Goal: Contribute content

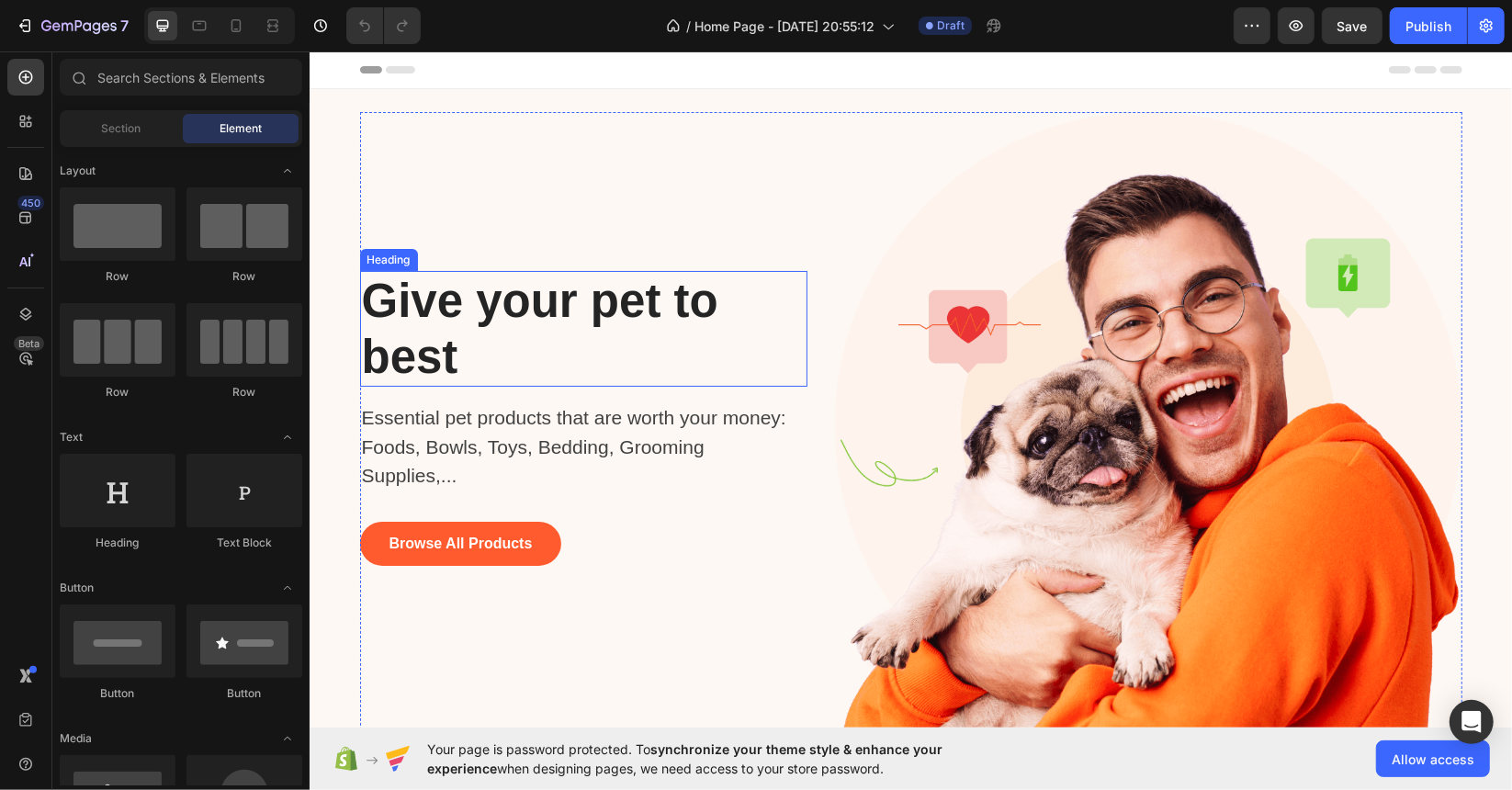
click at [481, 303] on p "Give your pet to best" at bounding box center [541, 328] width 362 height 112
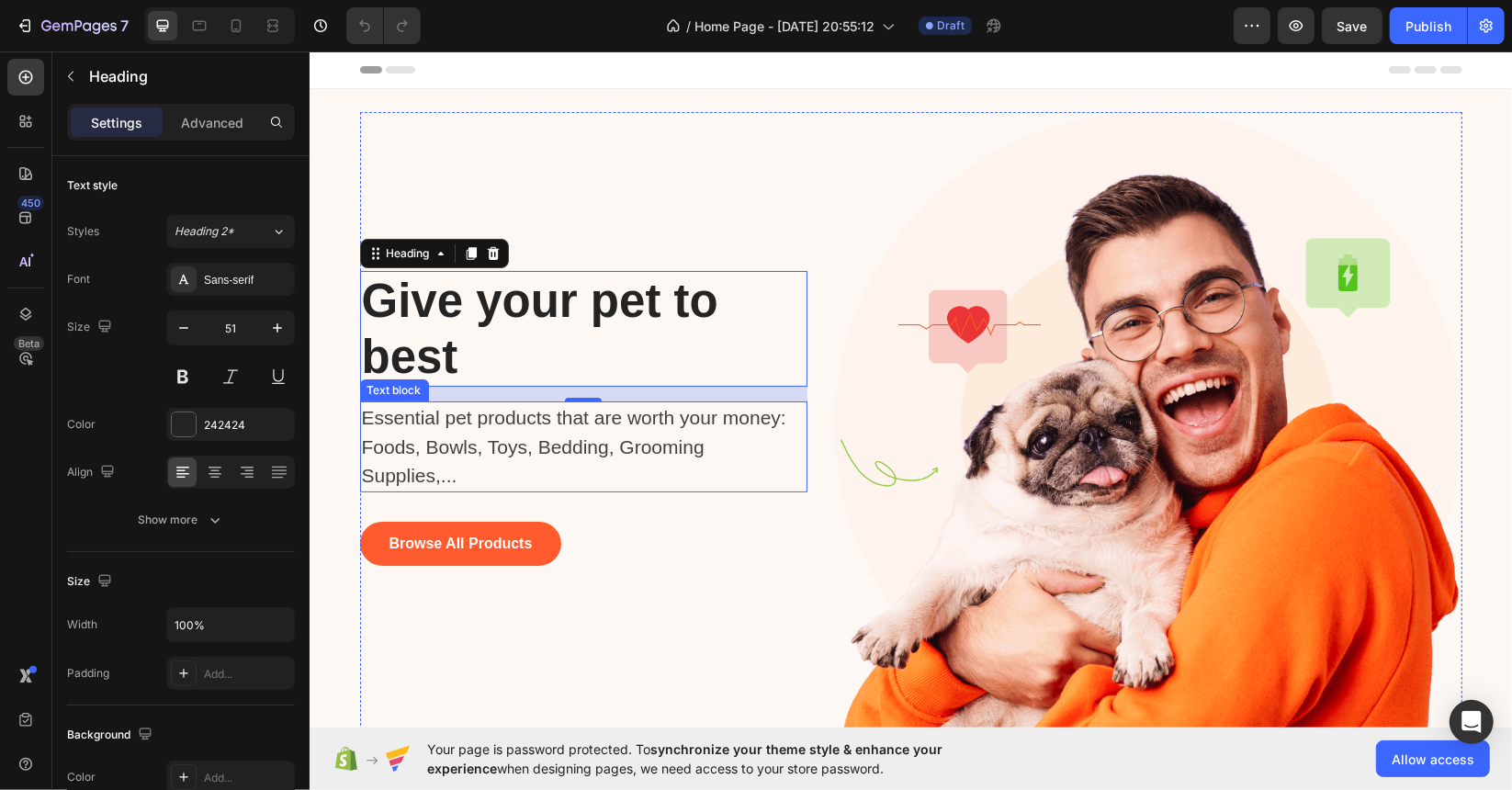
click at [490, 453] on p "Essential pet products that are worth your money: Foods, Bowls, Toys, Bedding, …" at bounding box center [573, 446] width 426 height 87
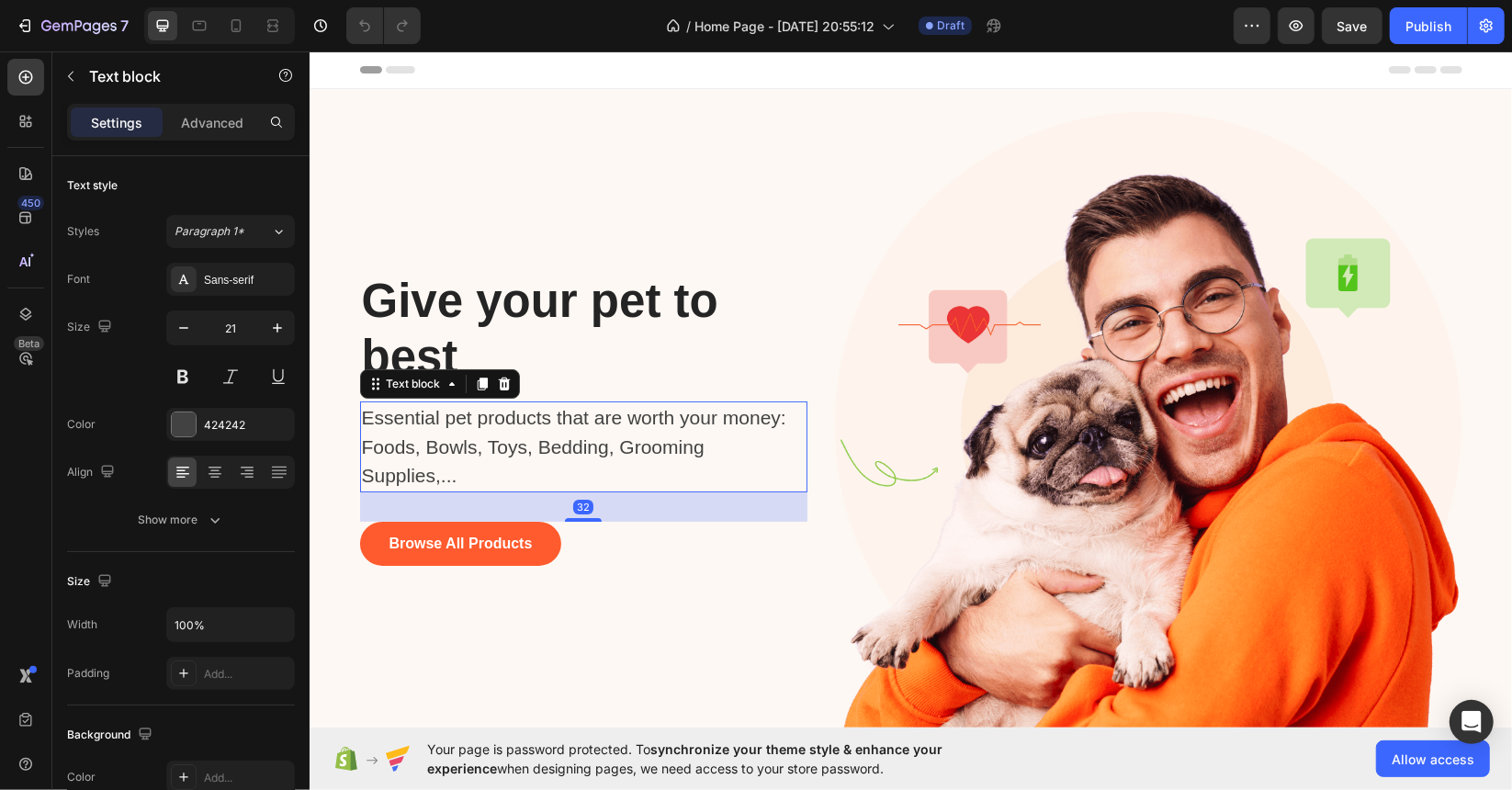
click at [413, 430] on p "Essential pet products that are worth your money: Foods, Bowls, Toys, Bedding, …" at bounding box center [573, 446] width 426 height 87
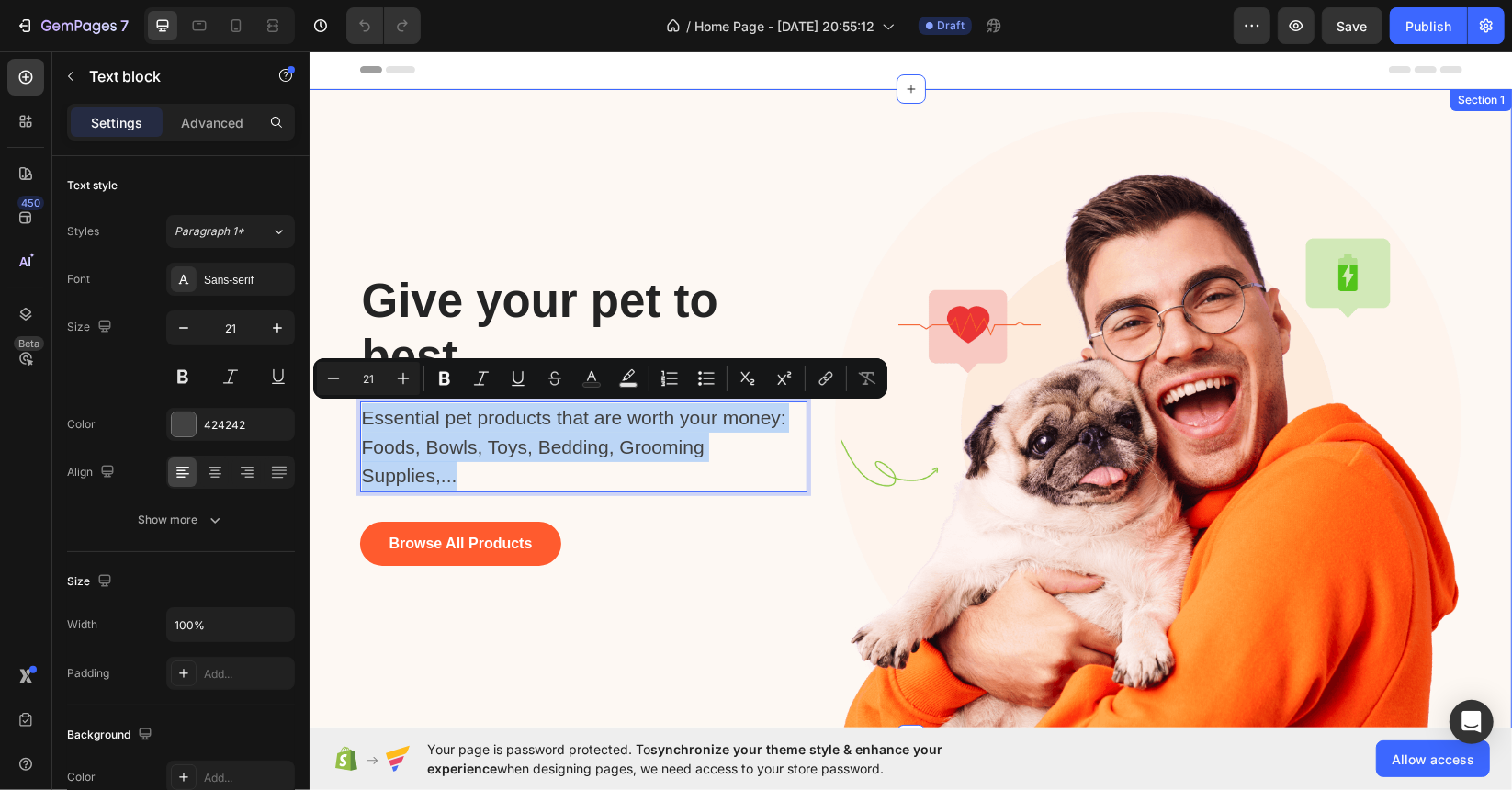
drag, startPoint x: 468, startPoint y: 472, endPoint x: 342, endPoint y: 416, distance: 137.9
click at [342, 416] on div "Give your pet to best Heading Essential pet products that are worth your money:…" at bounding box center [909, 425] width 1174 height 628
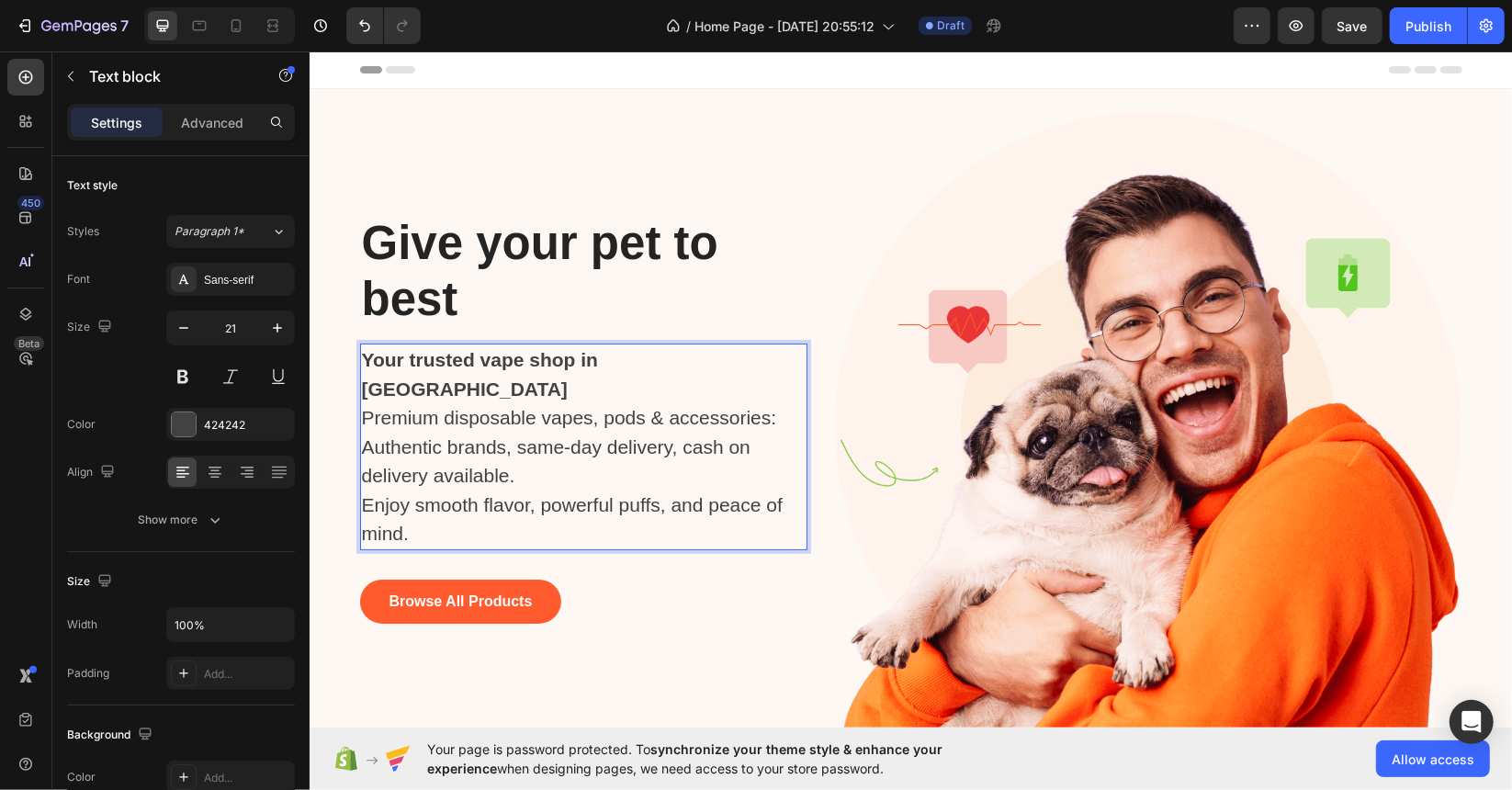
click at [554, 366] on strong "Your trusted vape shop in [GEOGRAPHIC_DATA]" at bounding box center [479, 373] width 236 height 51
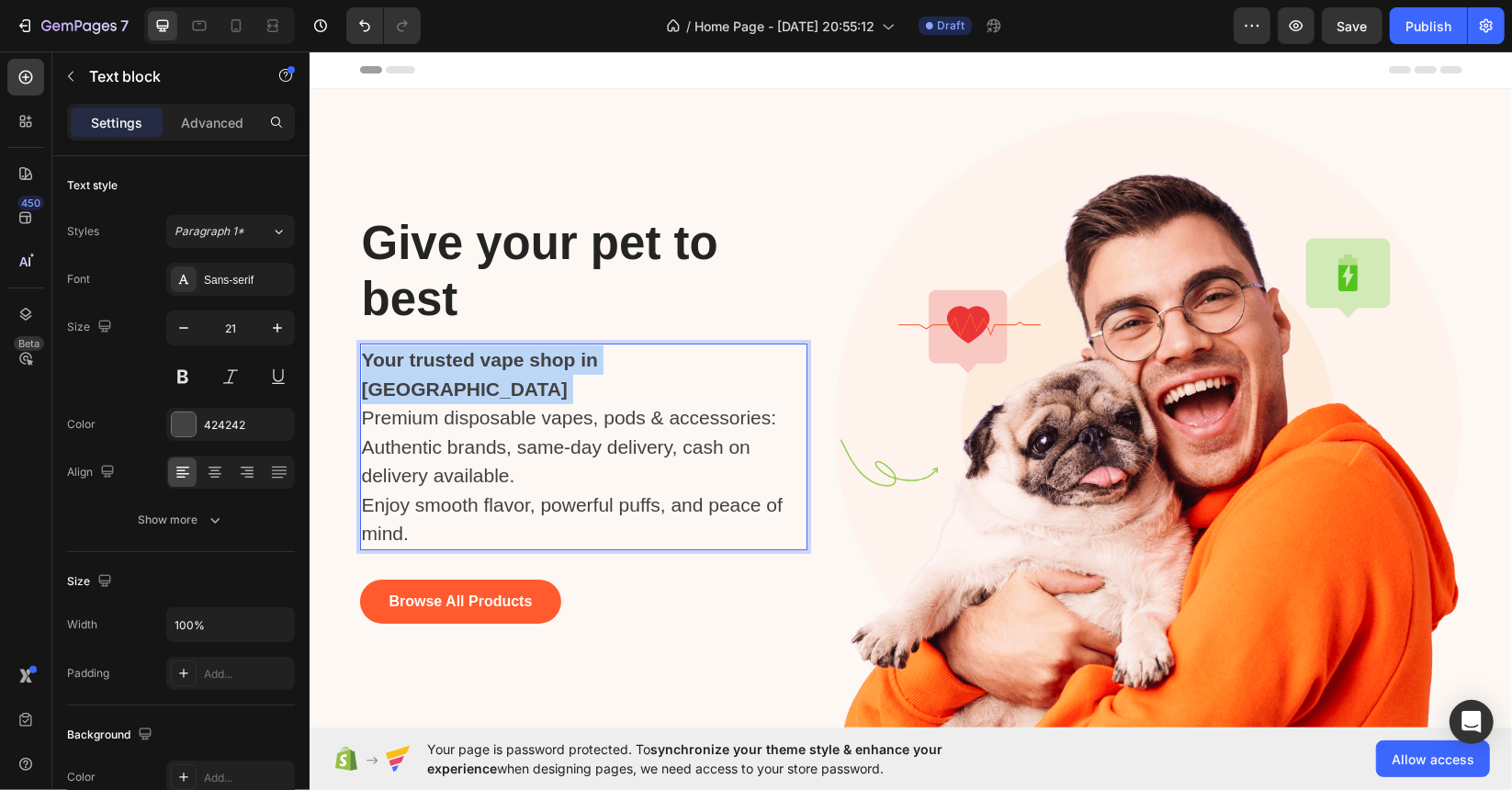
click at [554, 366] on strong "Your trusted vape shop in [GEOGRAPHIC_DATA]" at bounding box center [479, 373] width 236 height 51
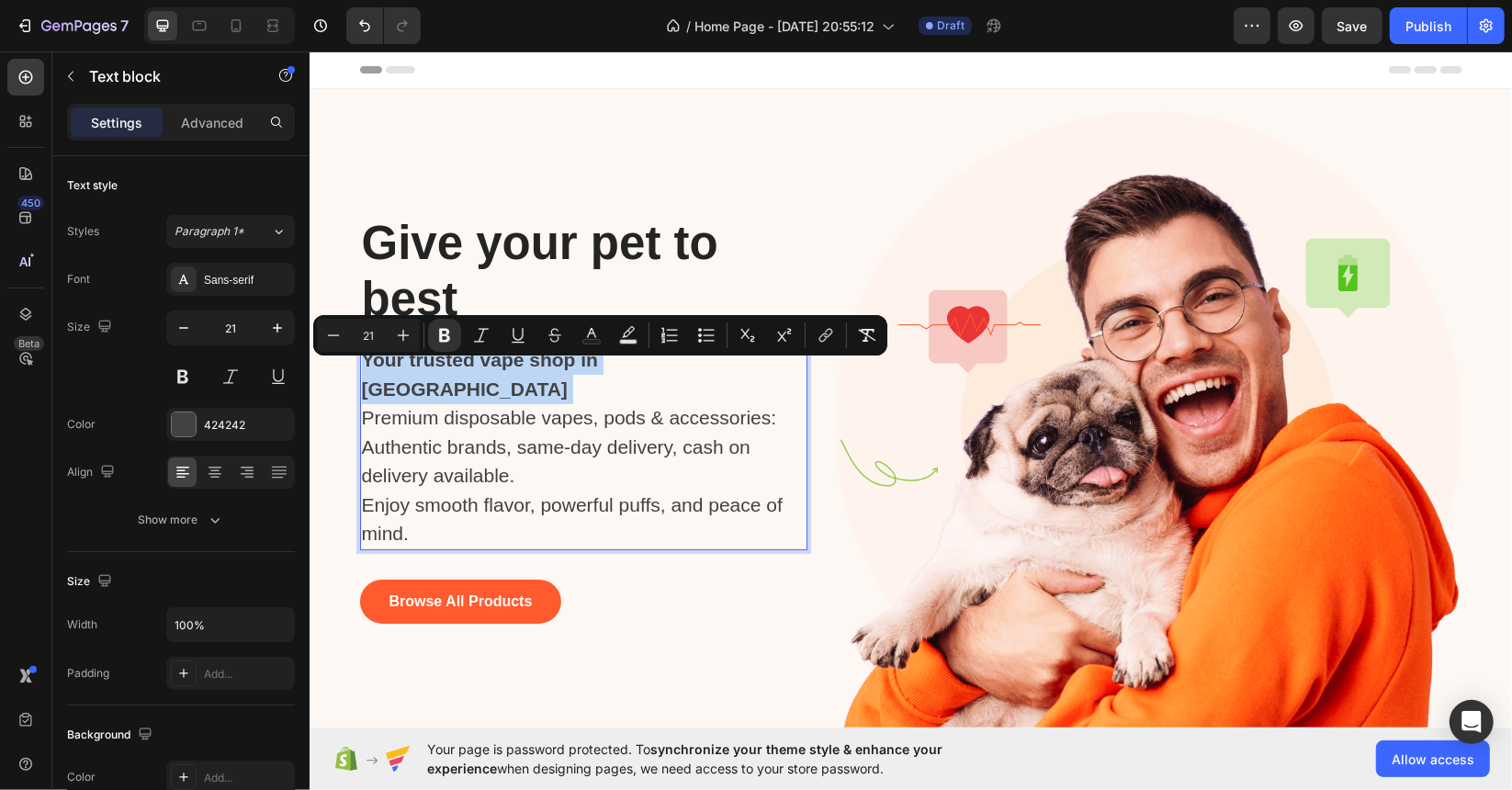
copy p "Your trusted vape shop in [GEOGRAPHIC_DATA]"
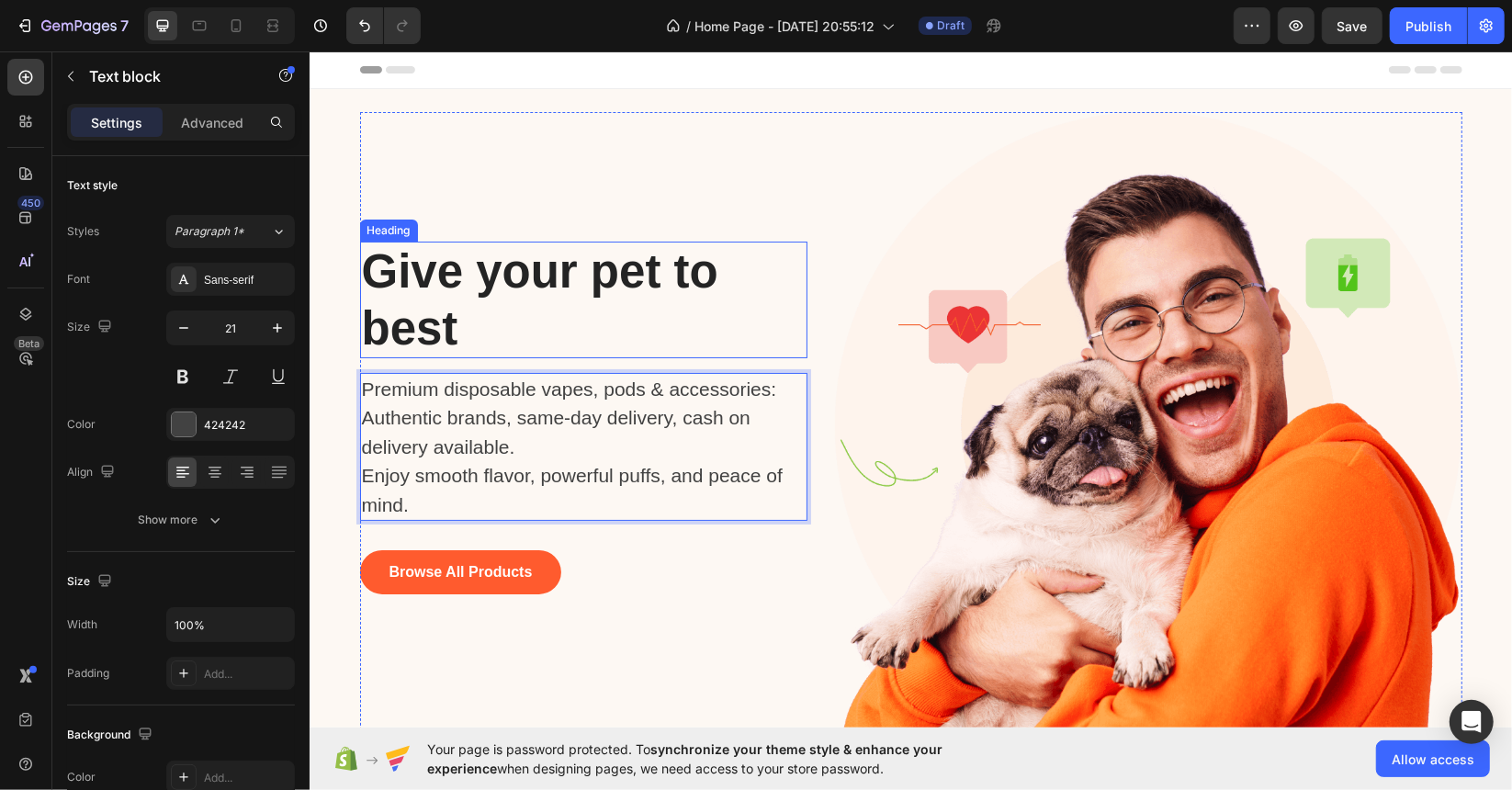
click at [479, 341] on p "Give your pet to best" at bounding box center [541, 298] width 362 height 112
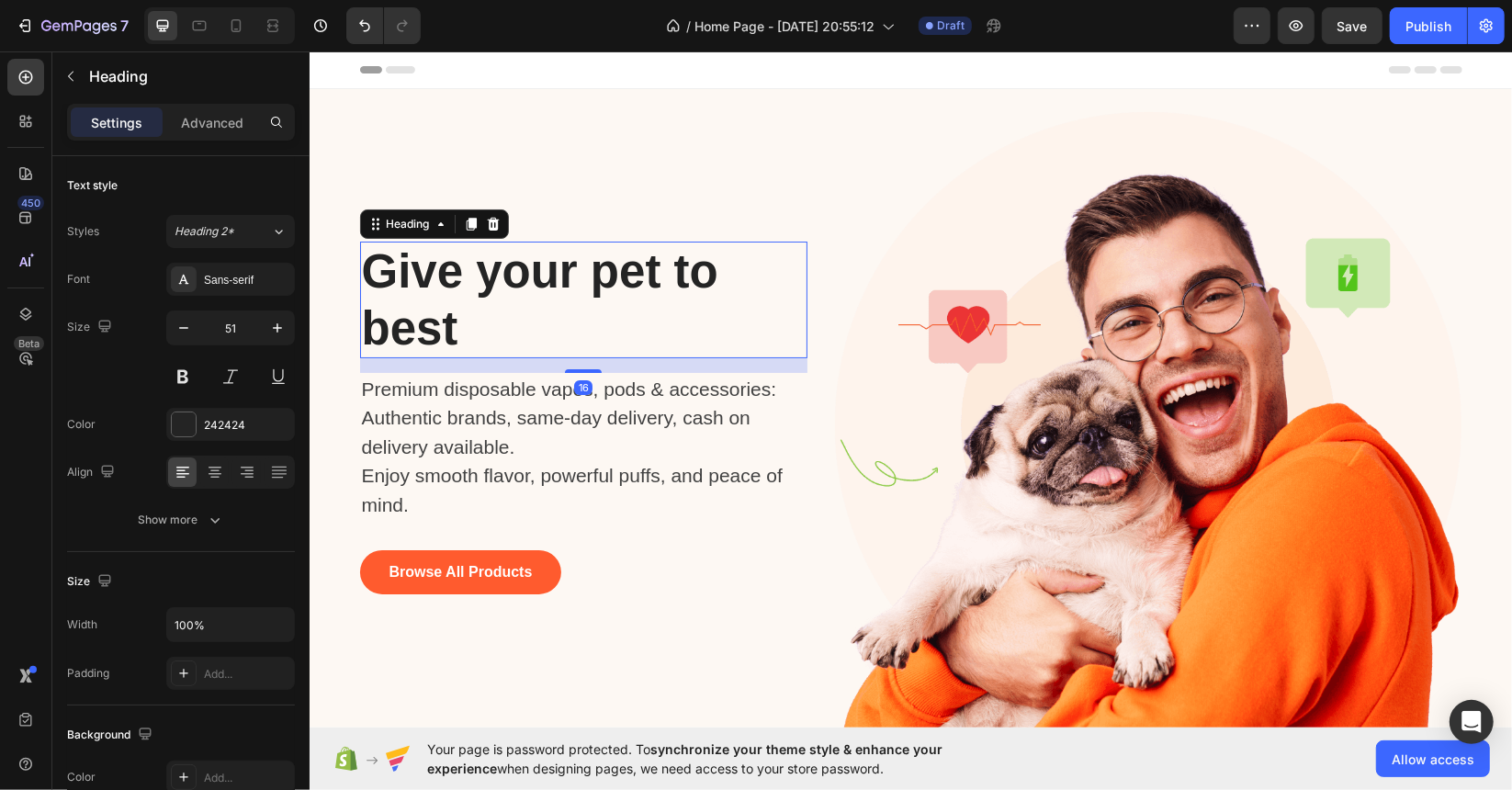
click at [455, 332] on p "Give your pet to best" at bounding box center [541, 298] width 362 height 112
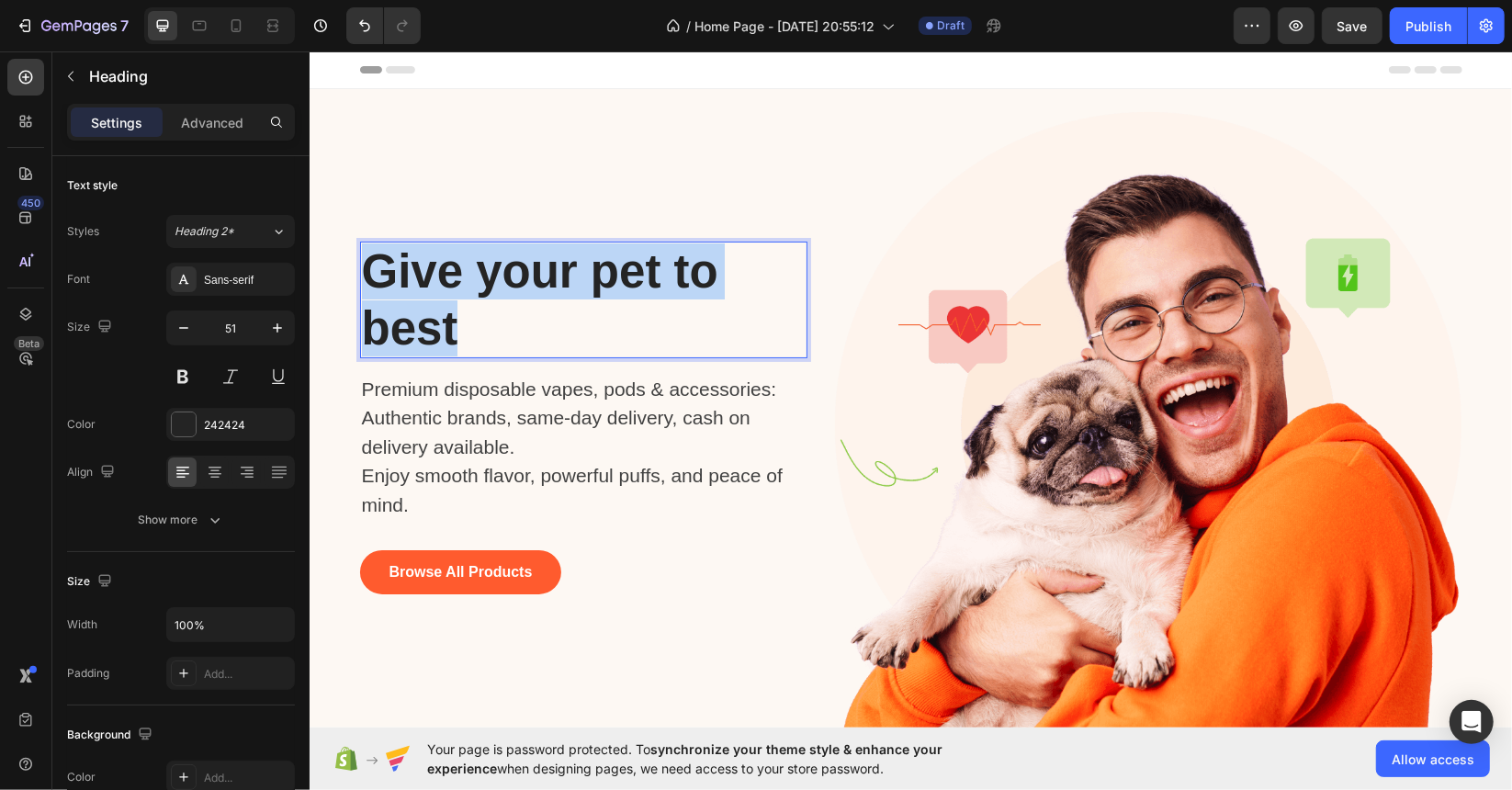
drag, startPoint x: 455, startPoint y: 332, endPoint x: 368, endPoint y: 275, distance: 104.0
click at [368, 275] on p "Give your pet to best" at bounding box center [541, 298] width 362 height 112
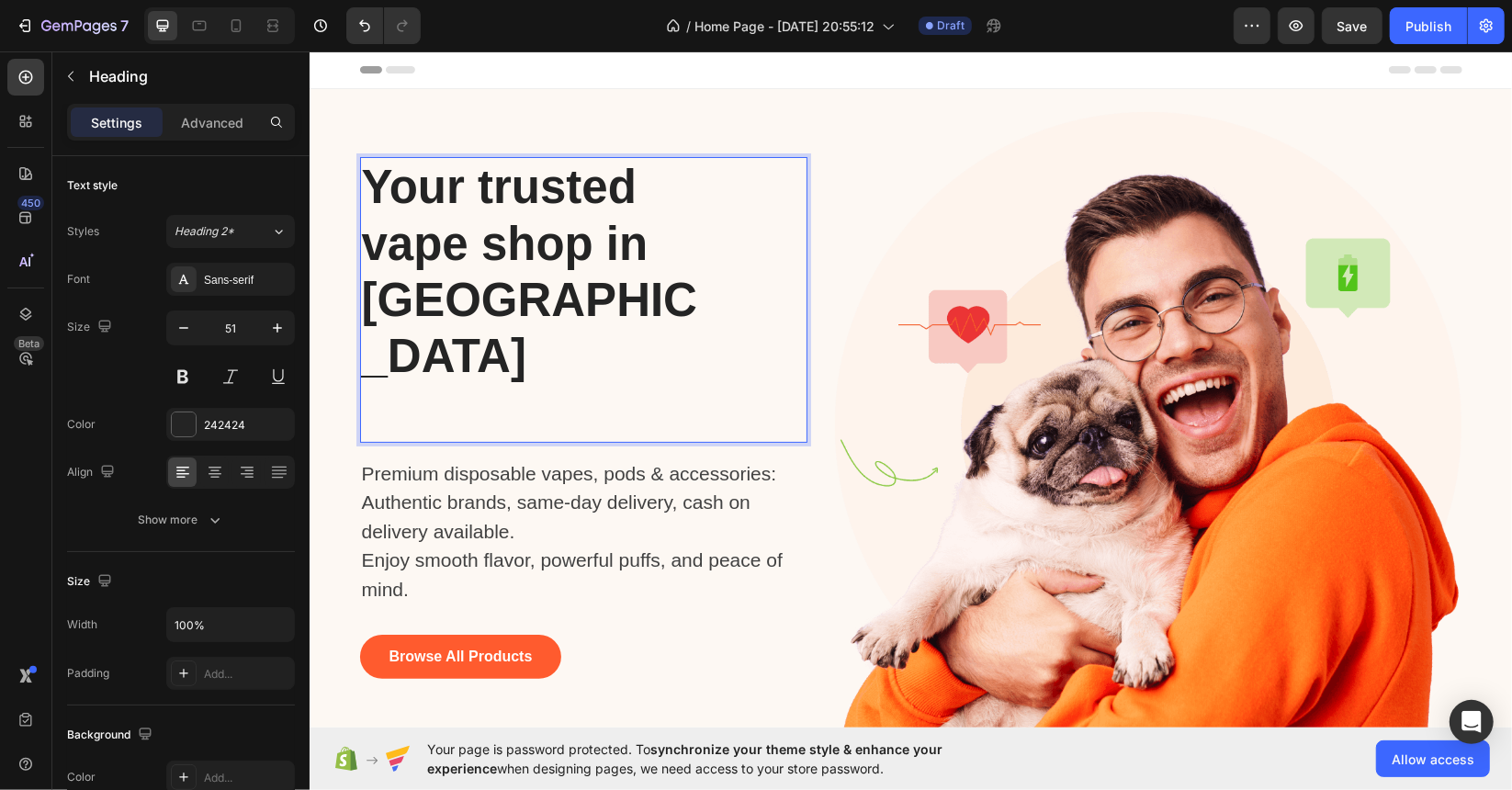
click at [427, 369] on p "Your trusted vape shop in [GEOGRAPHIC_DATA]" at bounding box center [541, 298] width 362 height 281
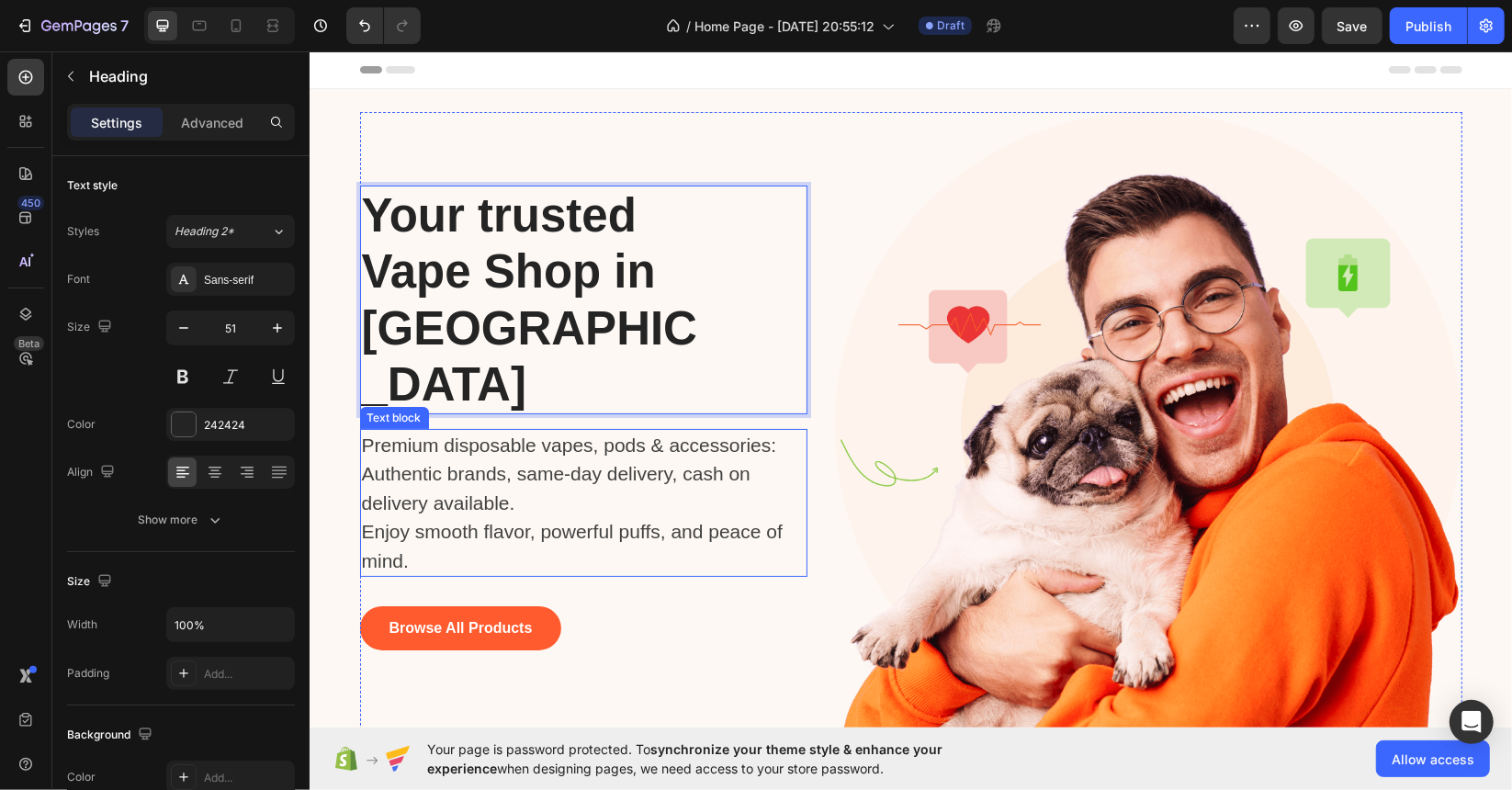
click at [608, 519] on p "Premium disposable vapes, pods & accessories: Authentic brands, same-day delive…" at bounding box center [573, 503] width 426 height 145
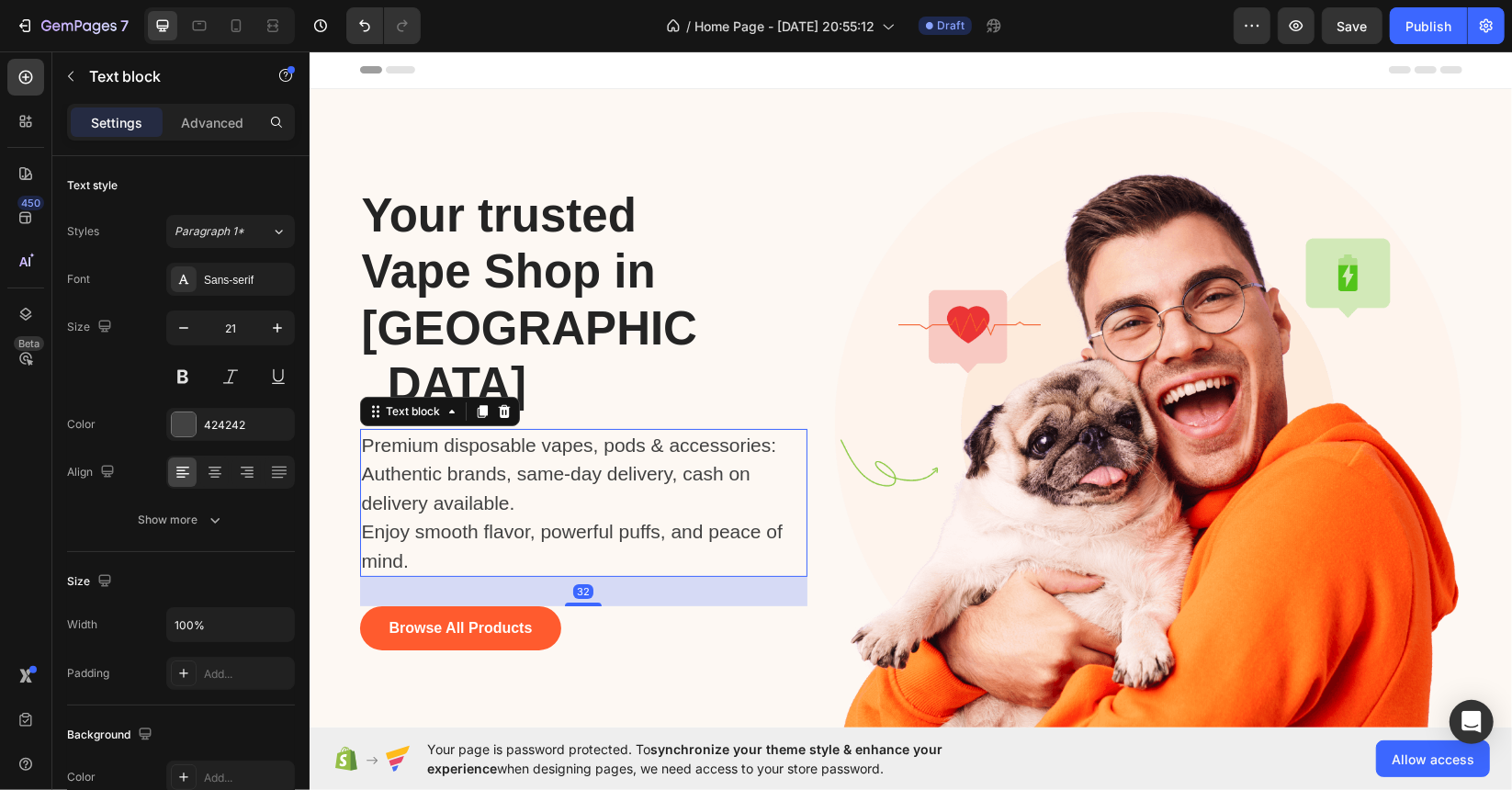
click at [577, 584] on div "32" at bounding box center [583, 591] width 20 height 15
drag, startPoint x: 581, startPoint y: 562, endPoint x: 582, endPoint y: 550, distance: 12.0
click at [582, 576] on div "32" at bounding box center [583, 591] width 448 height 29
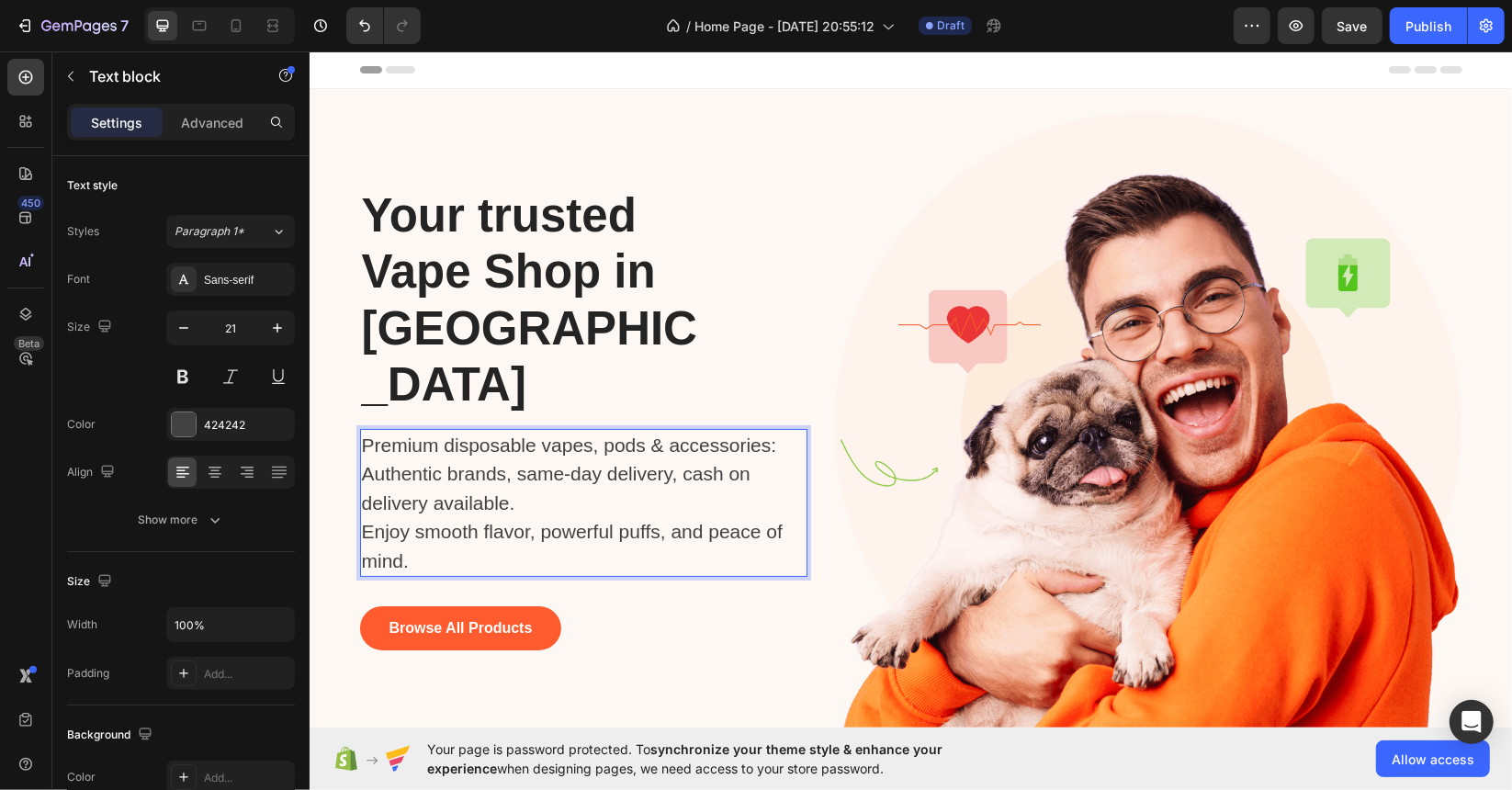
drag, startPoint x: 585, startPoint y: 544, endPoint x: 583, endPoint y: 525, distance: 19.1
click at [562, 567] on div "⁠⁠⁠⁠⁠⁠⁠ Your trusted Vape Shop in [GEOGRAPHIC_DATA] Heading Premium disposable …" at bounding box center [583, 425] width 448 height 628
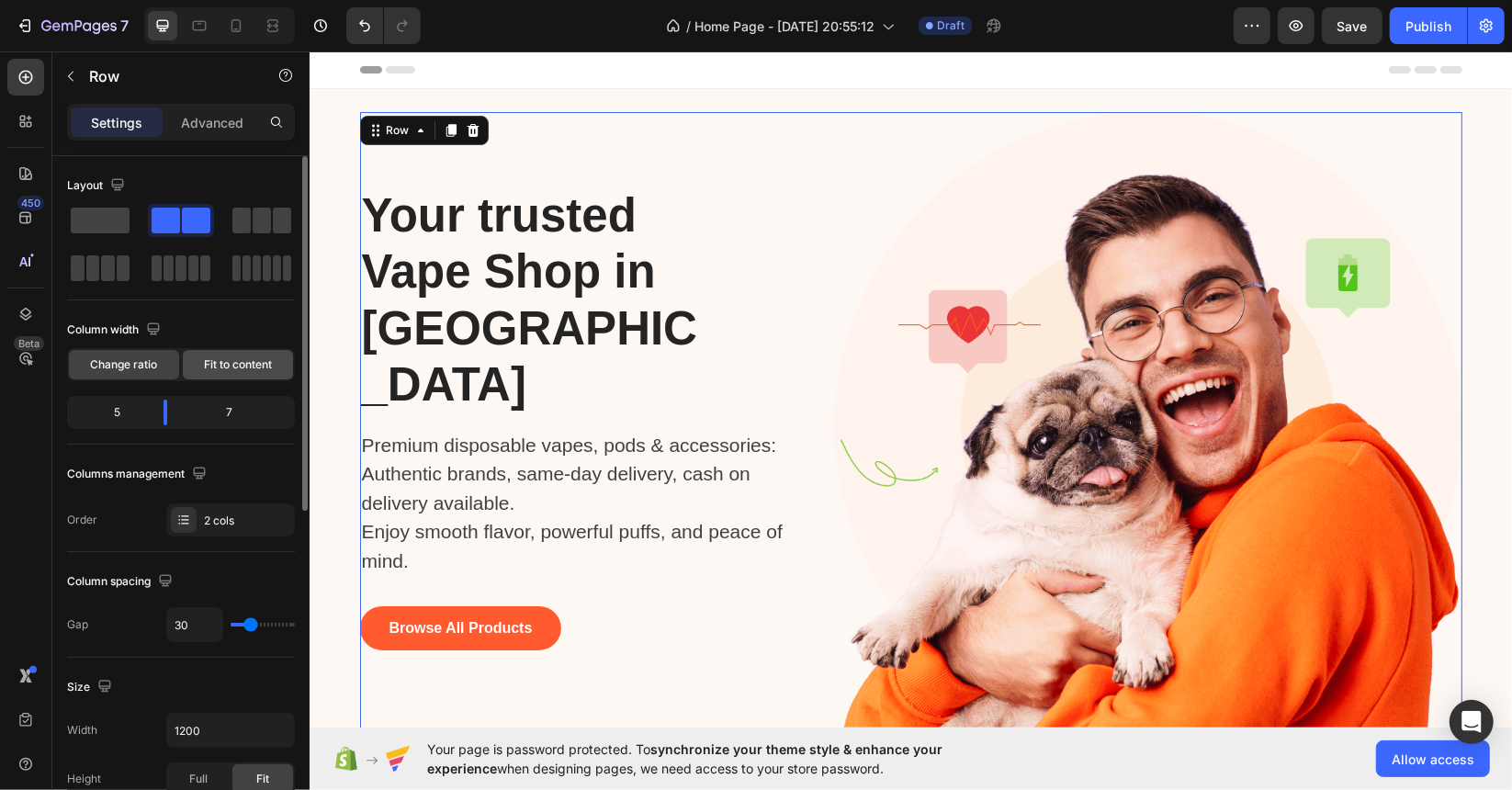
click at [229, 372] on div "Fit to content" at bounding box center [238, 365] width 110 height 29
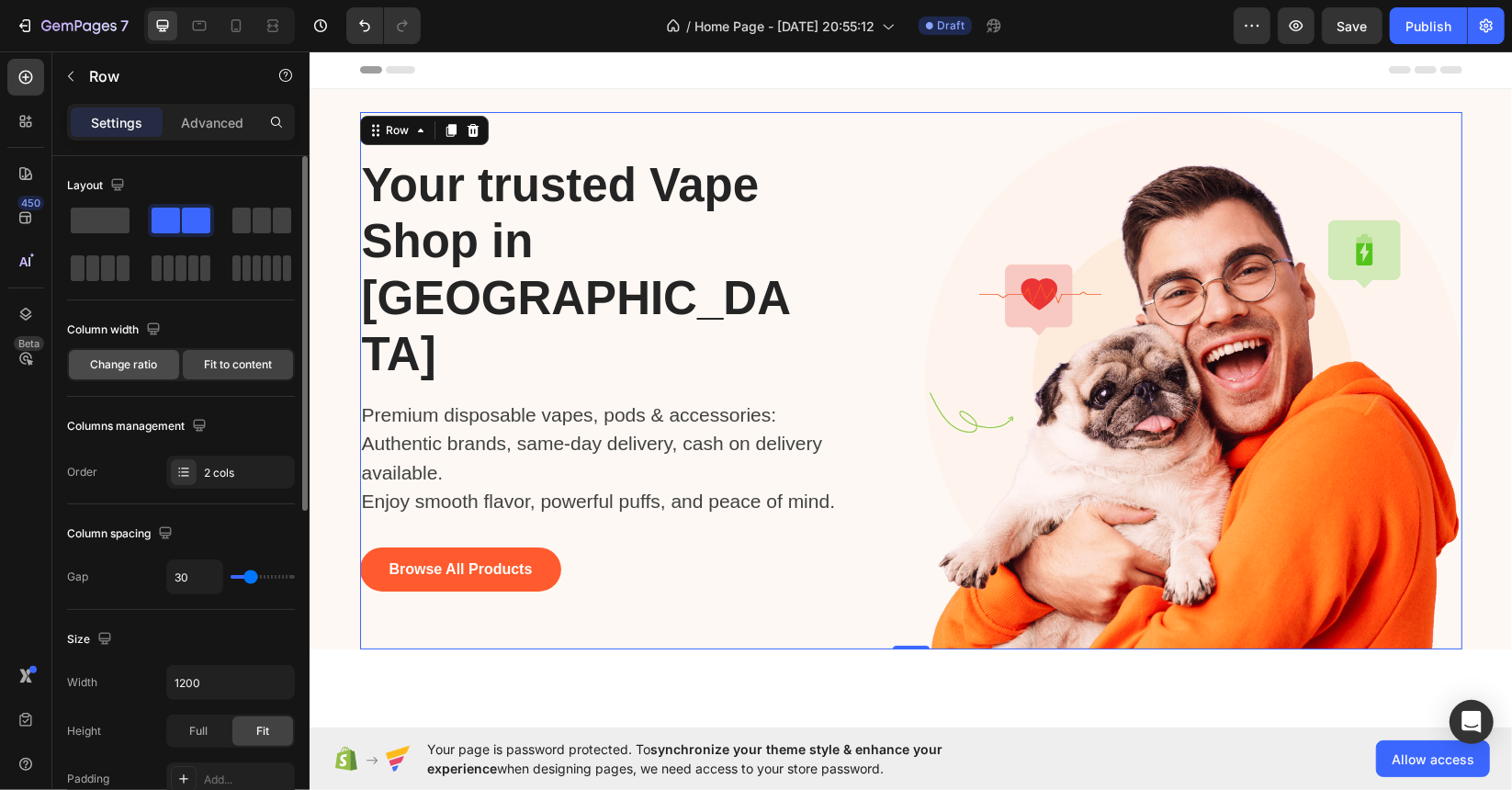
click at [153, 362] on span "Change ratio" at bounding box center [124, 365] width 67 height 17
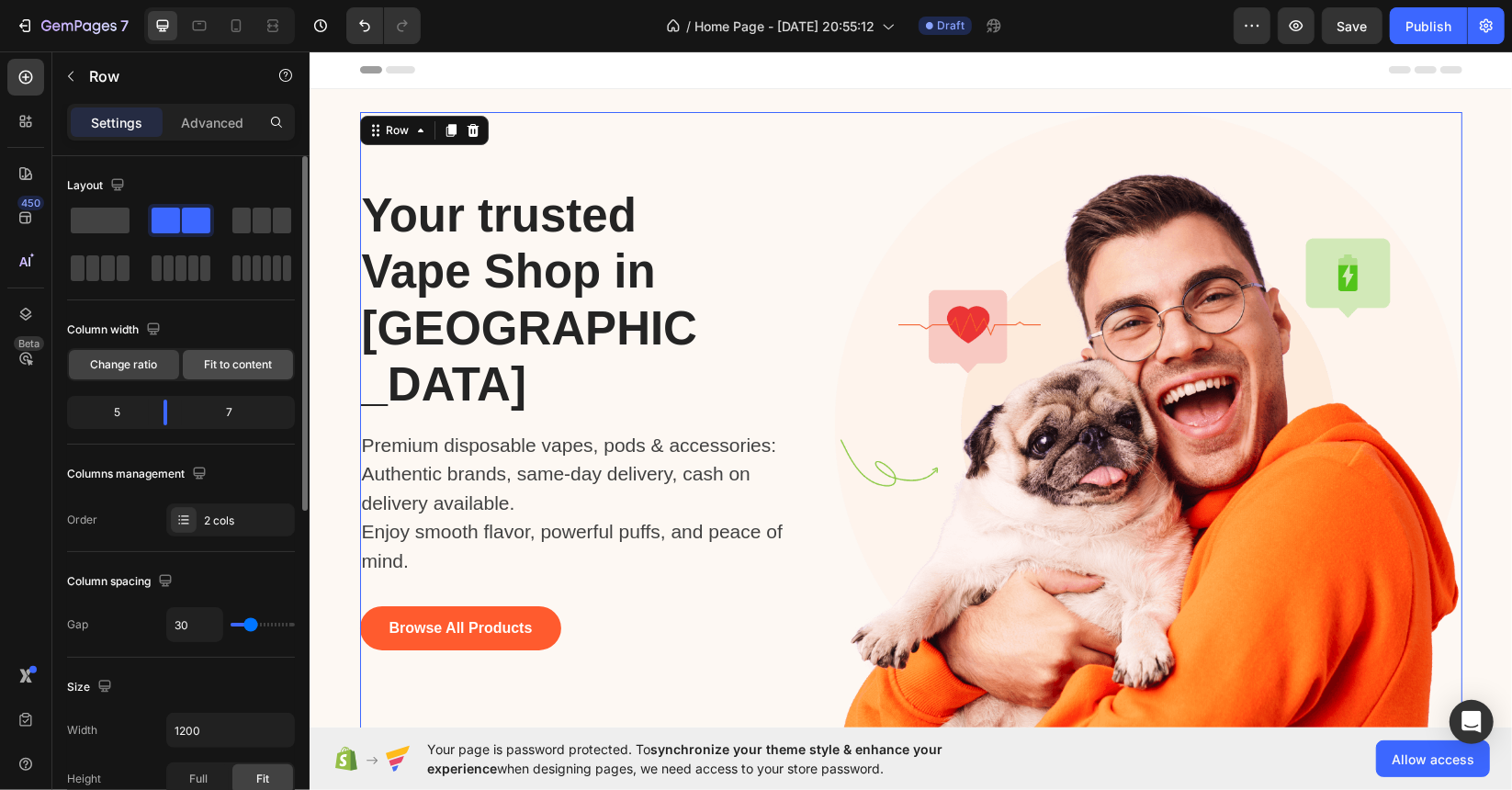
click at [236, 363] on span "Fit to content" at bounding box center [238, 365] width 68 height 17
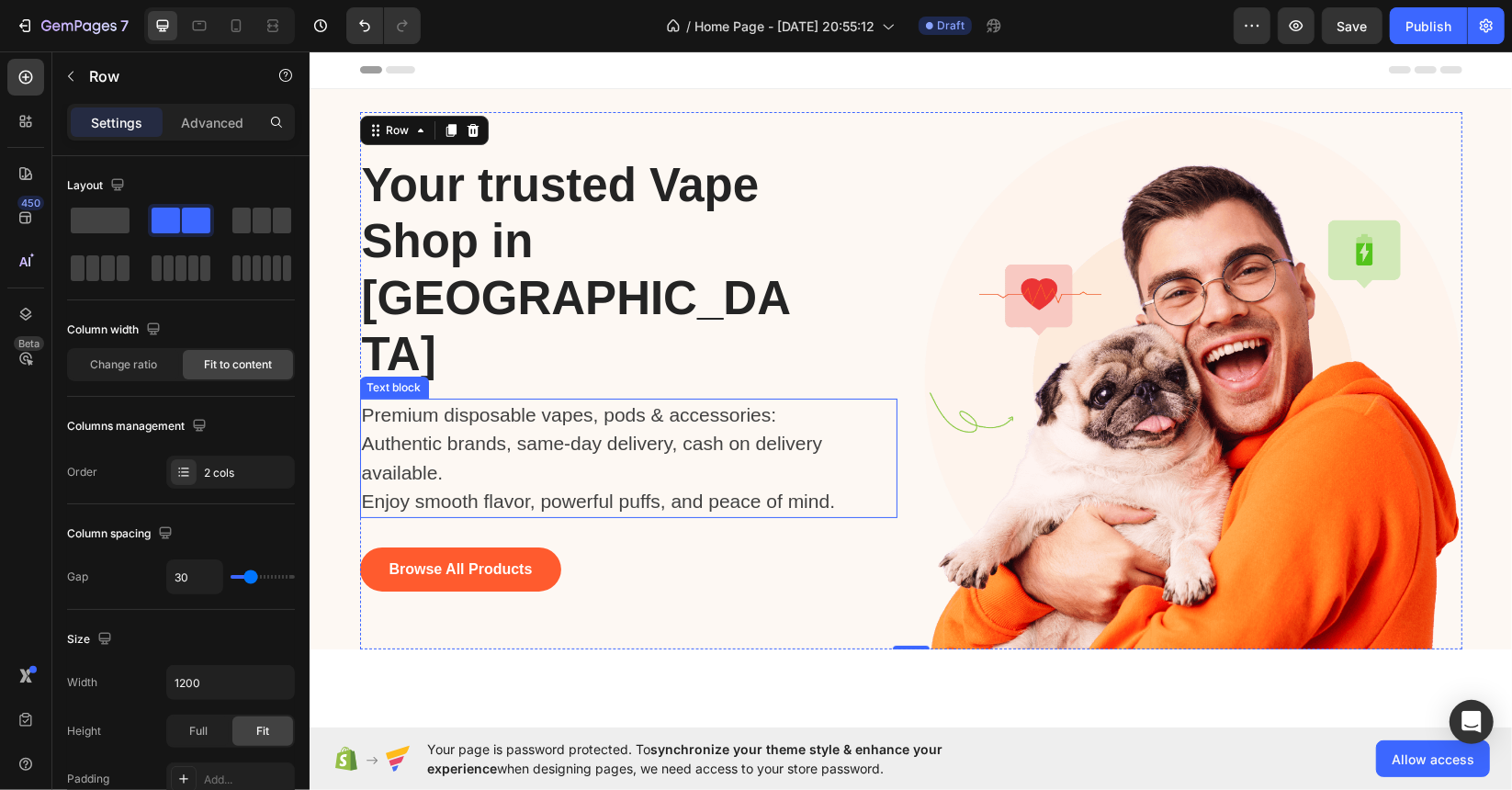
click at [641, 413] on p "Premium disposable vapes, pods & accessories: Authentic brands, same-day delive…" at bounding box center [618, 458] width 515 height 116
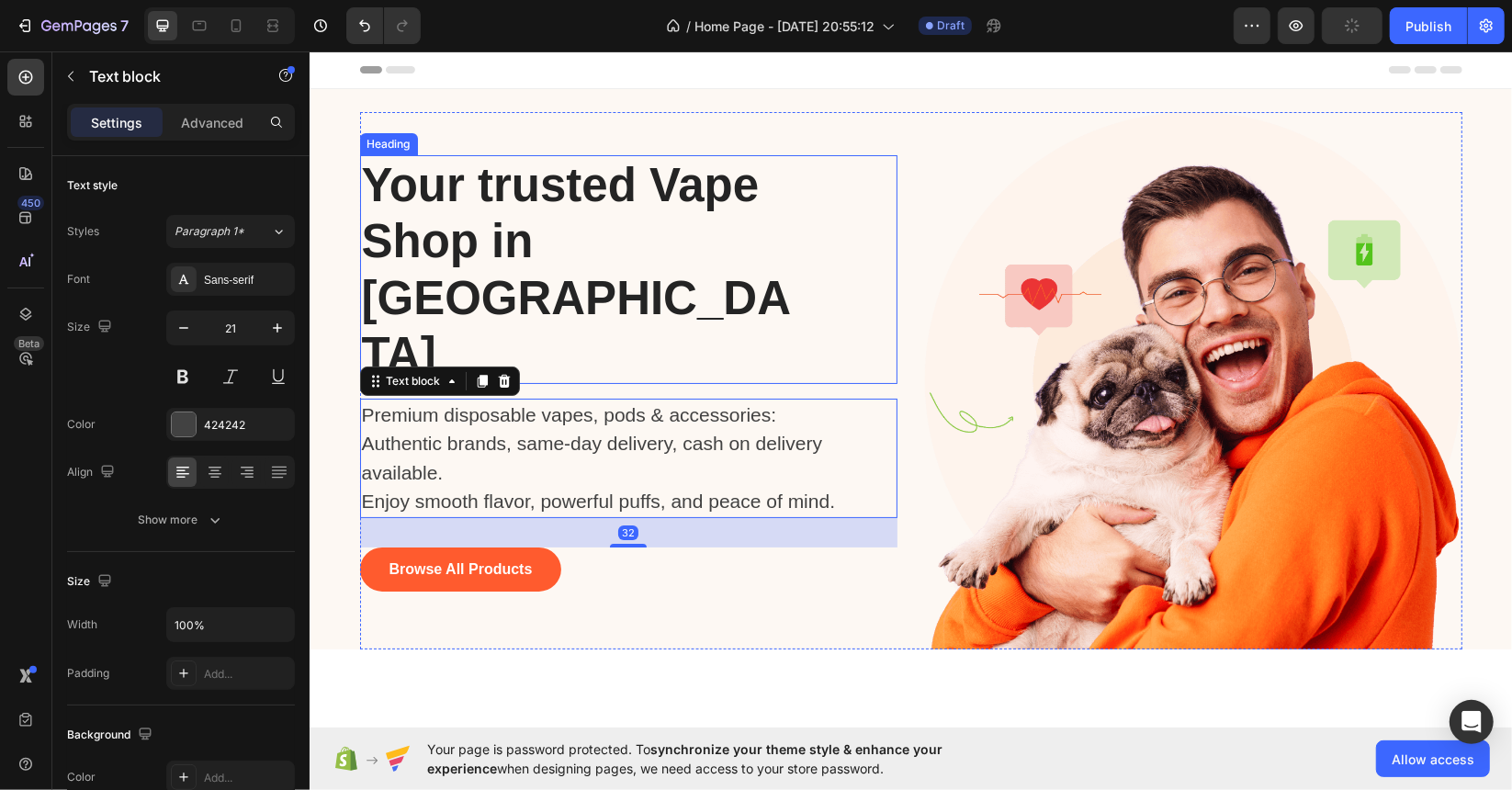
click at [575, 267] on p "⁠⁠⁠⁠⁠⁠⁠ Your trusted Vape Shop in [GEOGRAPHIC_DATA]" at bounding box center [586, 269] width 451 height 226
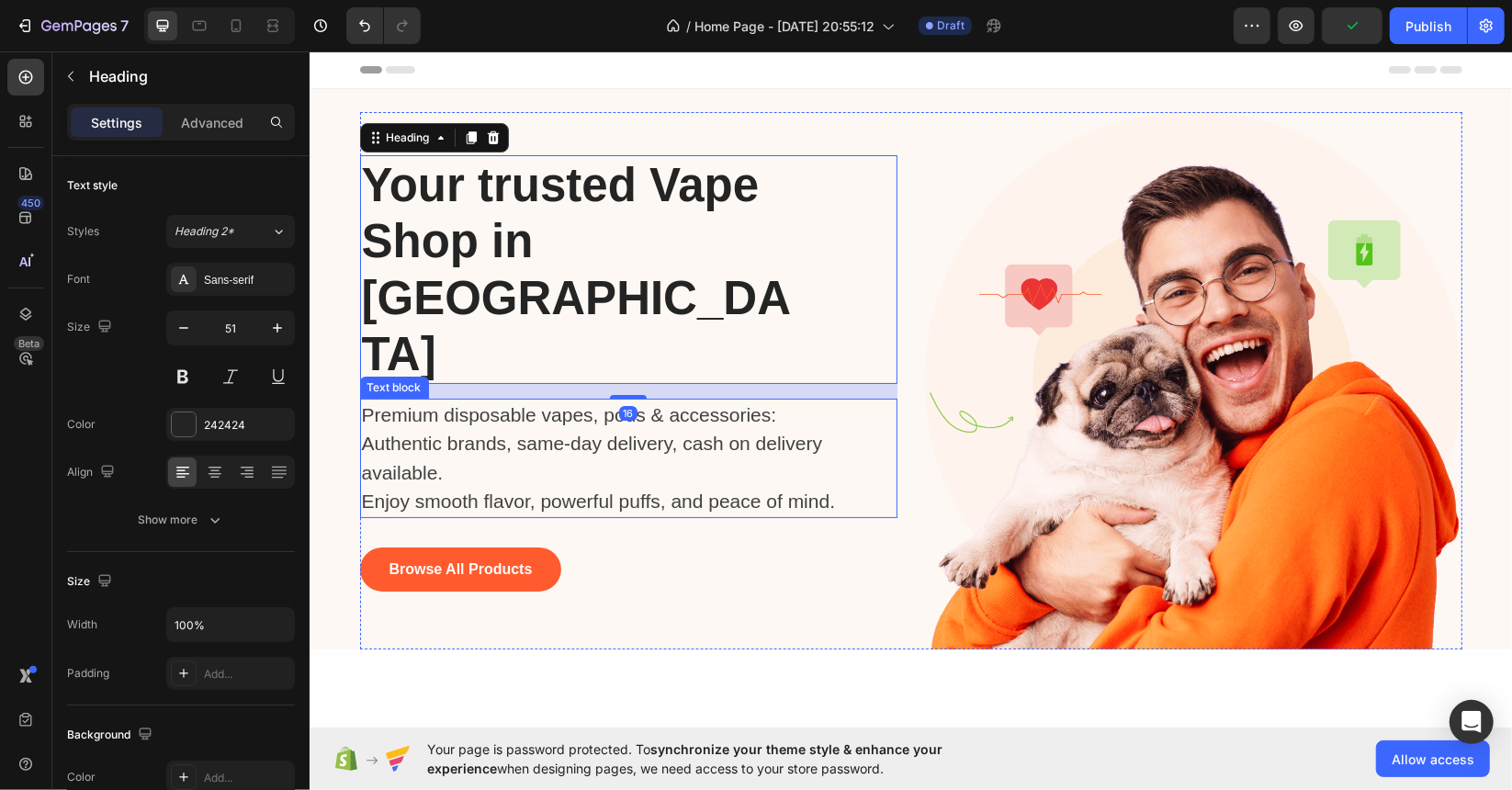
click at [616, 403] on p "Premium disposable vapes, pods & accessories: Authentic brands, same-day delive…" at bounding box center [618, 458] width 515 height 116
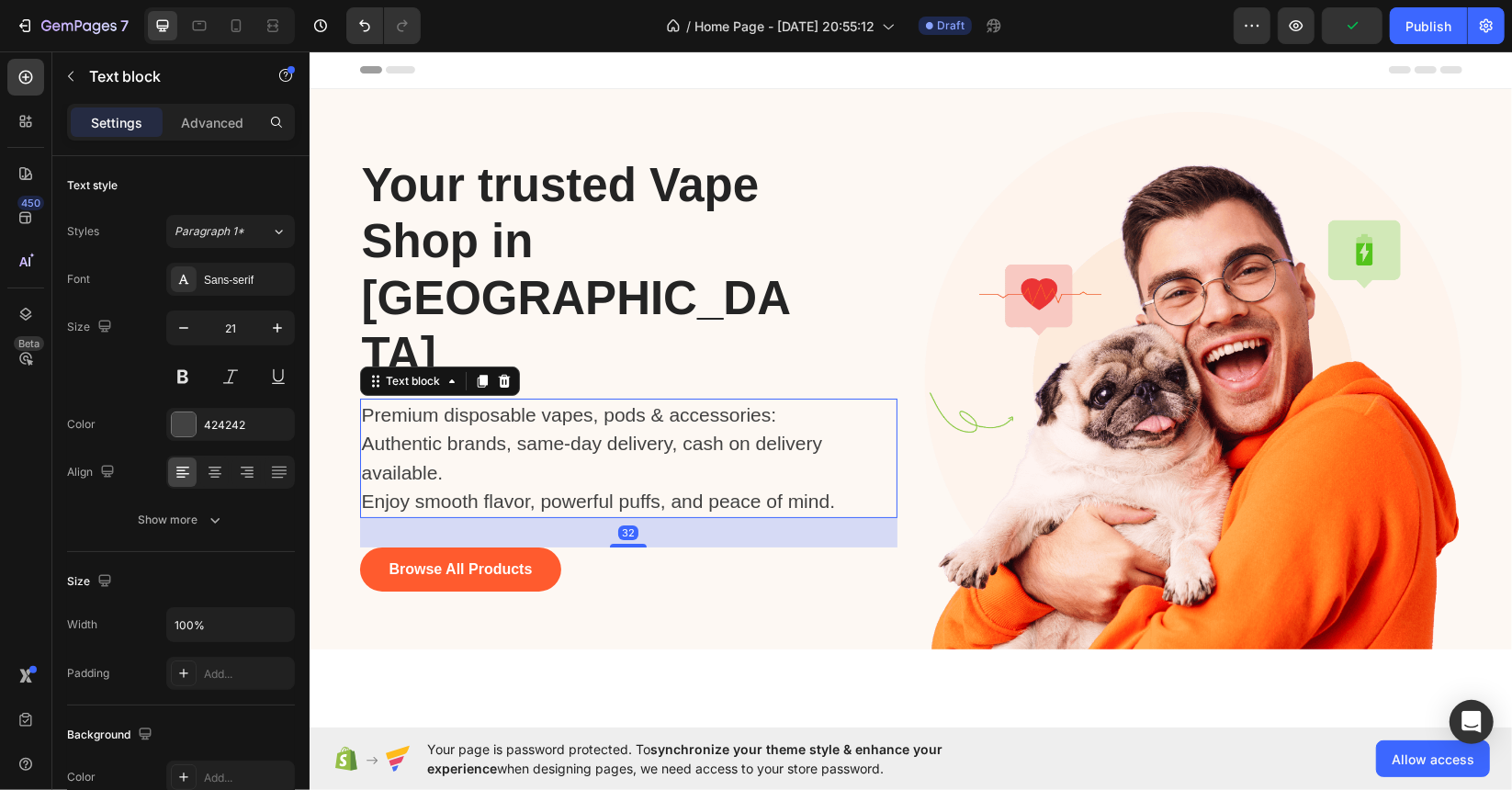
click at [563, 171] on div "⁠⁠⁠⁠⁠⁠⁠ Your trusted Vape Shop in [GEOGRAPHIC_DATA] Heading Premium disposable …" at bounding box center [628, 380] width 537 height 538
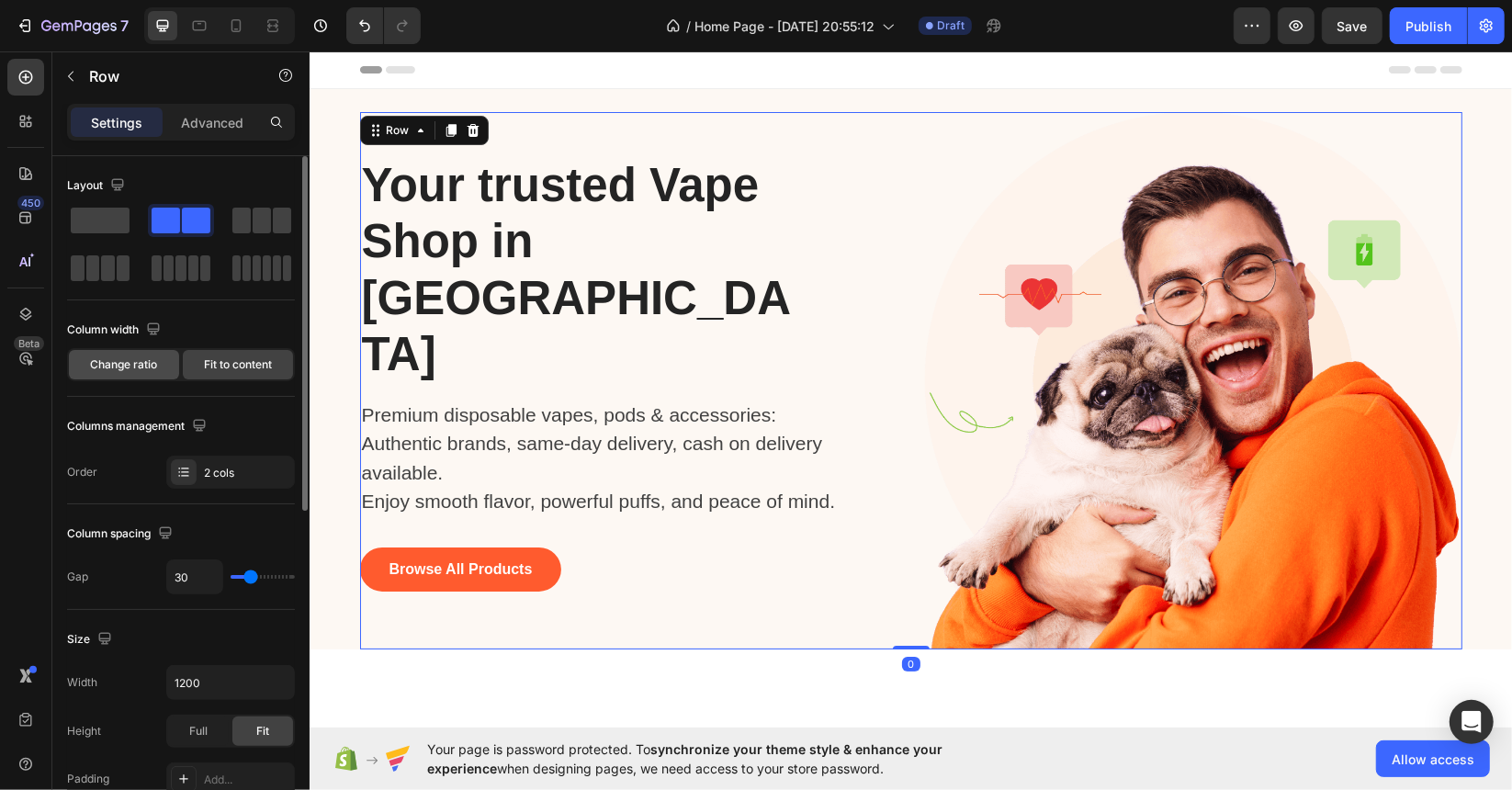
click at [145, 356] on span "Change ratio" at bounding box center [124, 365] width 67 height 17
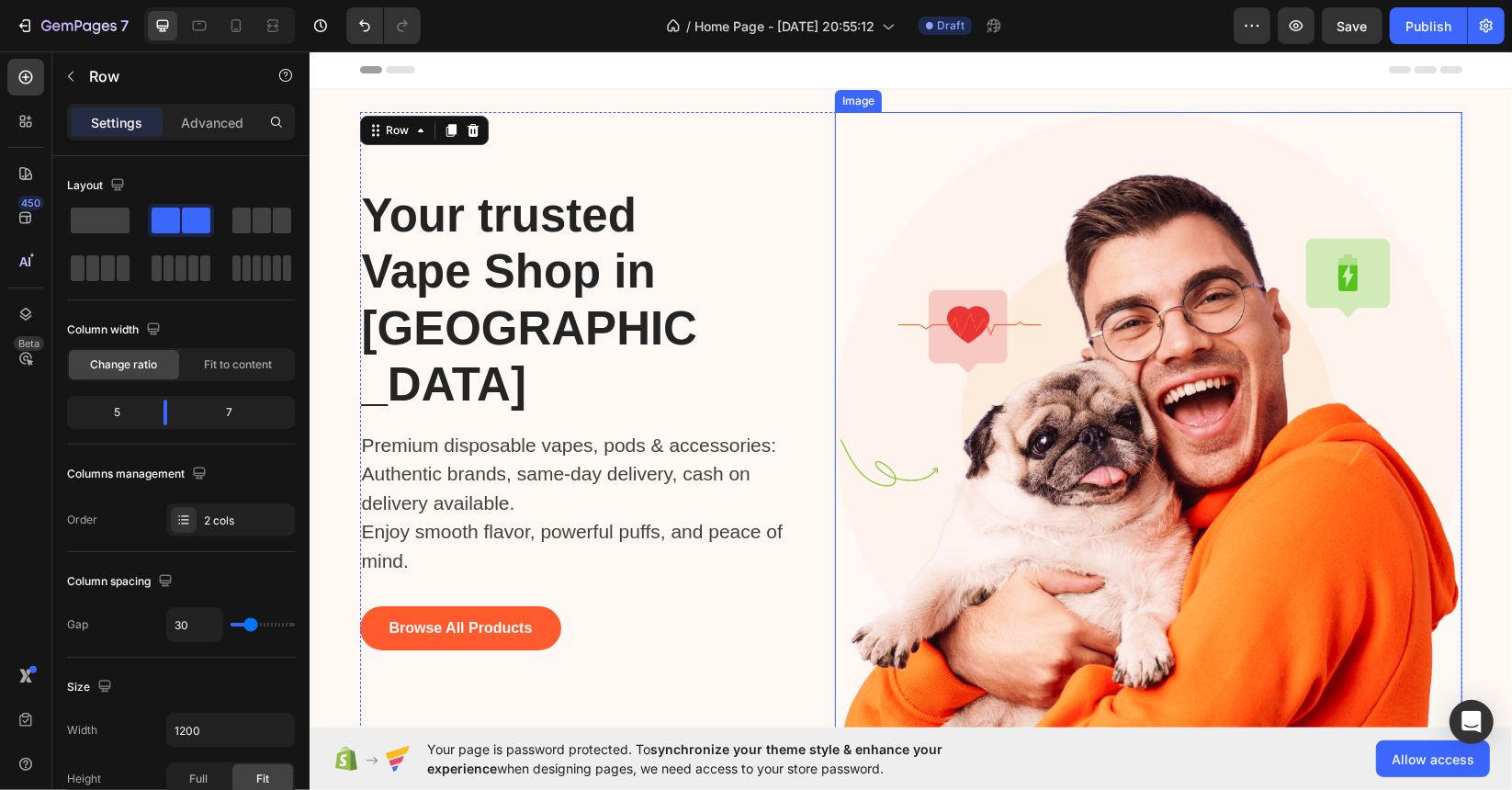
click at [1196, 389] on img at bounding box center [1148, 425] width 628 height 628
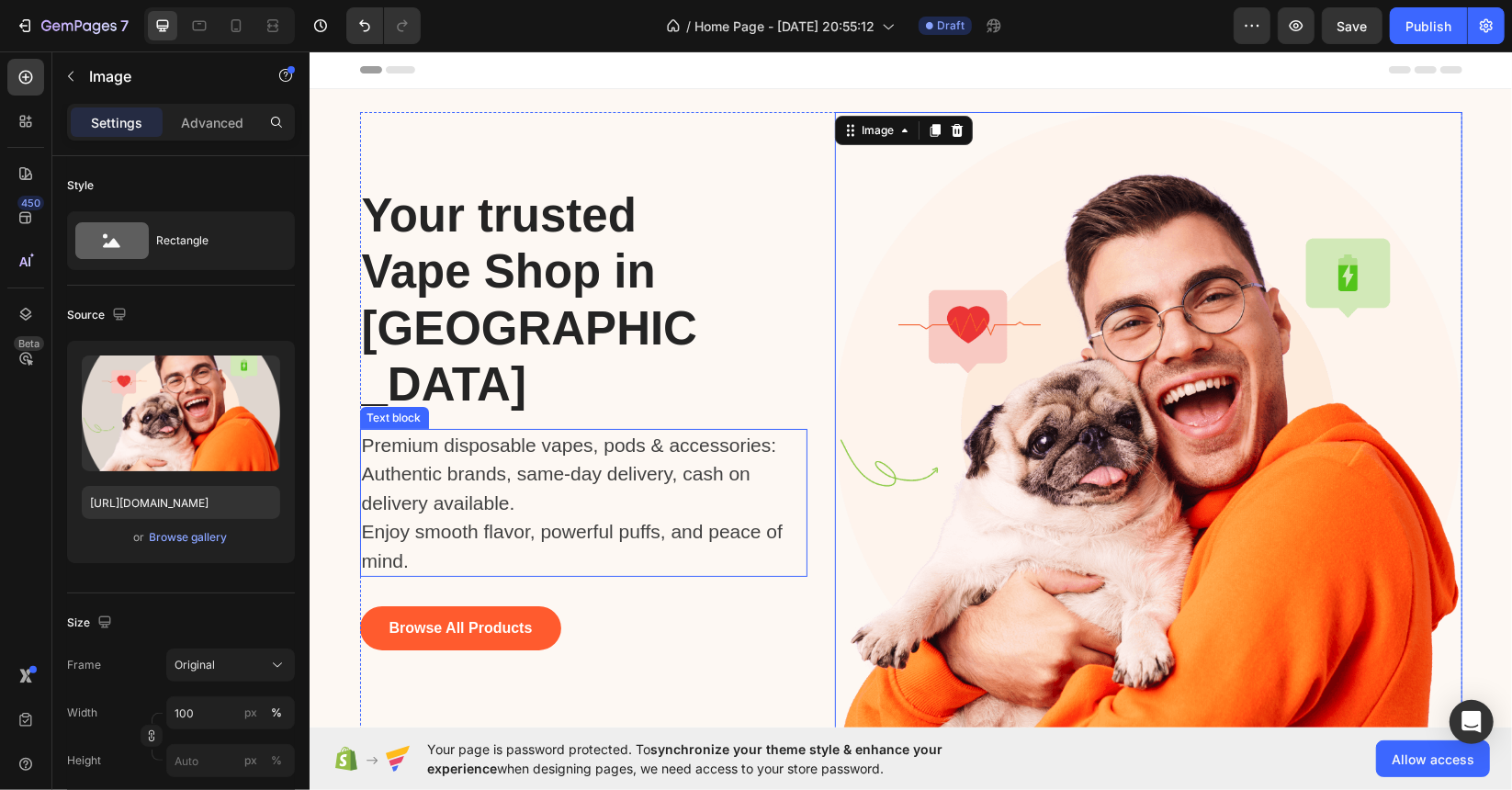
click at [601, 466] on p "Premium disposable vapes, pods & accessories: Authentic brands, same-day delive…" at bounding box center [573, 503] width 426 height 145
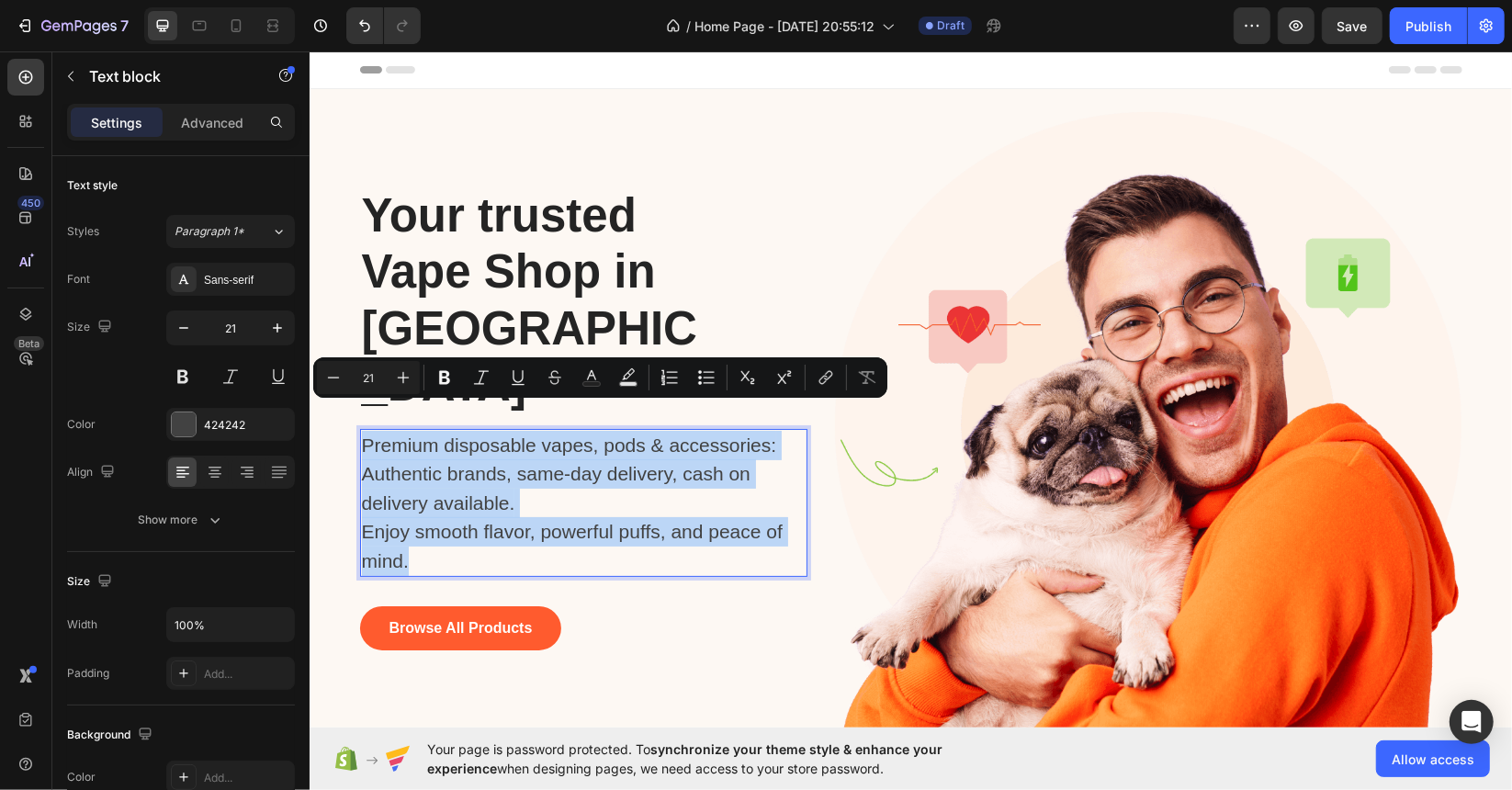
drag, startPoint x: 421, startPoint y: 528, endPoint x: 351, endPoint y: 410, distance: 137.2
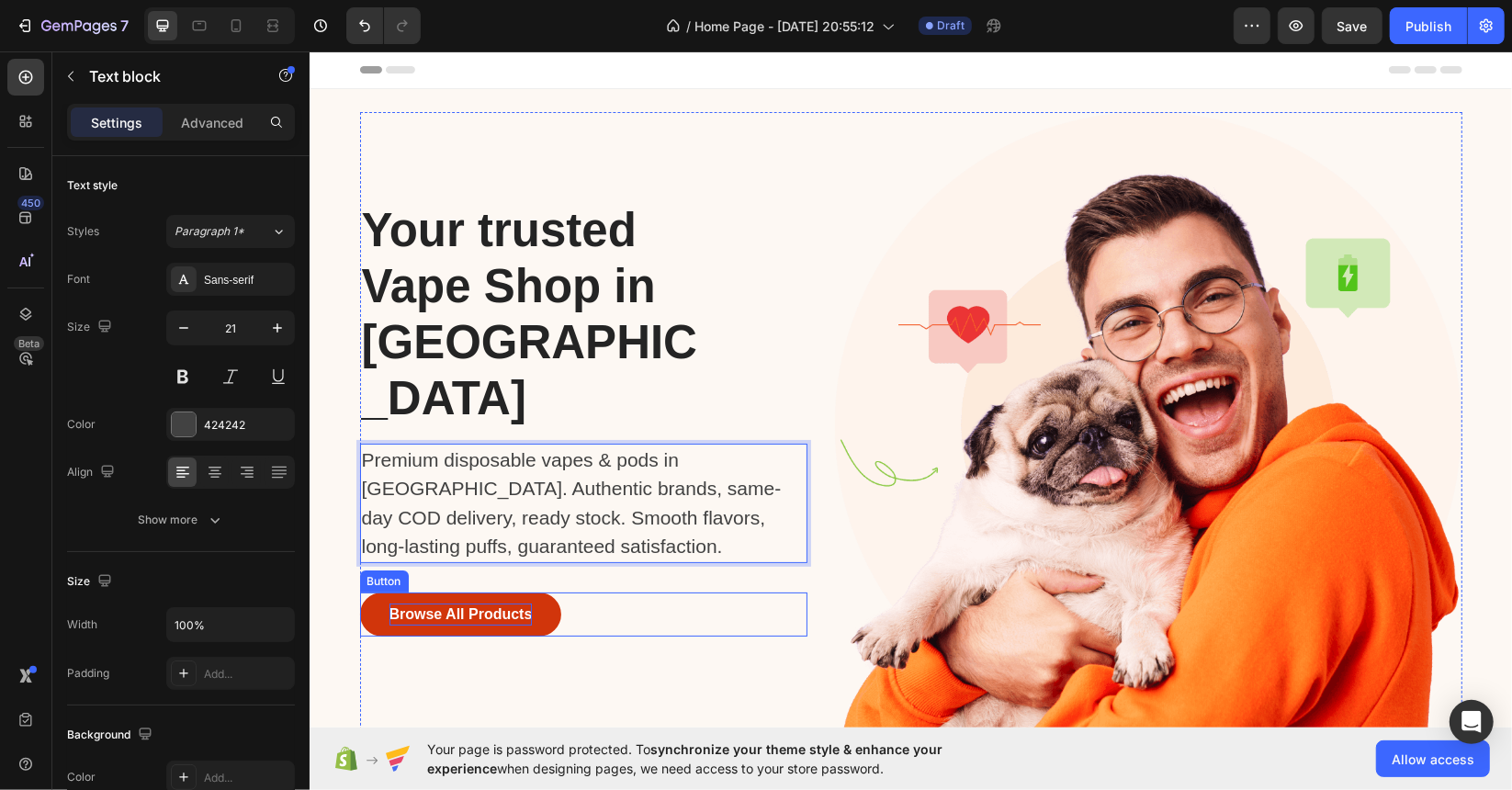
click at [429, 603] on div "Browse All Products" at bounding box center [460, 614] width 144 height 22
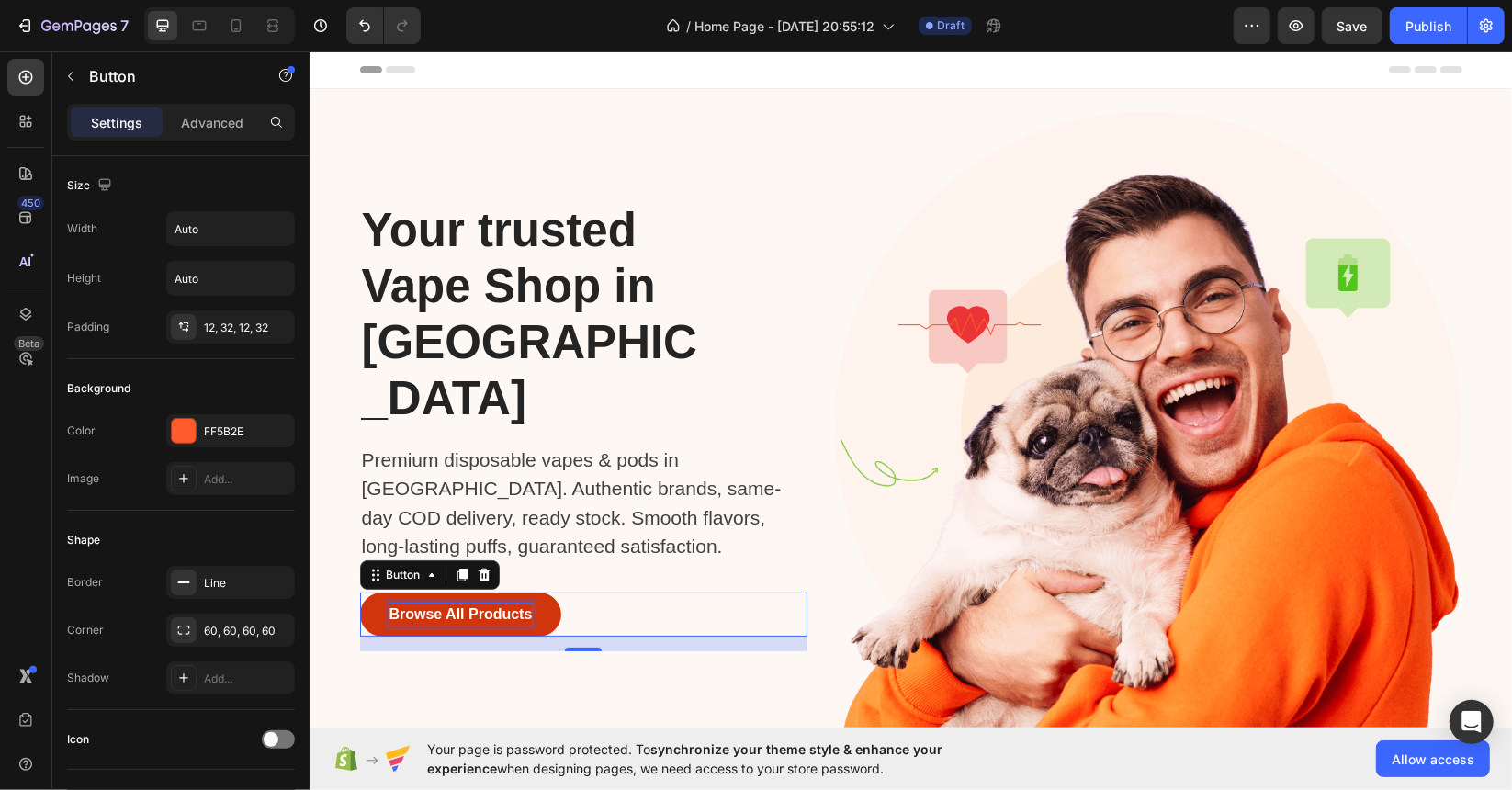
click at [490, 603] on div "Browse All Products" at bounding box center [460, 614] width 144 height 22
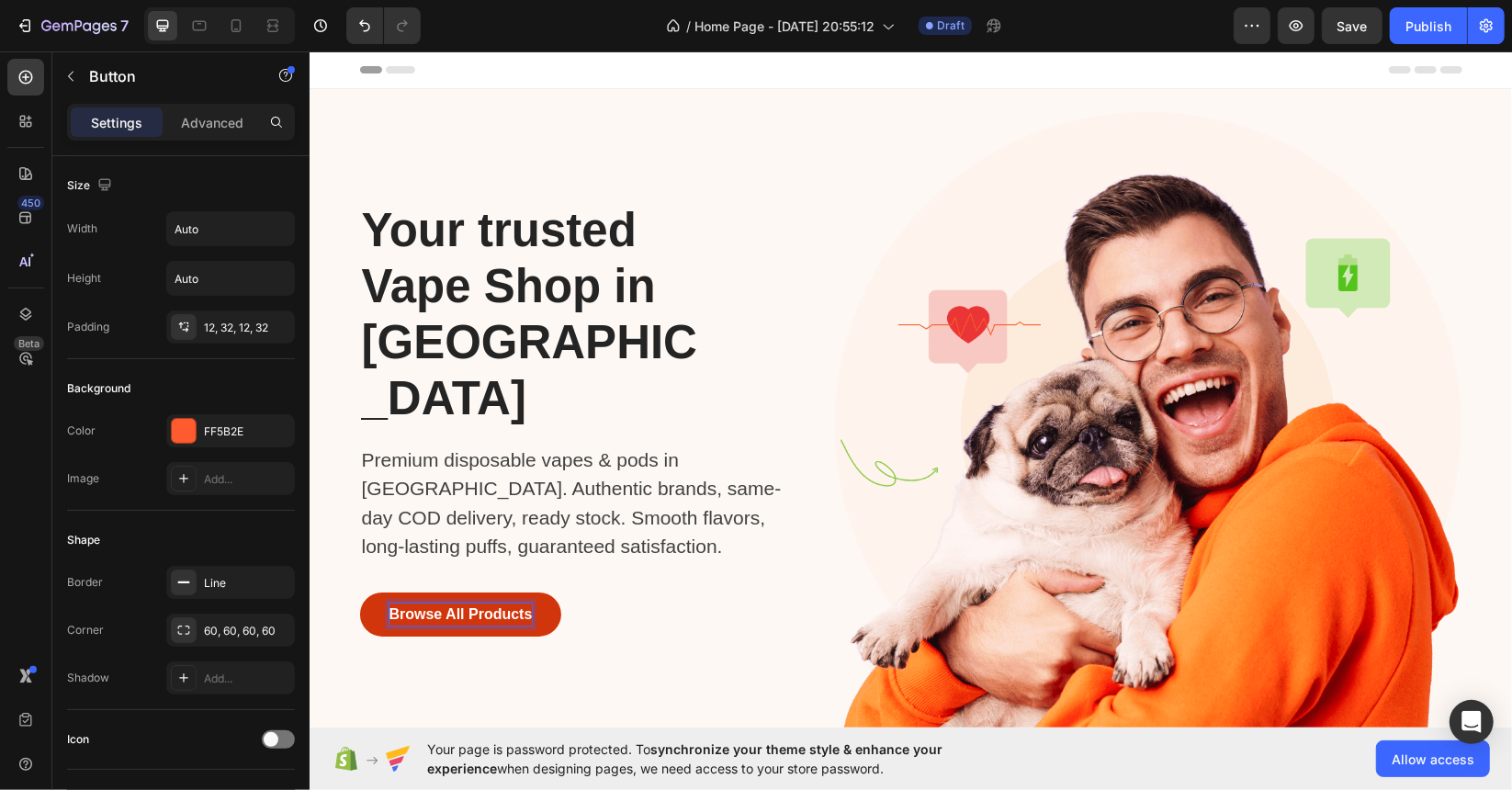
click at [490, 603] on p "Browse All Products" at bounding box center [460, 614] width 144 height 22
click at [589, 558] on div "⁠⁠⁠⁠⁠⁠⁠ Your trusted Vape Shop in [GEOGRAPHIC_DATA] Heading Premium disposable …" at bounding box center [583, 425] width 448 height 628
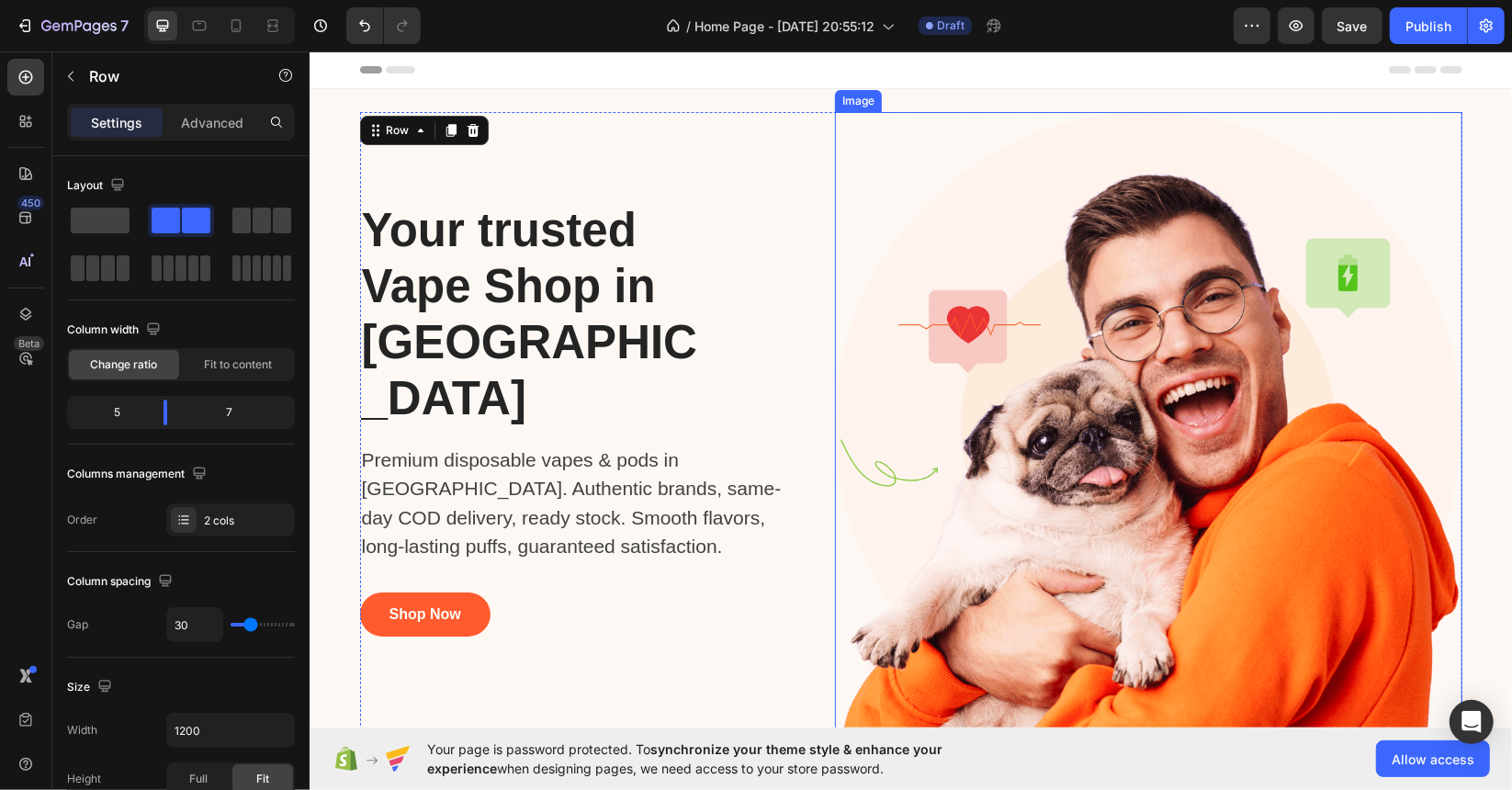
scroll to position [215, 0]
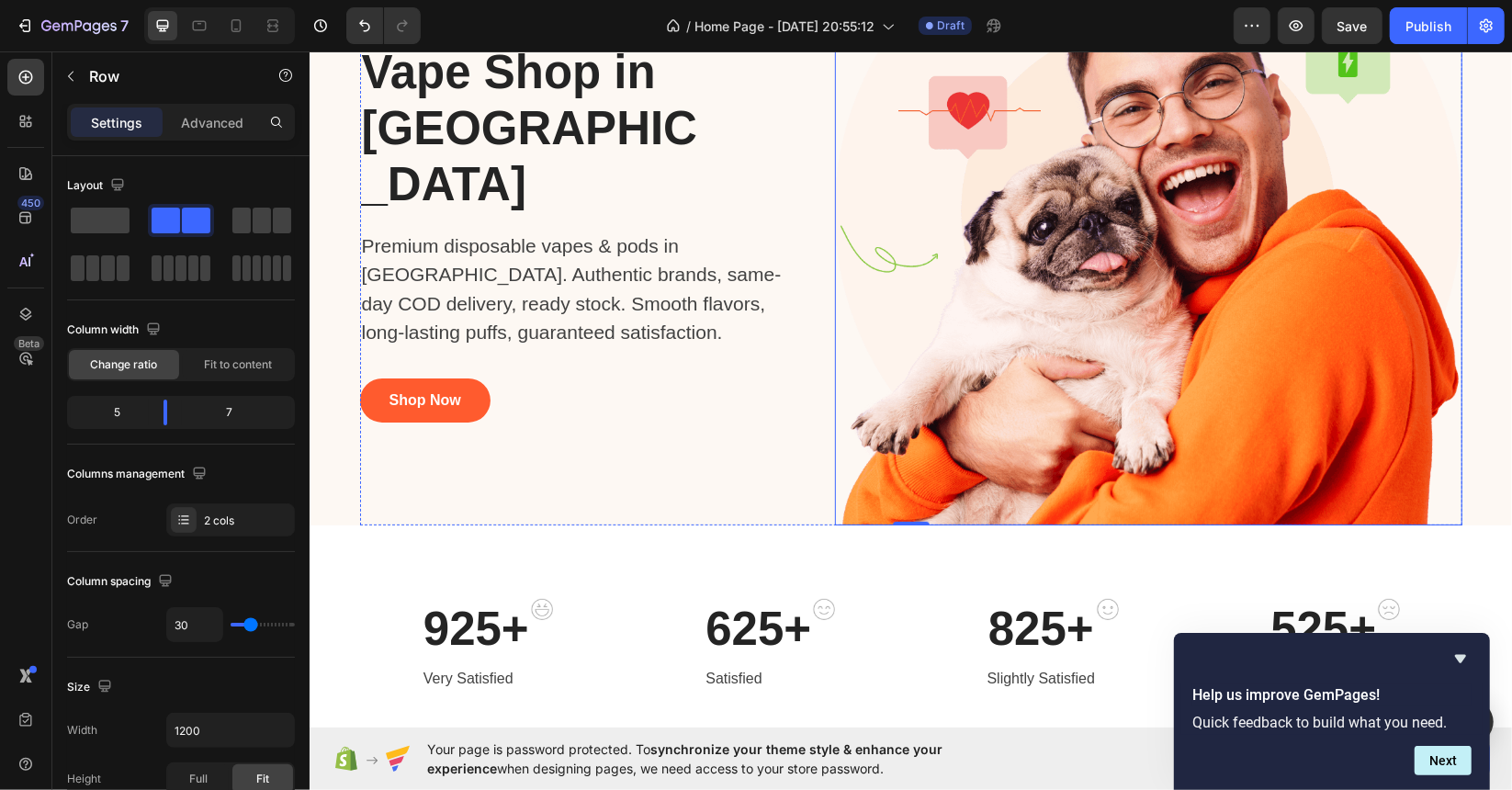
click at [1130, 296] on img at bounding box center [1148, 211] width 628 height 628
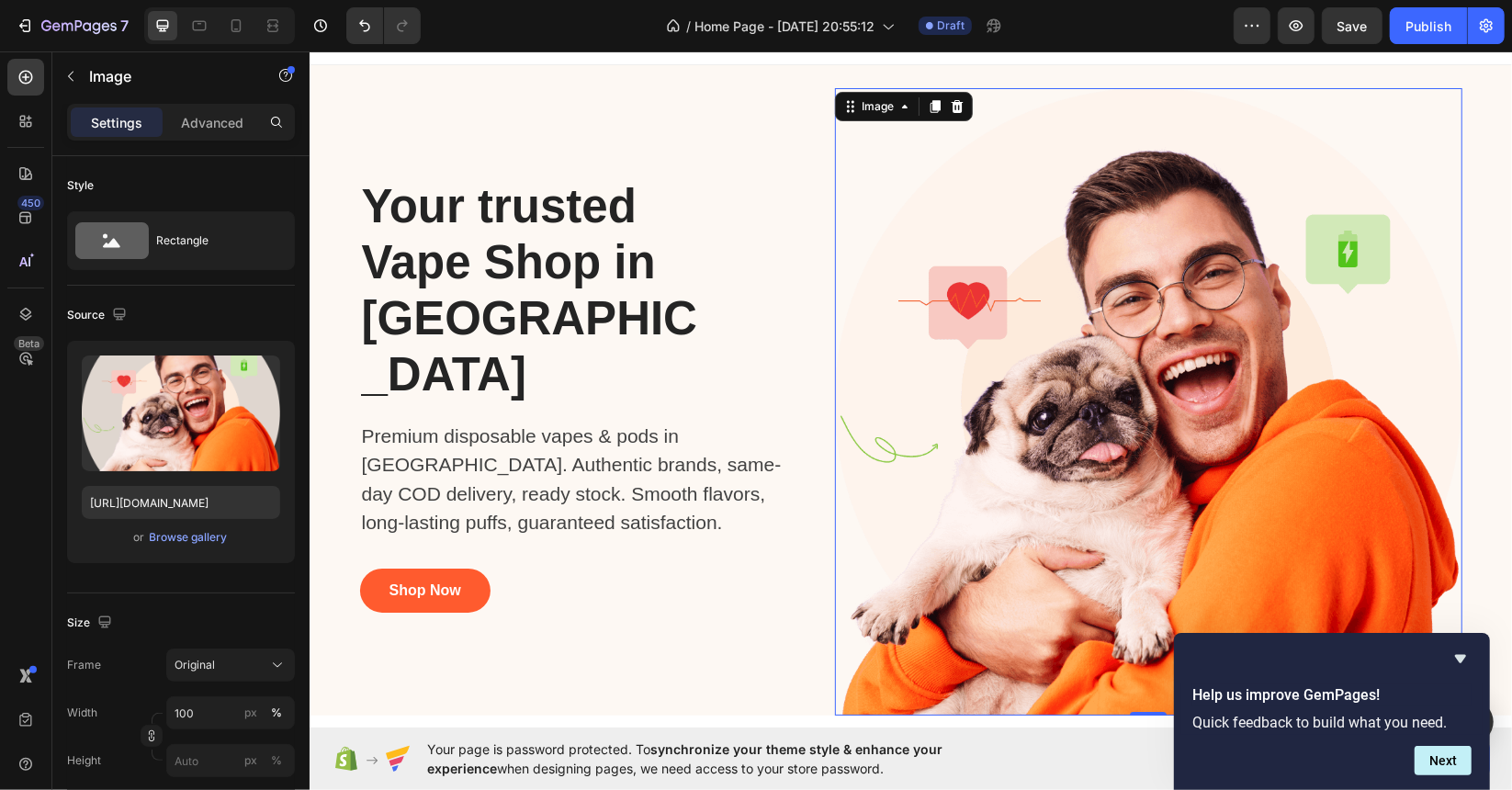
scroll to position [0, 0]
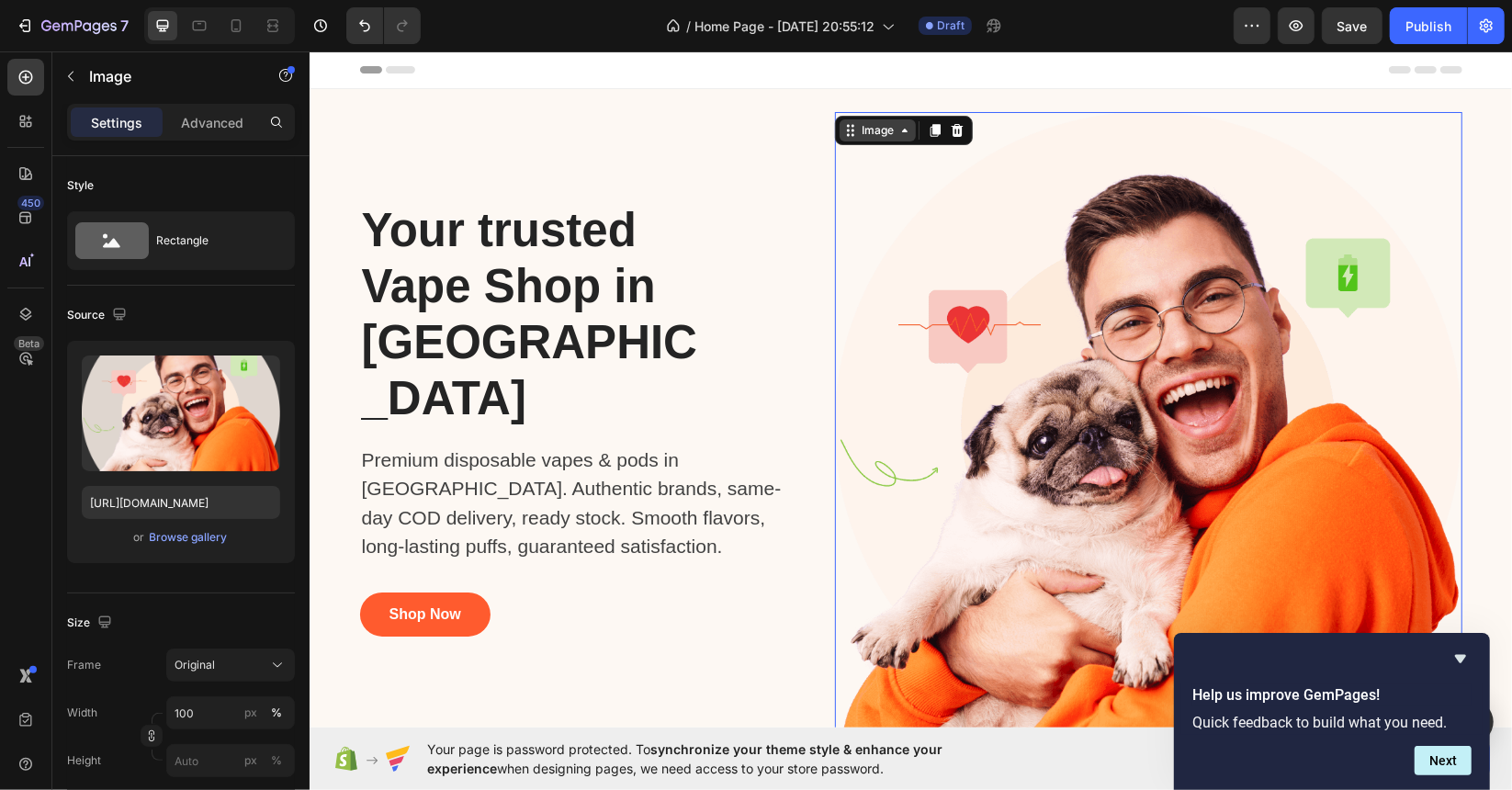
click at [896, 126] on icon at bounding box center [904, 130] width 15 height 15
click at [214, 129] on p "Advanced" at bounding box center [213, 122] width 63 height 19
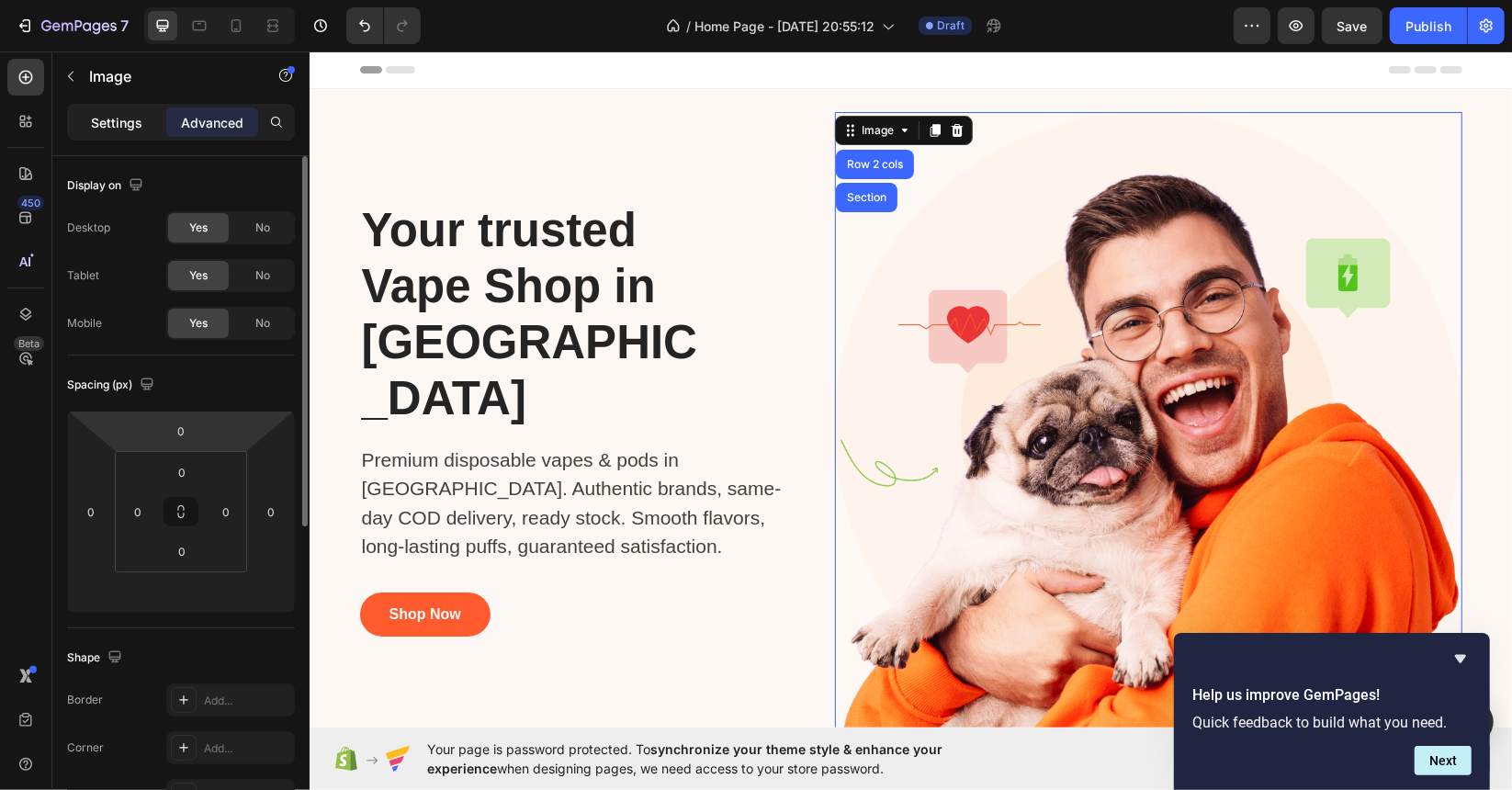
click at [125, 114] on p "Settings" at bounding box center [117, 122] width 52 height 19
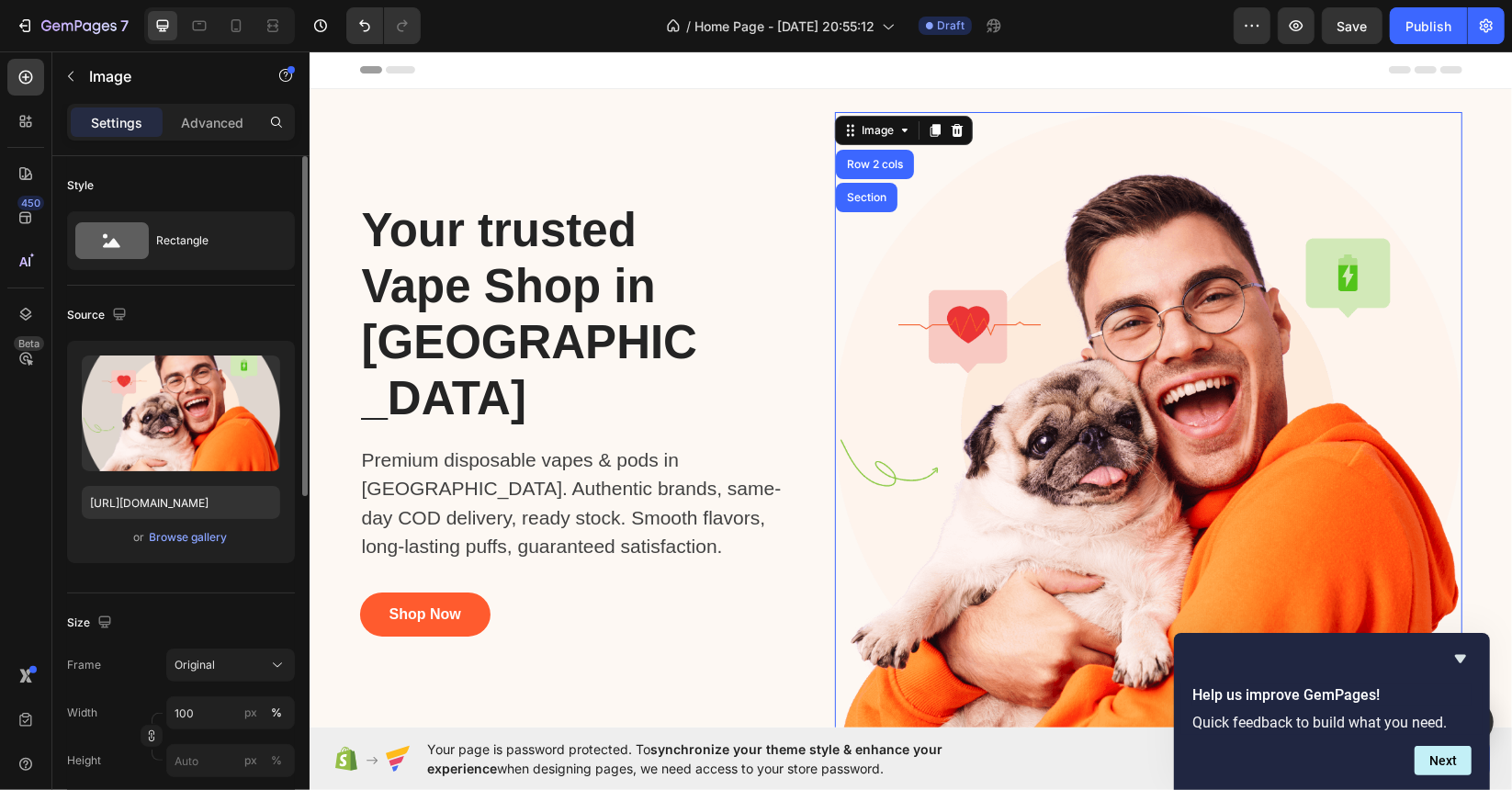
scroll to position [428, 0]
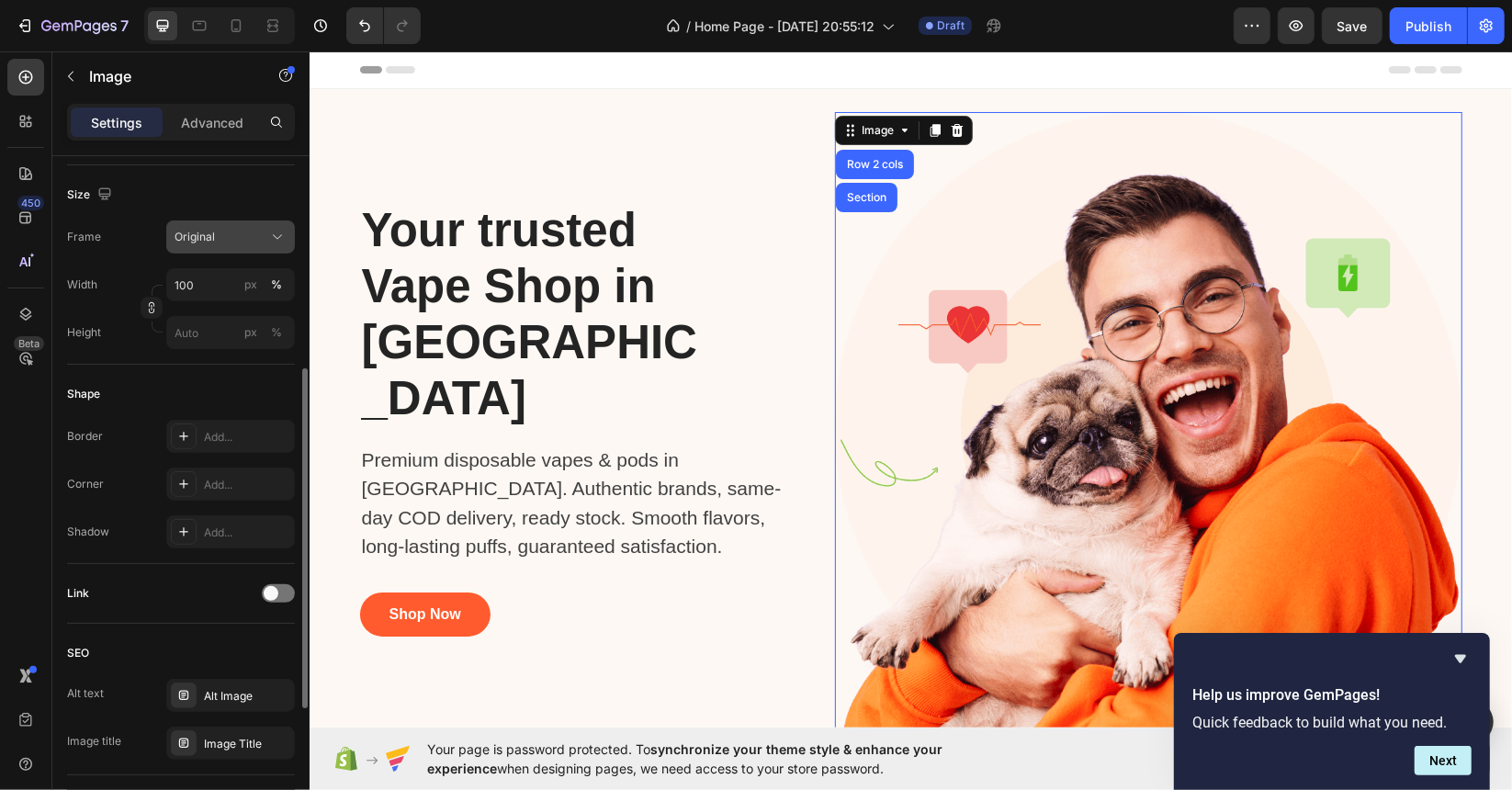
click at [215, 236] on div "Original" at bounding box center [220, 238] width 90 height 17
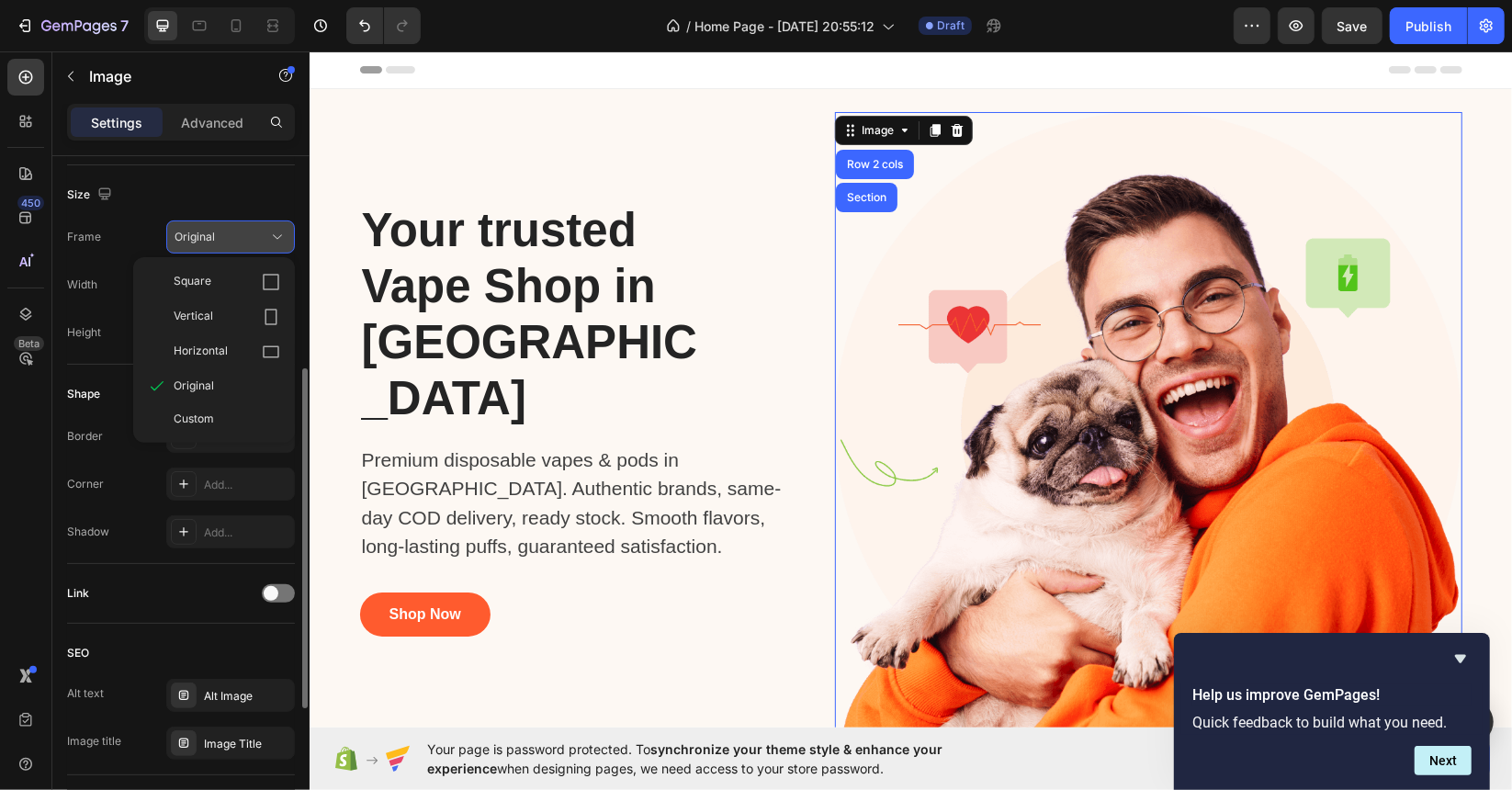
click at [215, 236] on div "Original" at bounding box center [220, 238] width 90 height 17
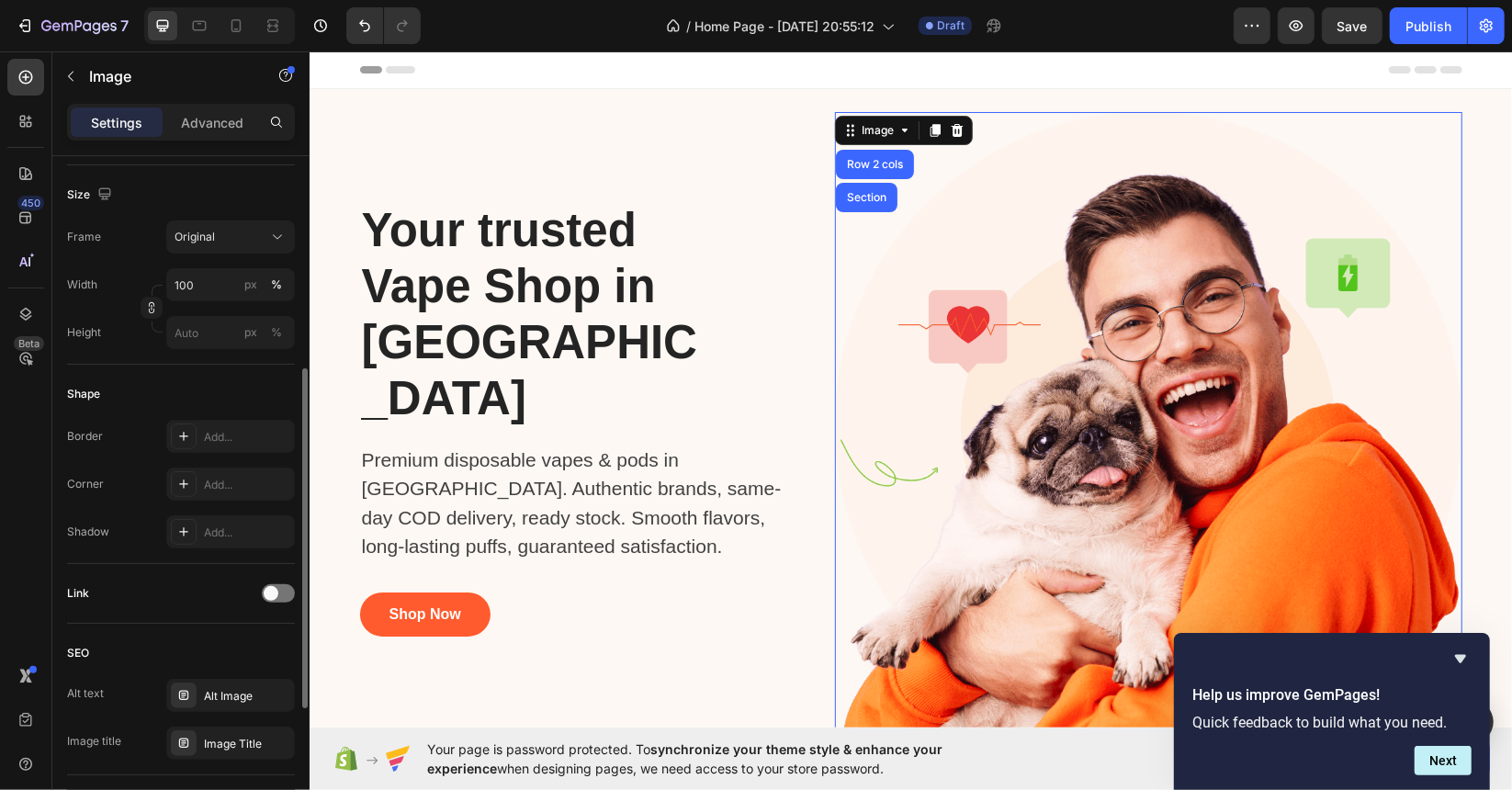
scroll to position [643, 0]
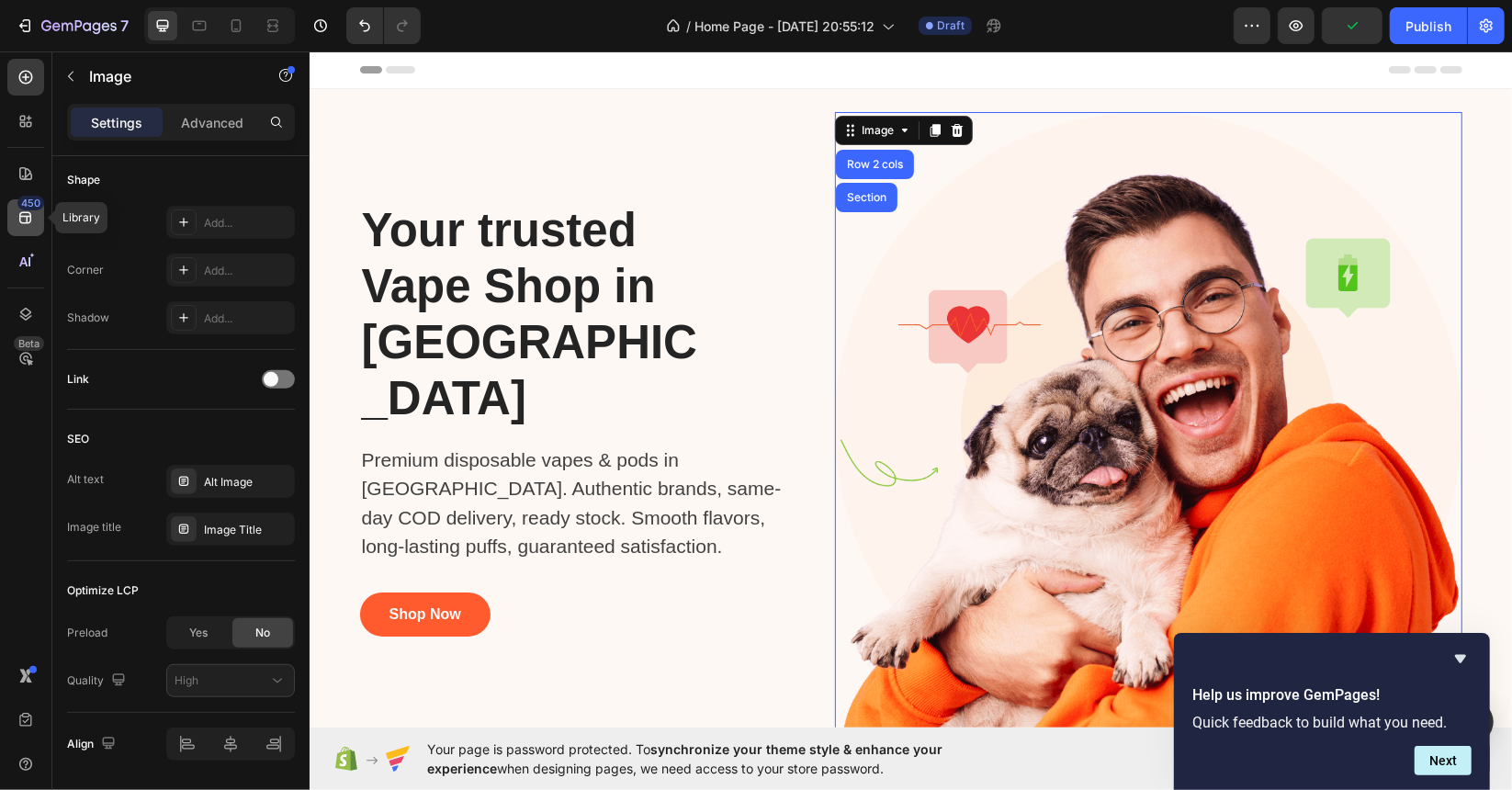
click at [38, 209] on div "450" at bounding box center [30, 203] width 27 height 15
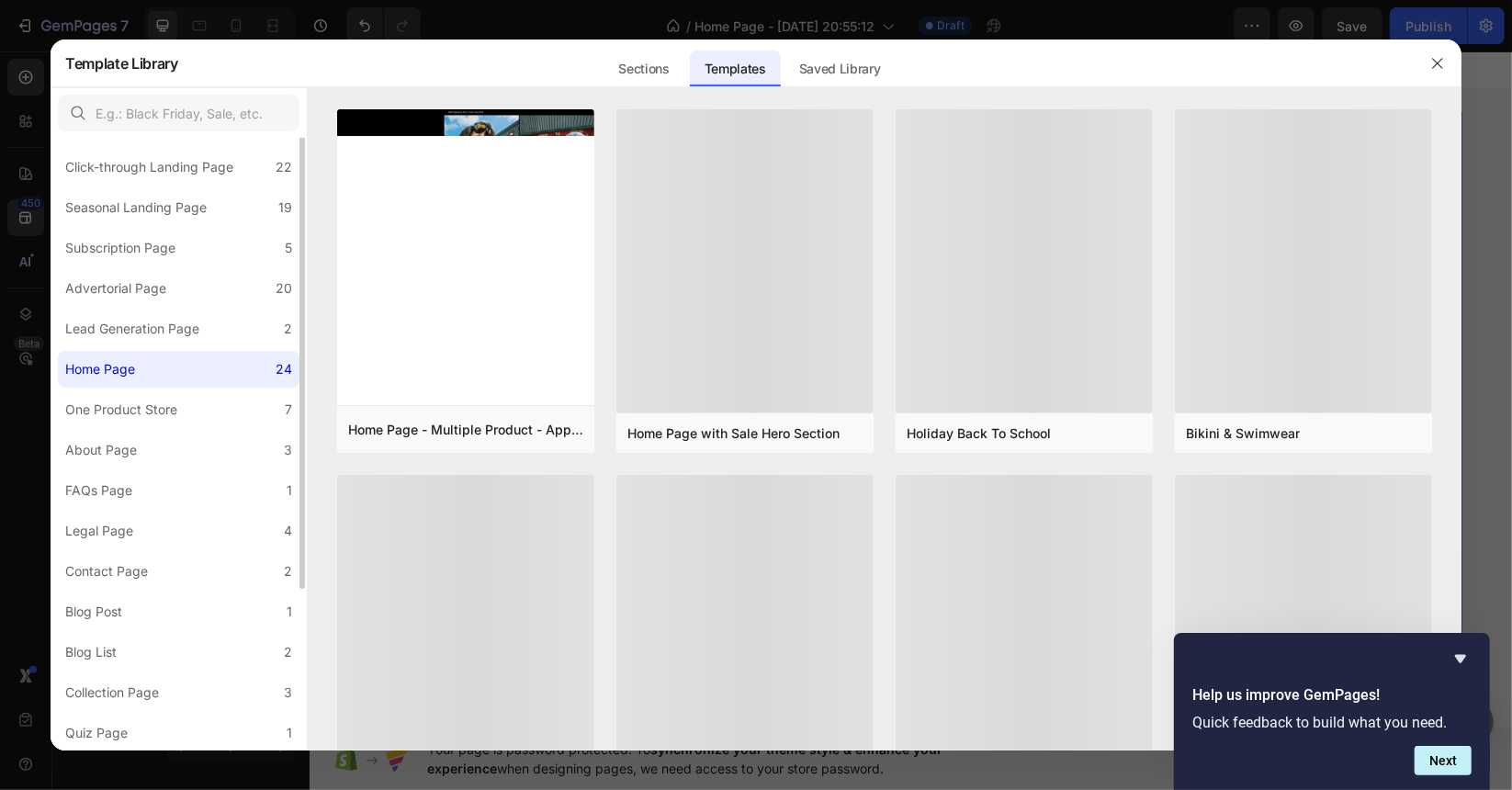
scroll to position [0, 0]
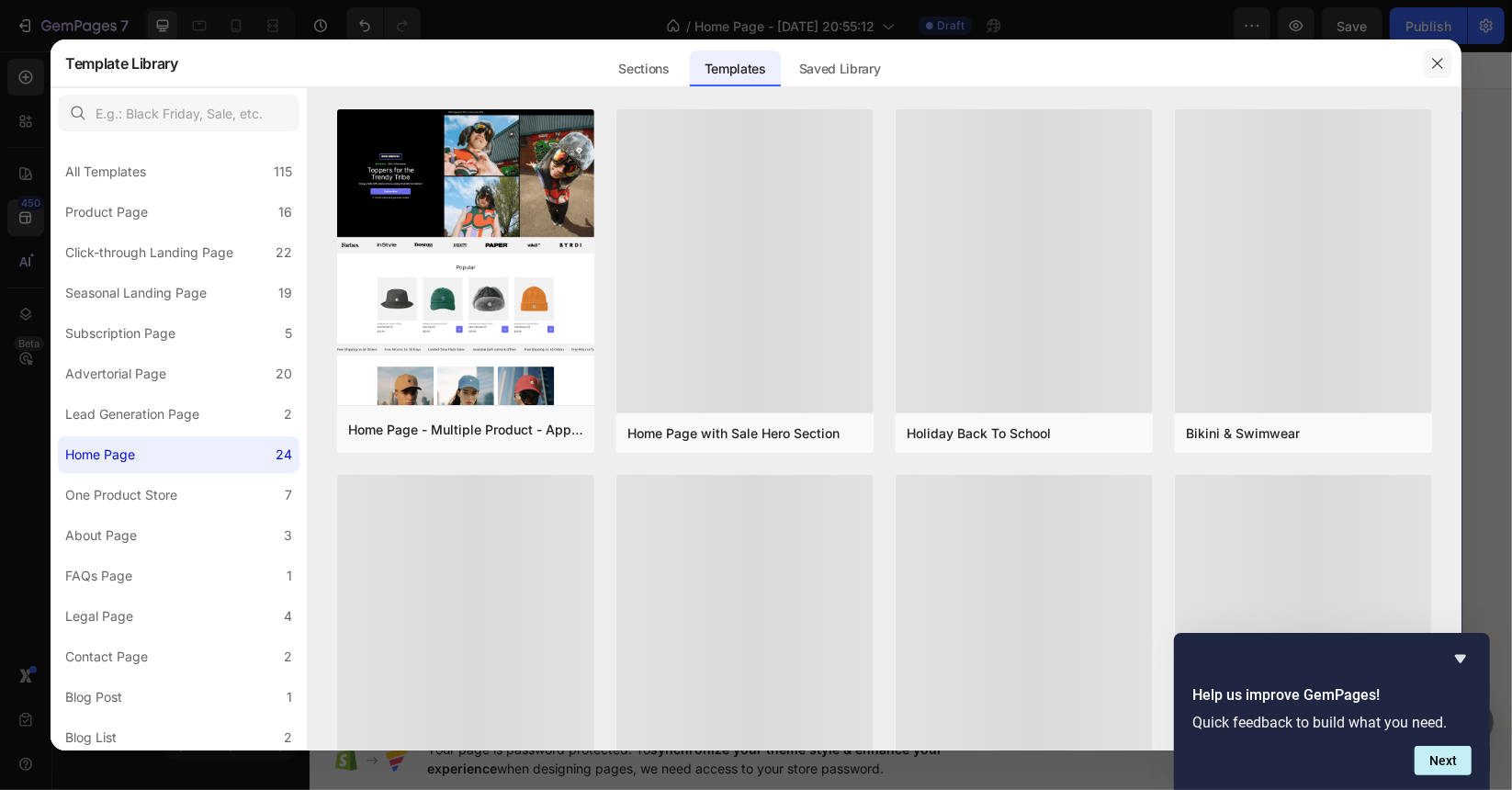
drag, startPoint x: 1437, startPoint y: 67, endPoint x: 975, endPoint y: 74, distance: 462.1
click at [1437, 67] on icon "button" at bounding box center [1437, 64] width 15 height 15
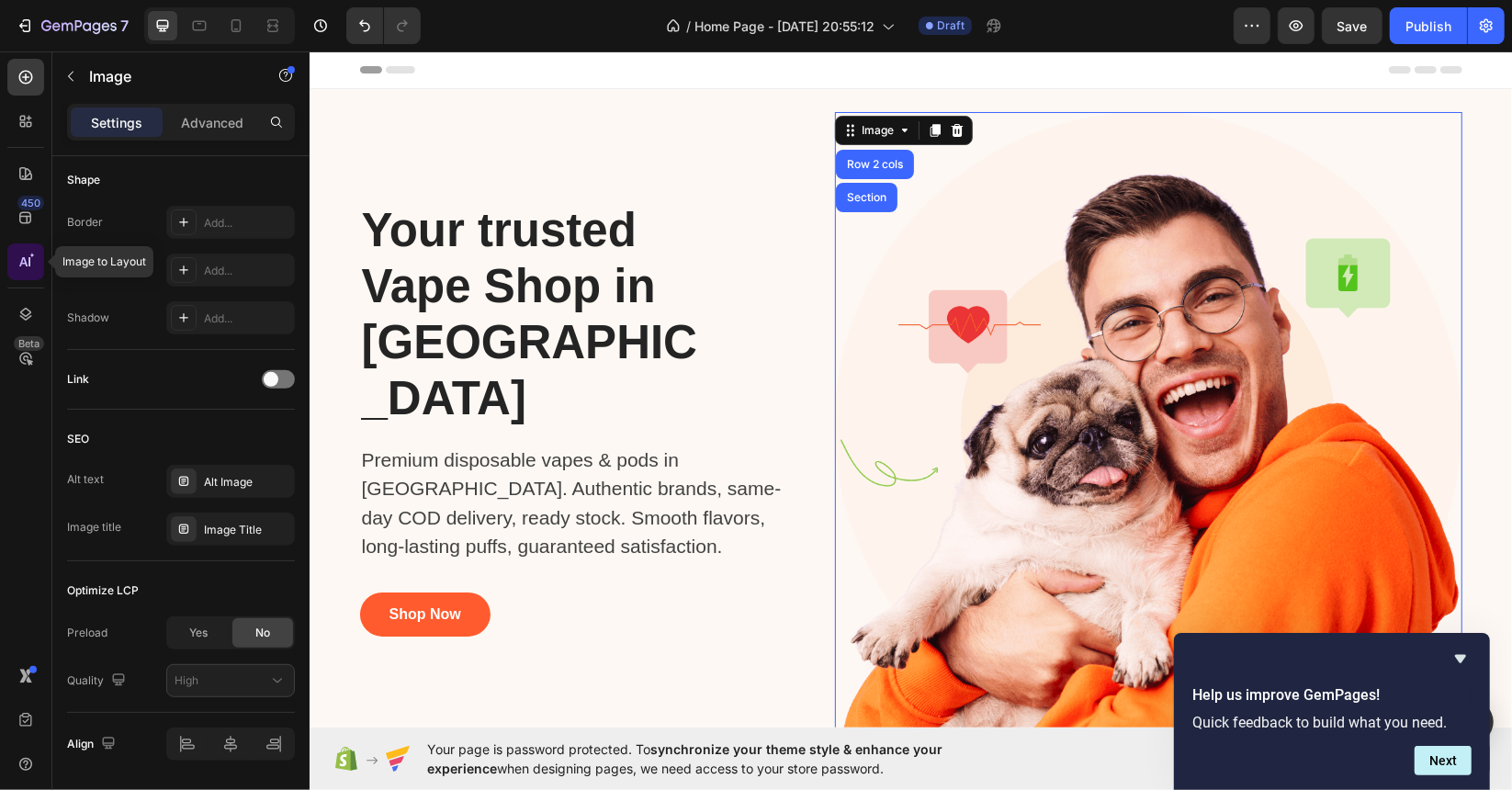
click at [30, 261] on icon at bounding box center [26, 261] width 18 height 18
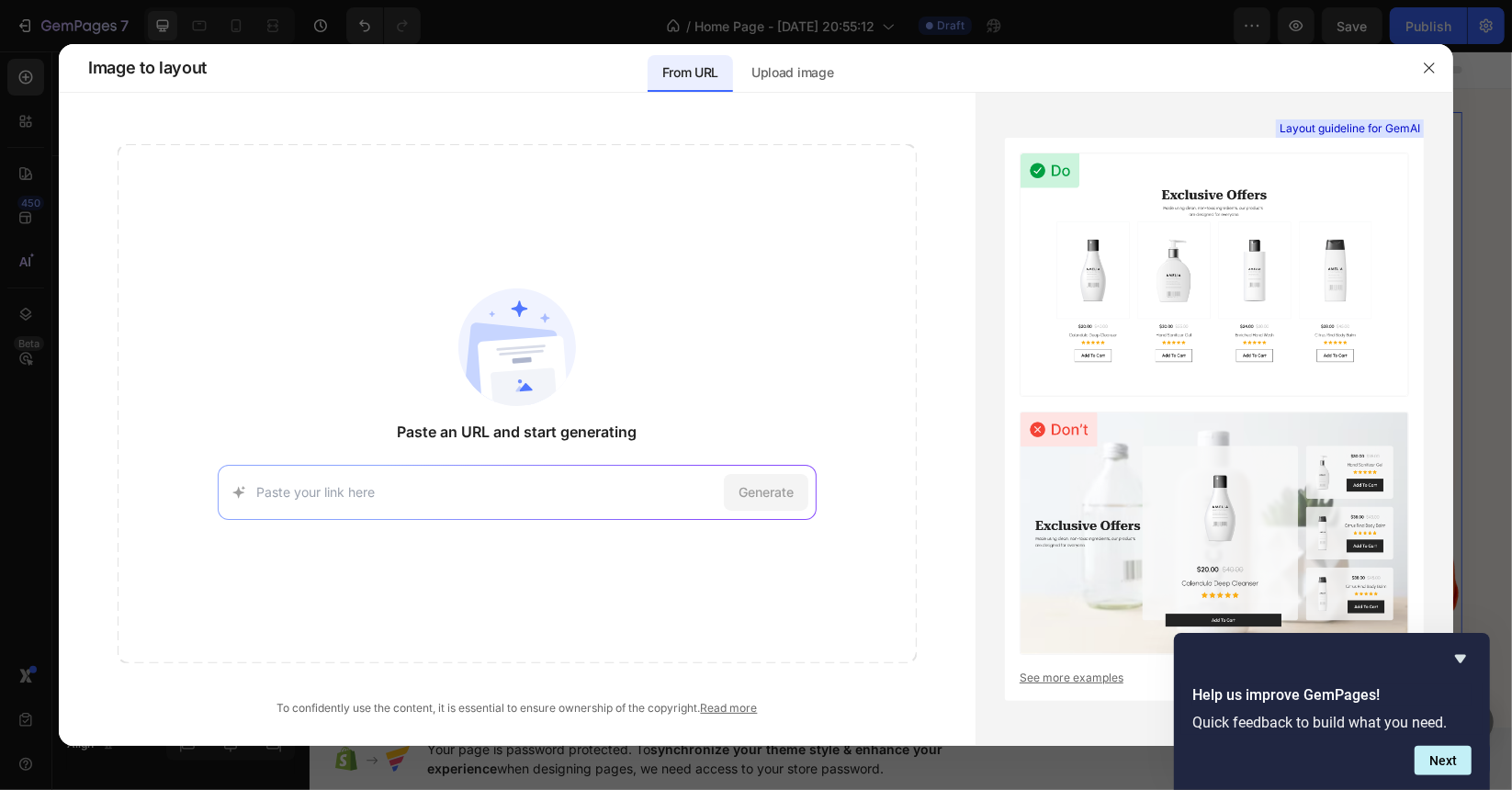
click at [511, 489] on input at bounding box center [486, 492] width 461 height 19
click at [1437, 77] on button "button" at bounding box center [1429, 68] width 29 height 29
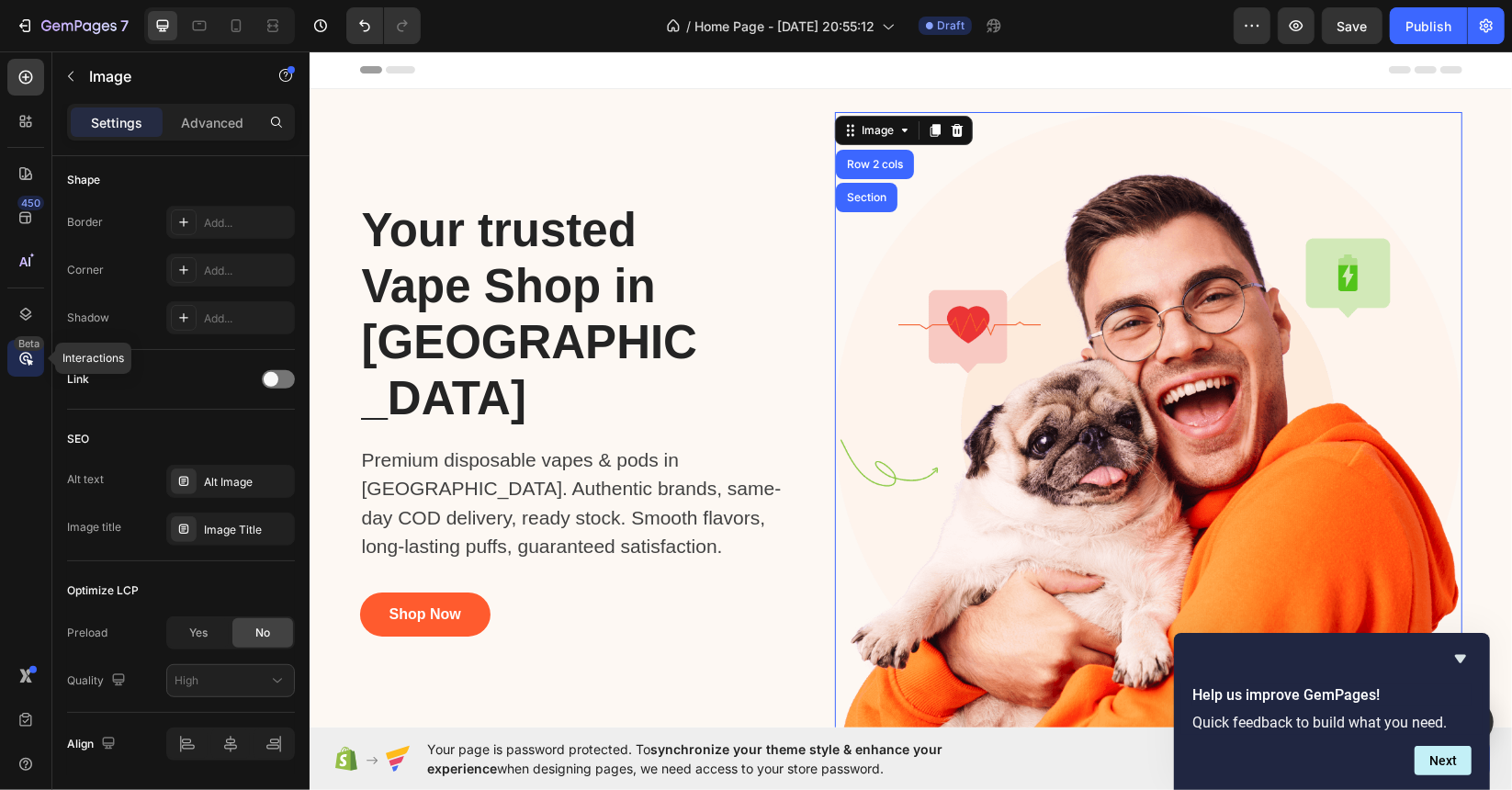
click at [22, 345] on div "Beta" at bounding box center [29, 343] width 30 height 15
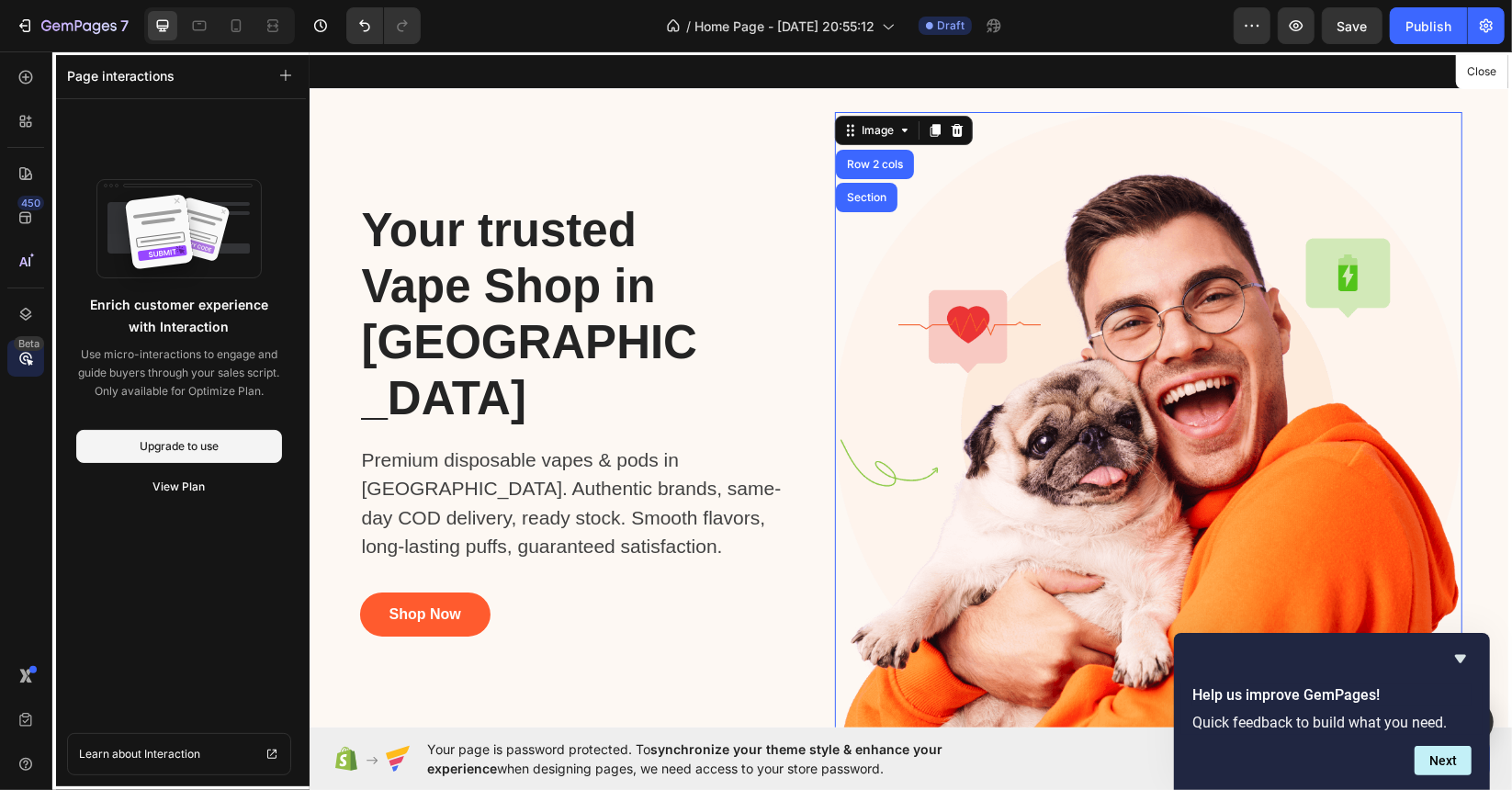
drag, startPoint x: 283, startPoint y: 76, endPoint x: 252, endPoint y: 259, distance: 185.6
click at [252, 259] on div "Page interactions Enrich customer experience with Interaction Use micro-interac…" at bounding box center [179, 421] width 253 height 738
click at [1039, 295] on div at bounding box center [909, 389] width 1202 height 677
click at [875, 162] on div at bounding box center [909, 389] width 1202 height 677
click at [871, 190] on div at bounding box center [909, 389] width 1202 height 677
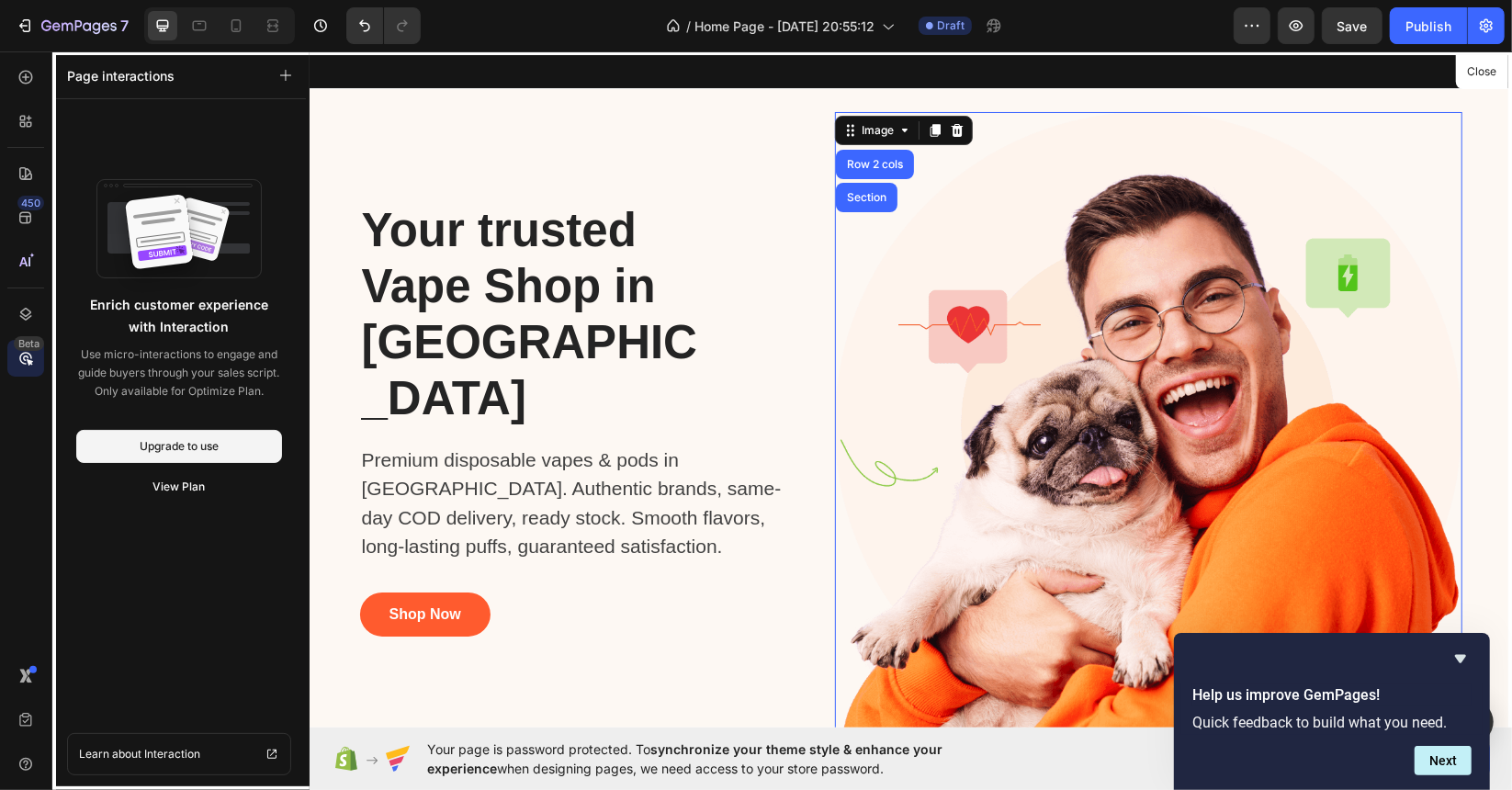
click at [890, 136] on div at bounding box center [909, 389] width 1202 height 677
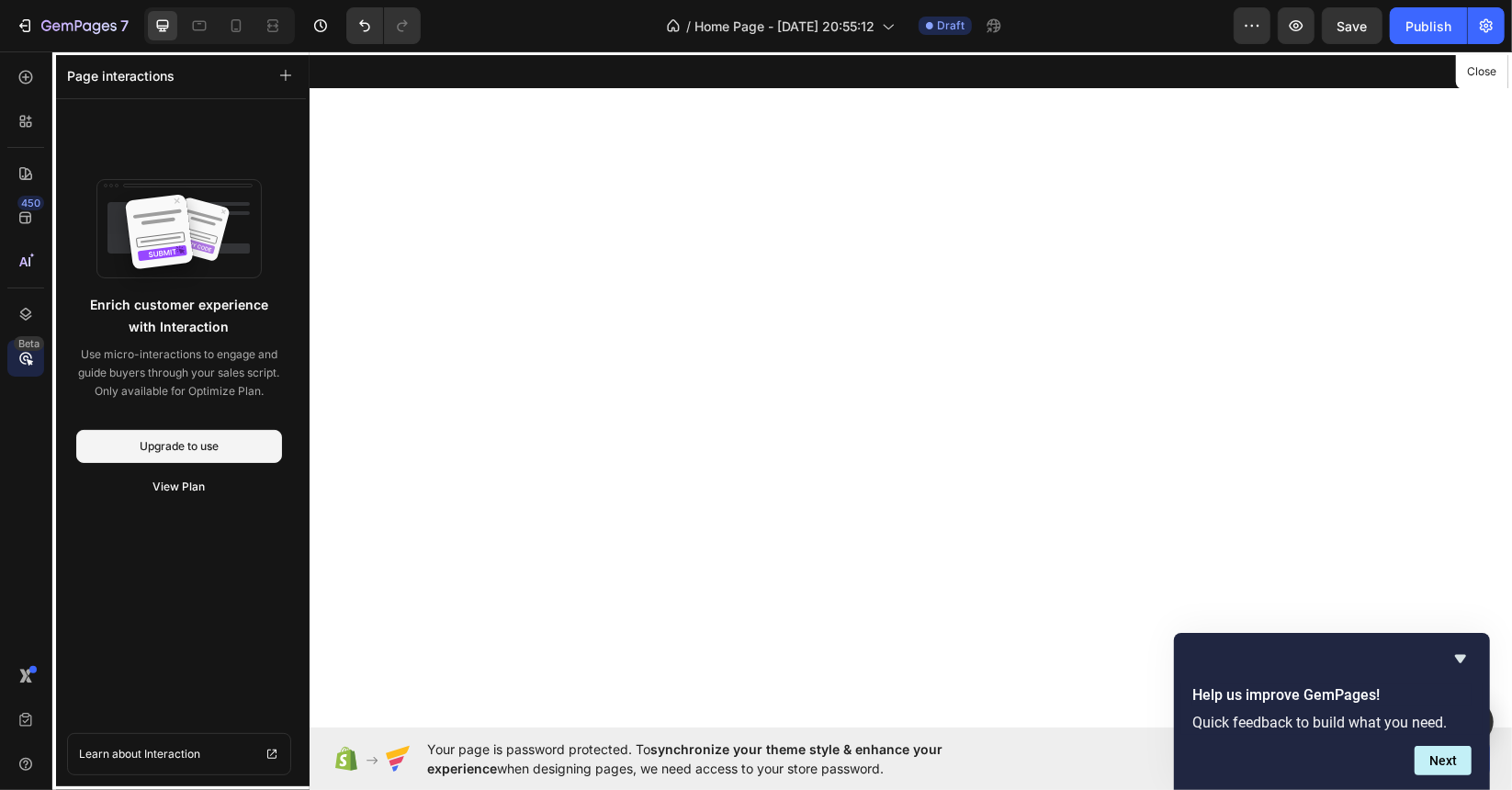
scroll to position [215, 0]
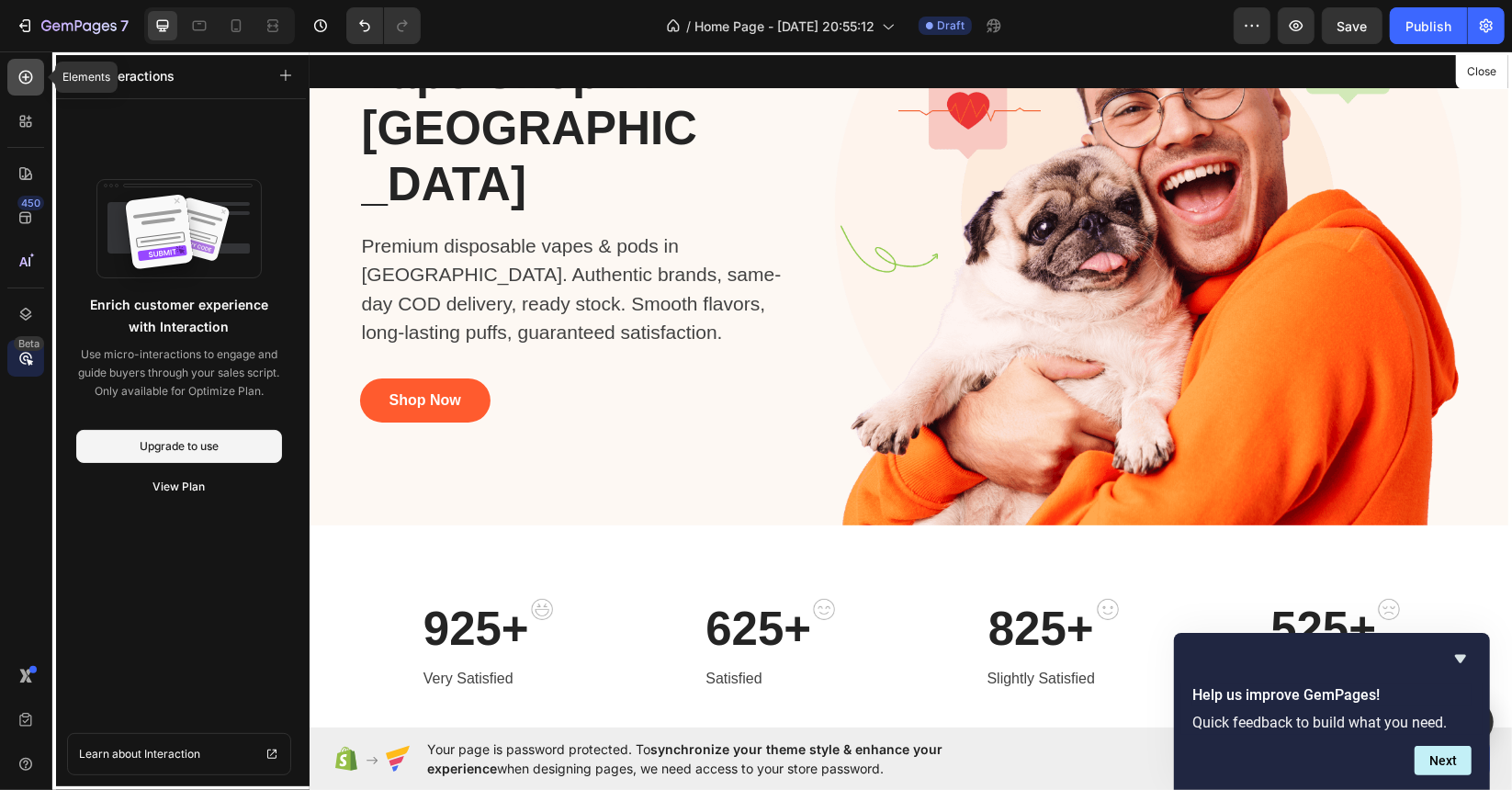
click at [30, 82] on icon at bounding box center [26, 77] width 18 height 18
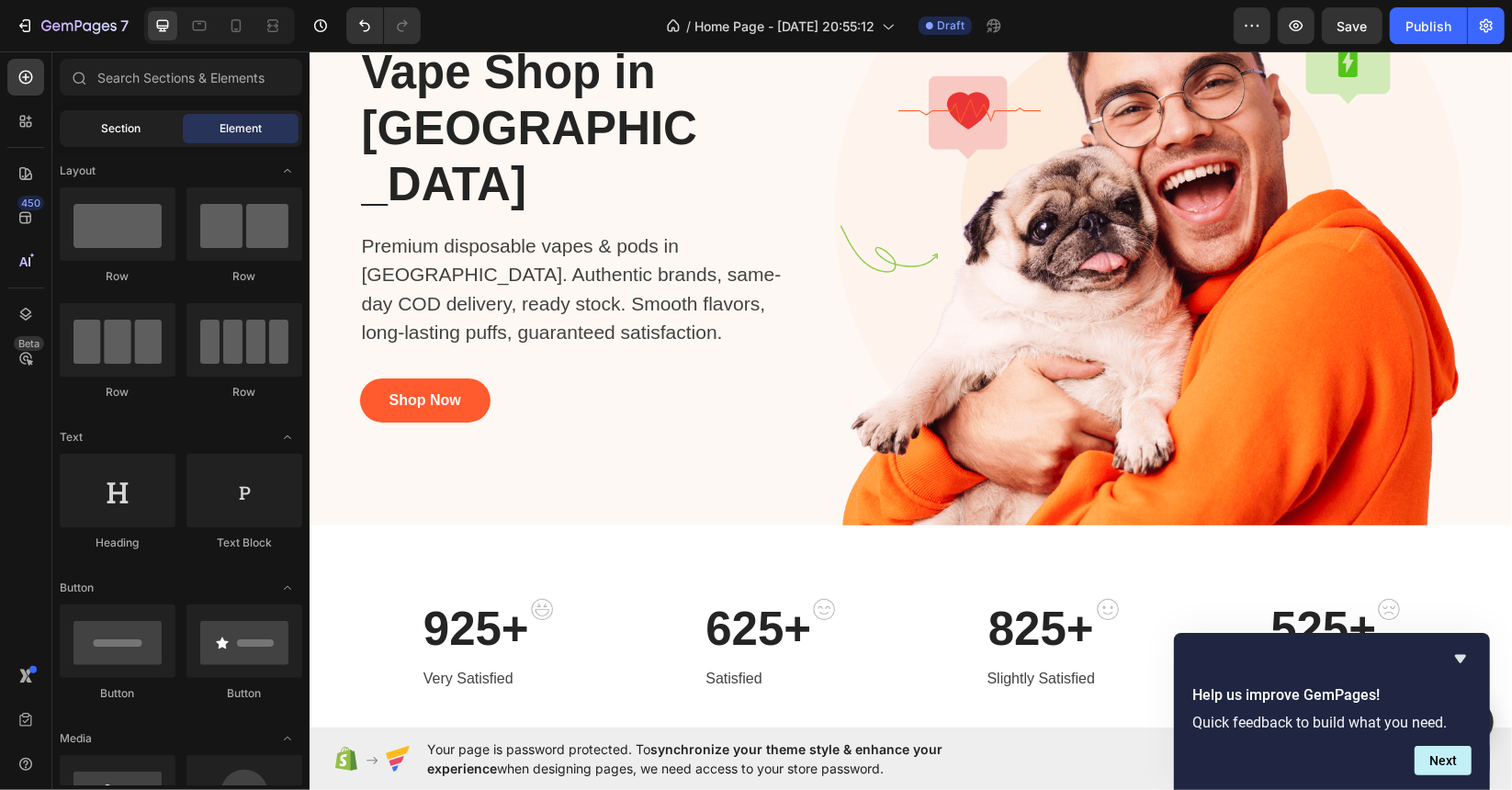
click at [167, 134] on div "Section" at bounding box center [121, 129] width 116 height 29
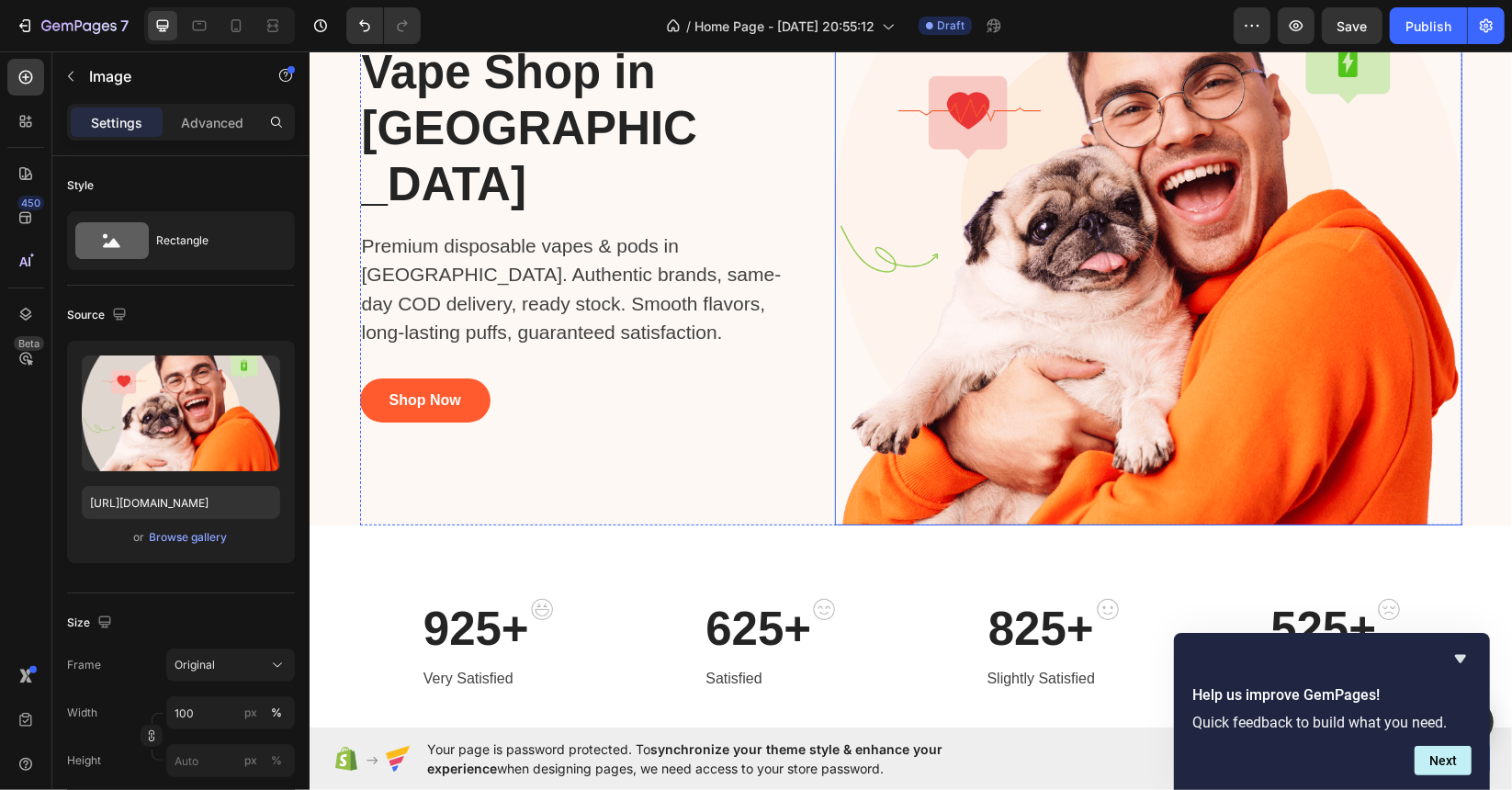
click at [1125, 272] on img at bounding box center [1148, 211] width 628 height 628
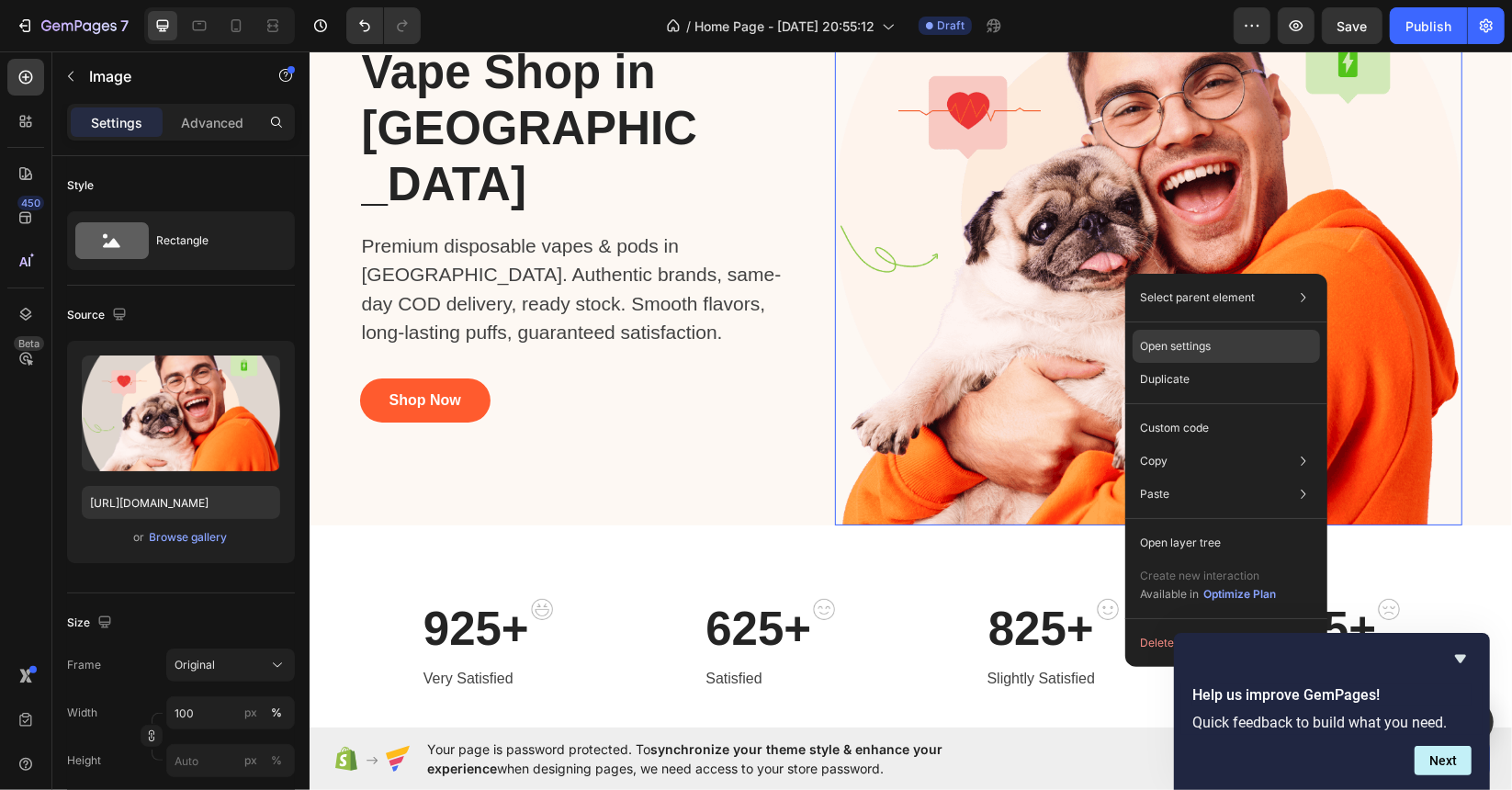
click at [1229, 349] on div "Open settings" at bounding box center [1227, 346] width 188 height 33
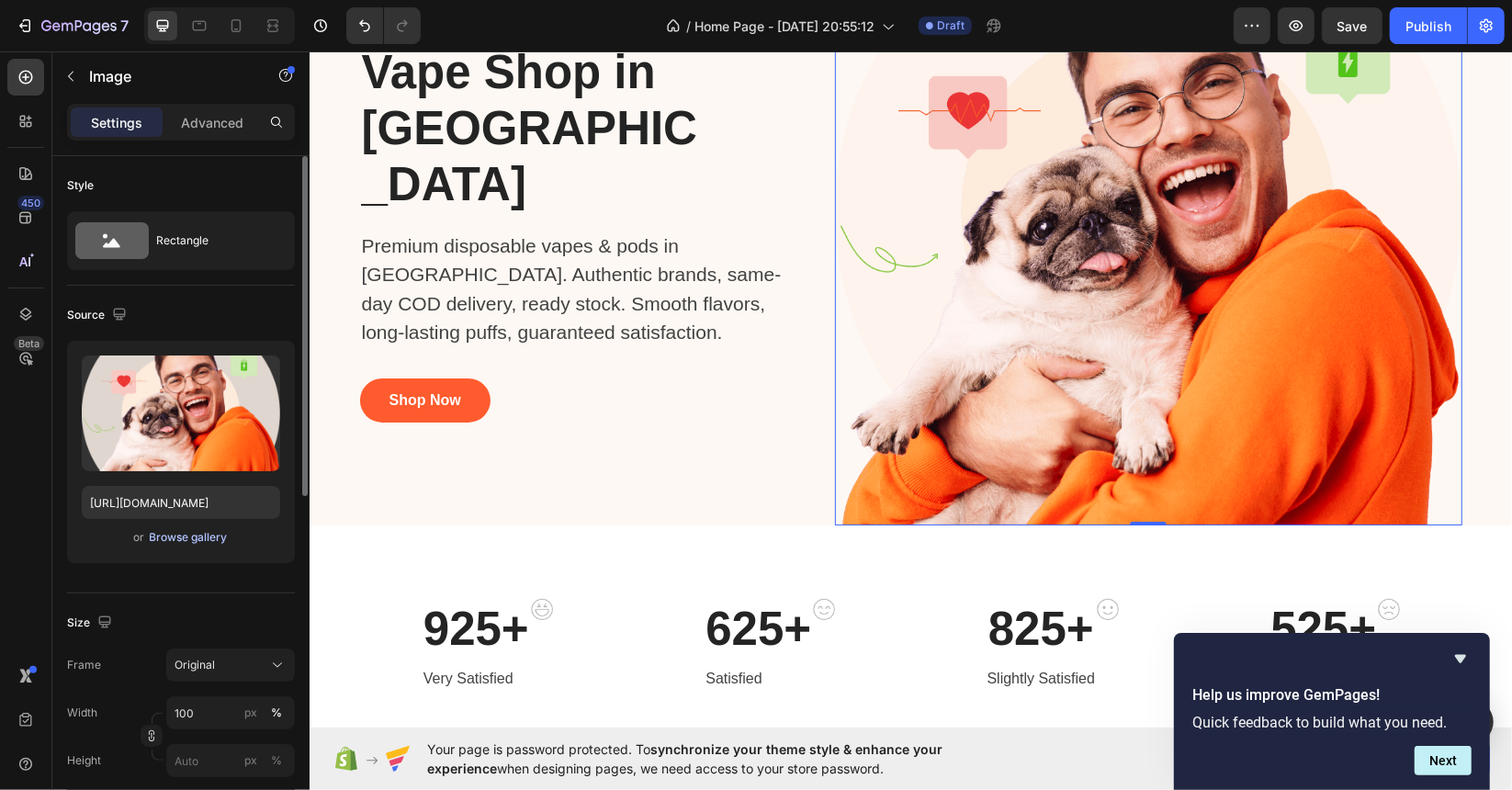
click at [215, 541] on div "Browse gallery" at bounding box center [189, 538] width 78 height 17
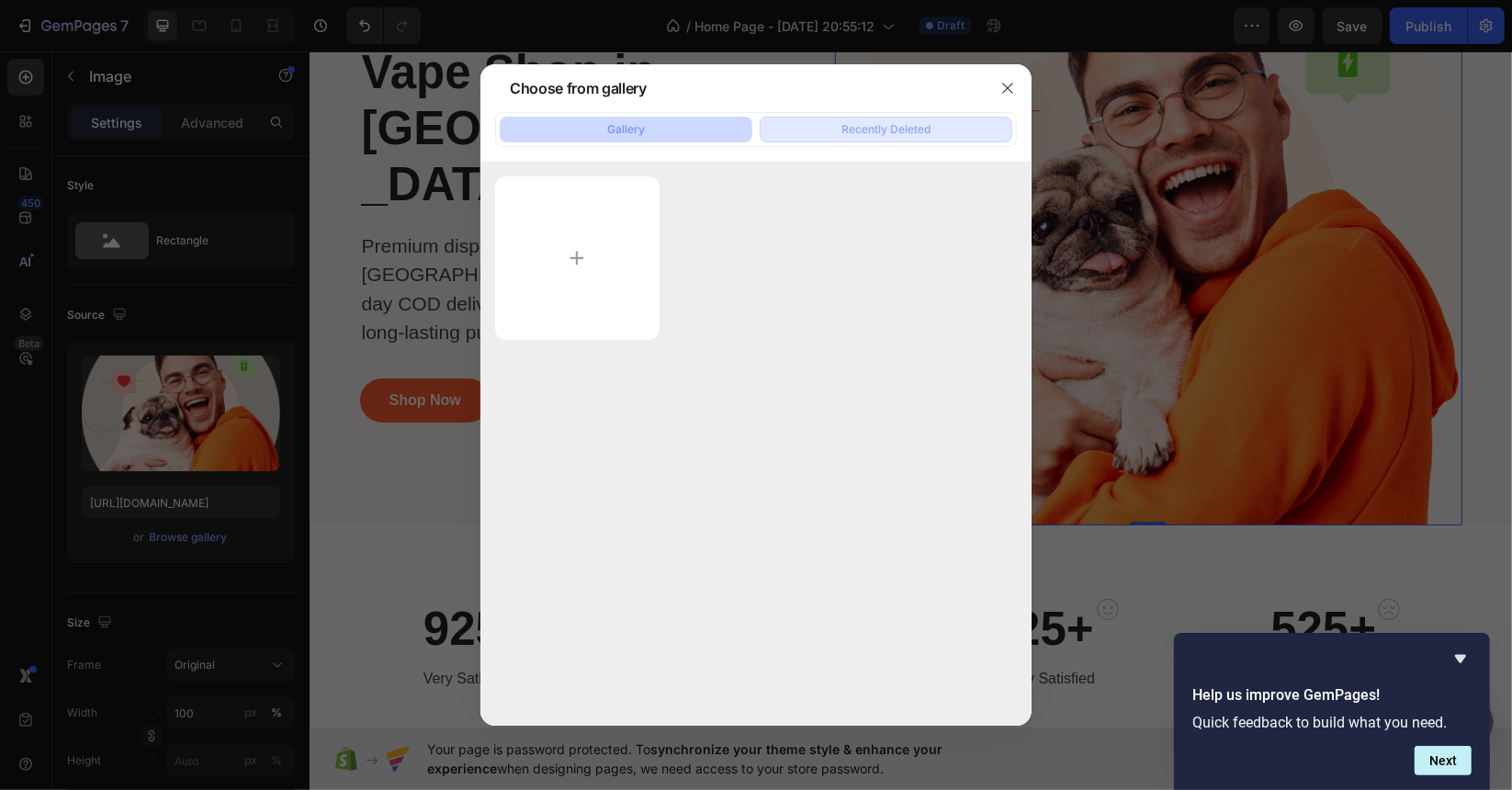
click at [816, 129] on button "Recently Deleted" at bounding box center [885, 130] width 252 height 26
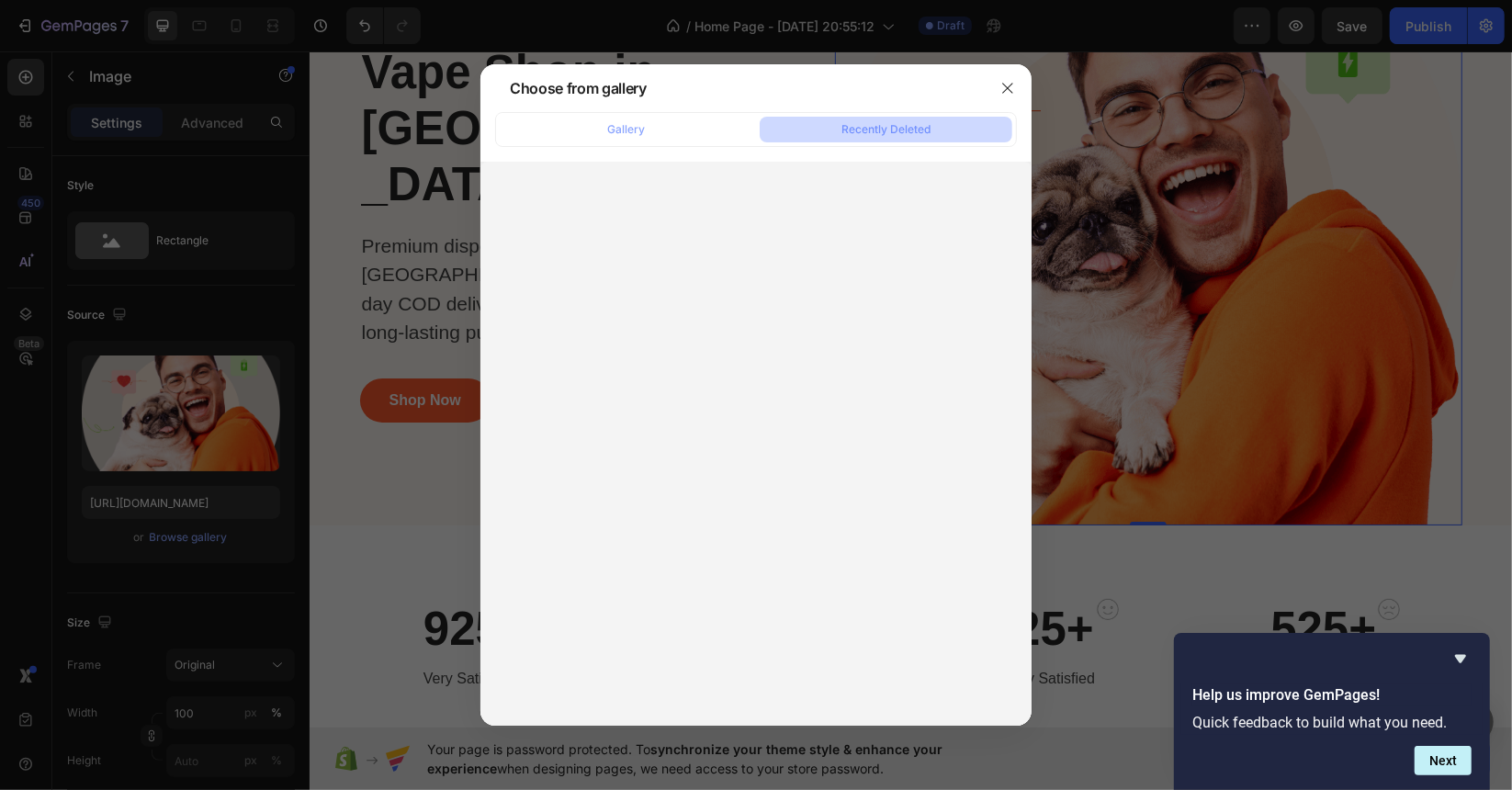
drag, startPoint x: 720, startPoint y: 114, endPoint x: 713, endPoint y: 125, distance: 13.0
click at [719, 116] on div "Gallery Recently Deleted" at bounding box center [756, 130] width 522 height 35
click at [713, 125] on button "Gallery" at bounding box center [626, 130] width 252 height 26
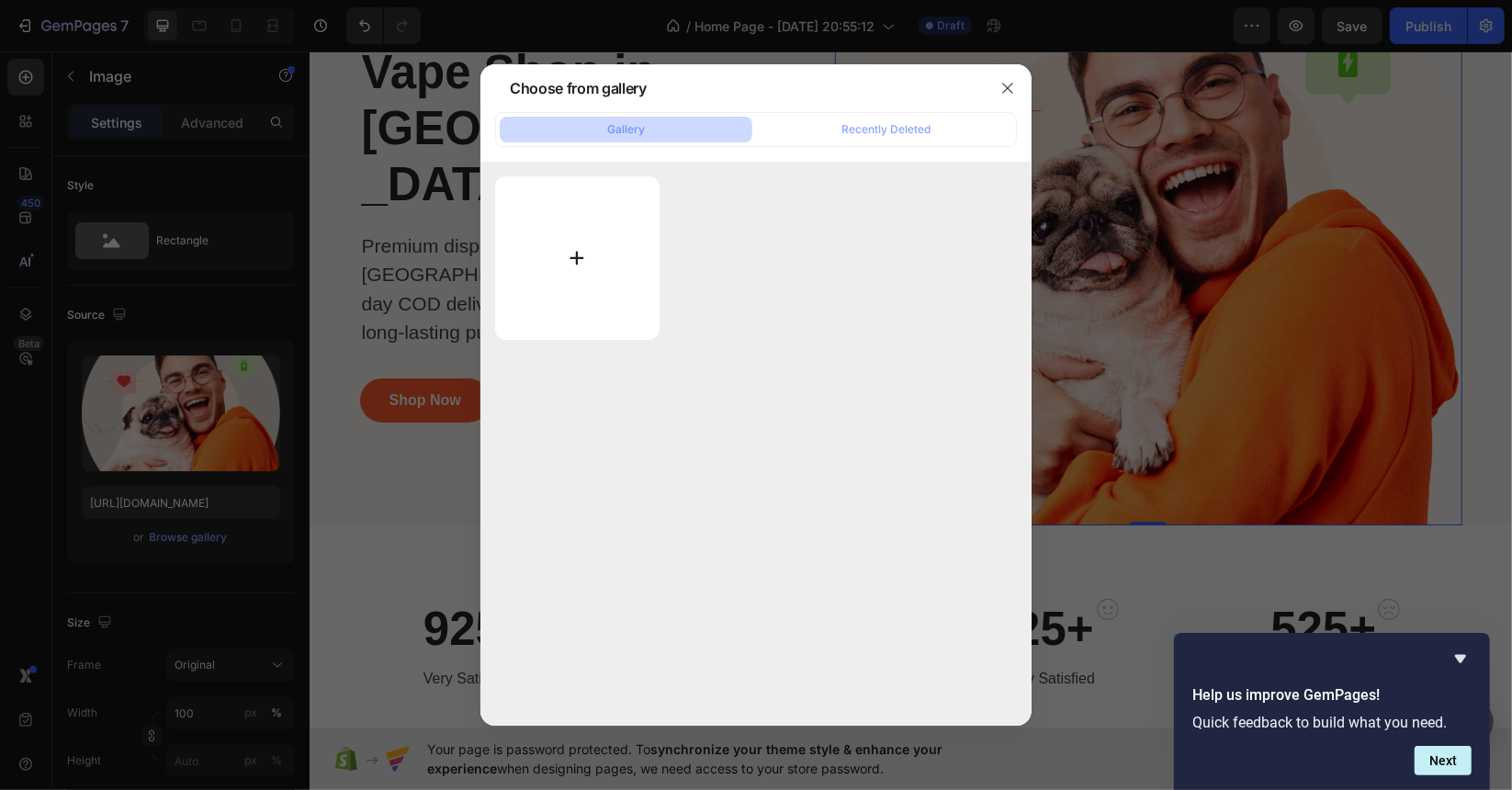
click at [561, 262] on input "file" at bounding box center [577, 259] width 165 height 164
click at [1007, 84] on icon "button" at bounding box center [1008, 88] width 15 height 15
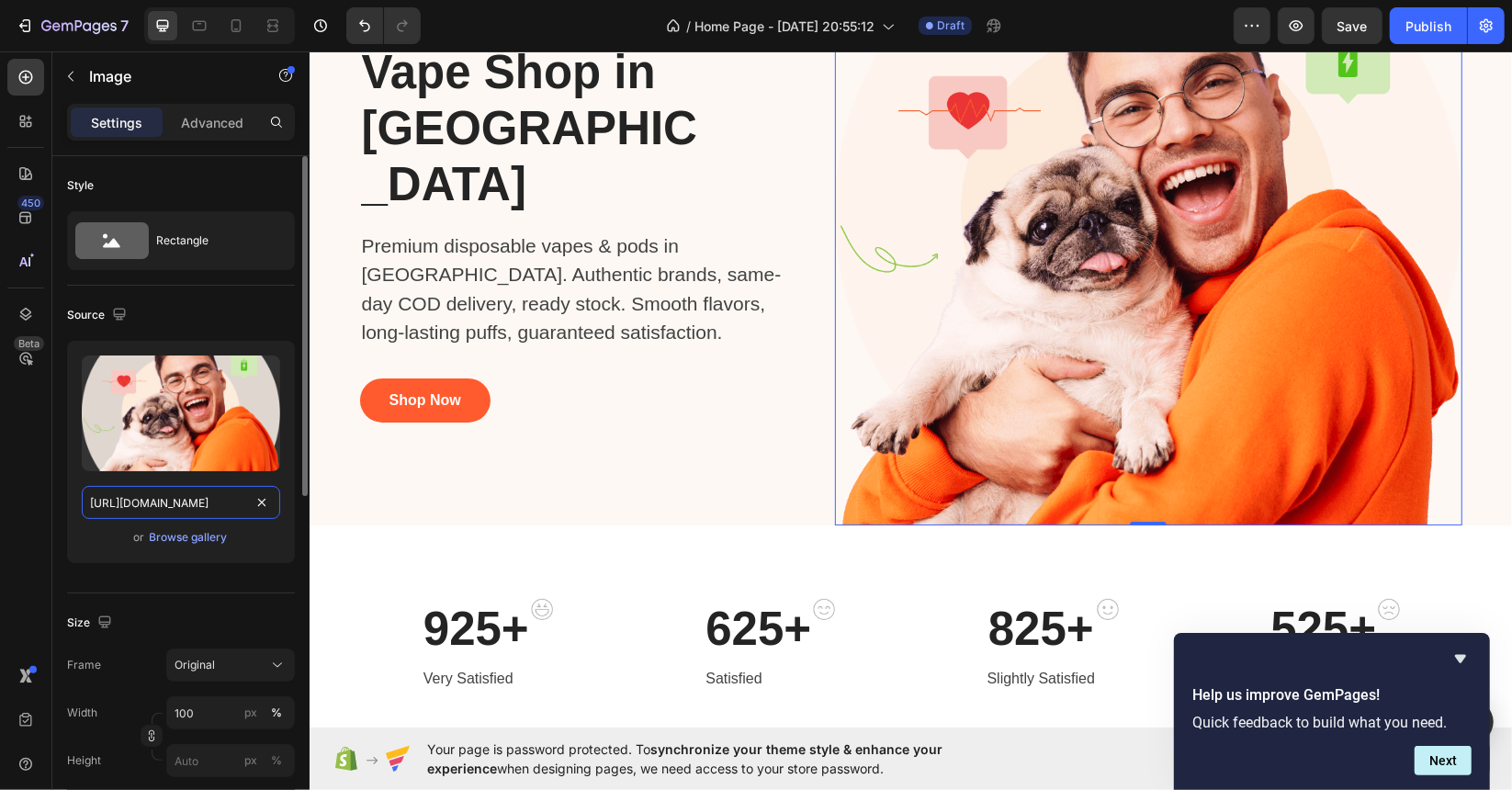
click at [233, 506] on input "[URL][DOMAIN_NAME]" at bounding box center [181, 503] width 199 height 33
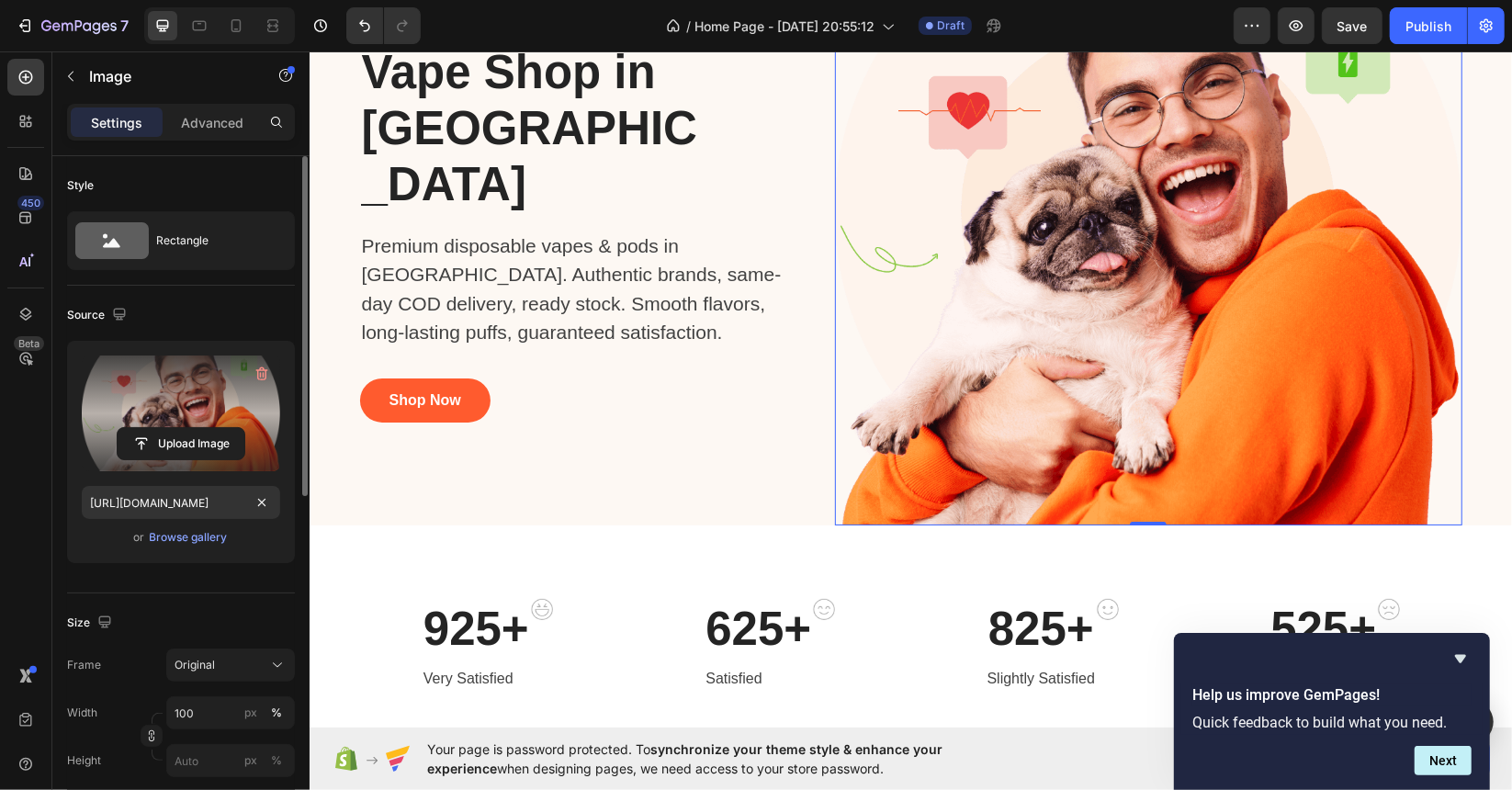
click at [202, 396] on label at bounding box center [181, 413] width 199 height 116
click at [202, 428] on input "file" at bounding box center [181, 444] width 127 height 31
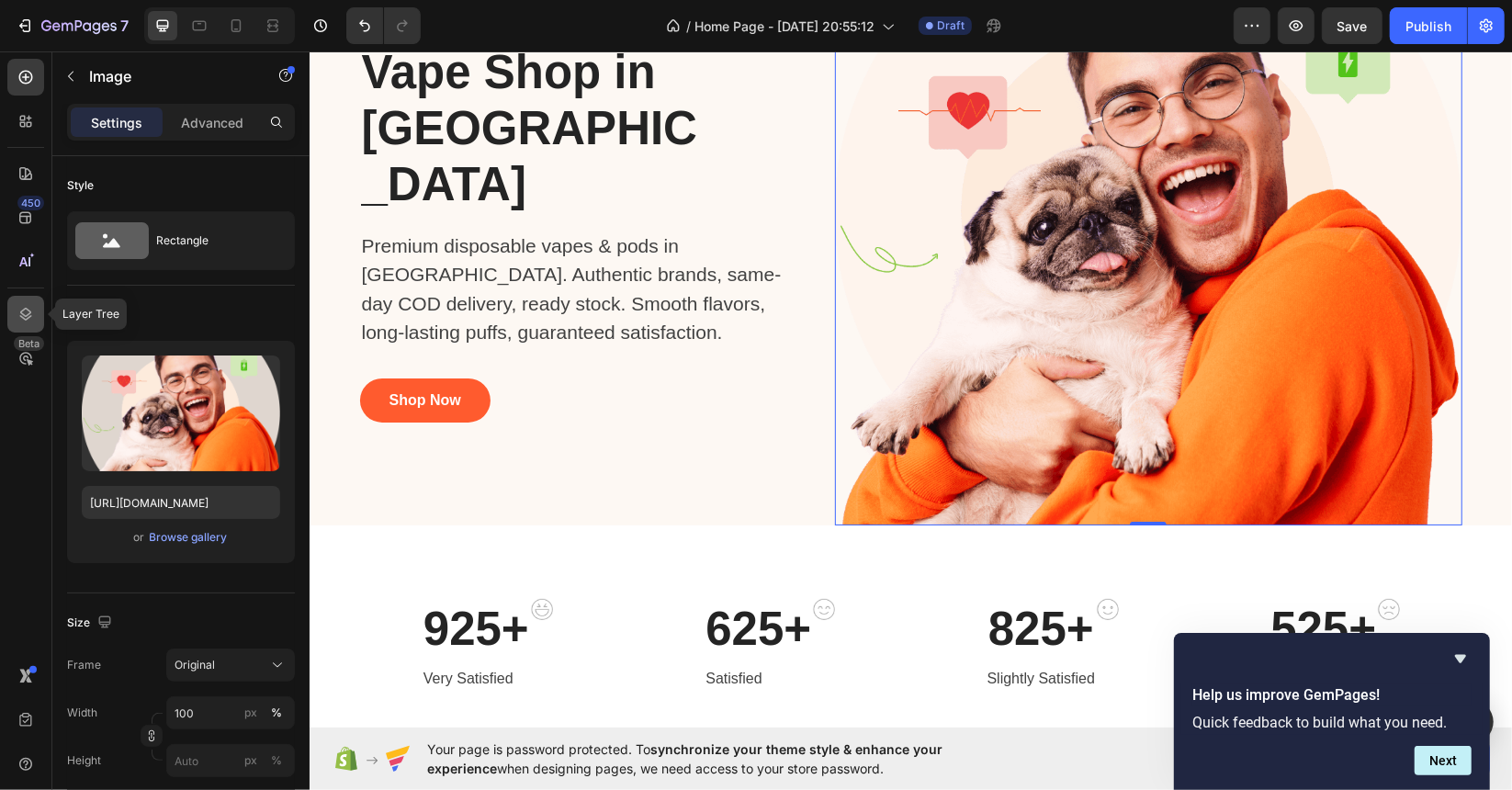
click at [28, 320] on icon at bounding box center [26, 314] width 18 height 18
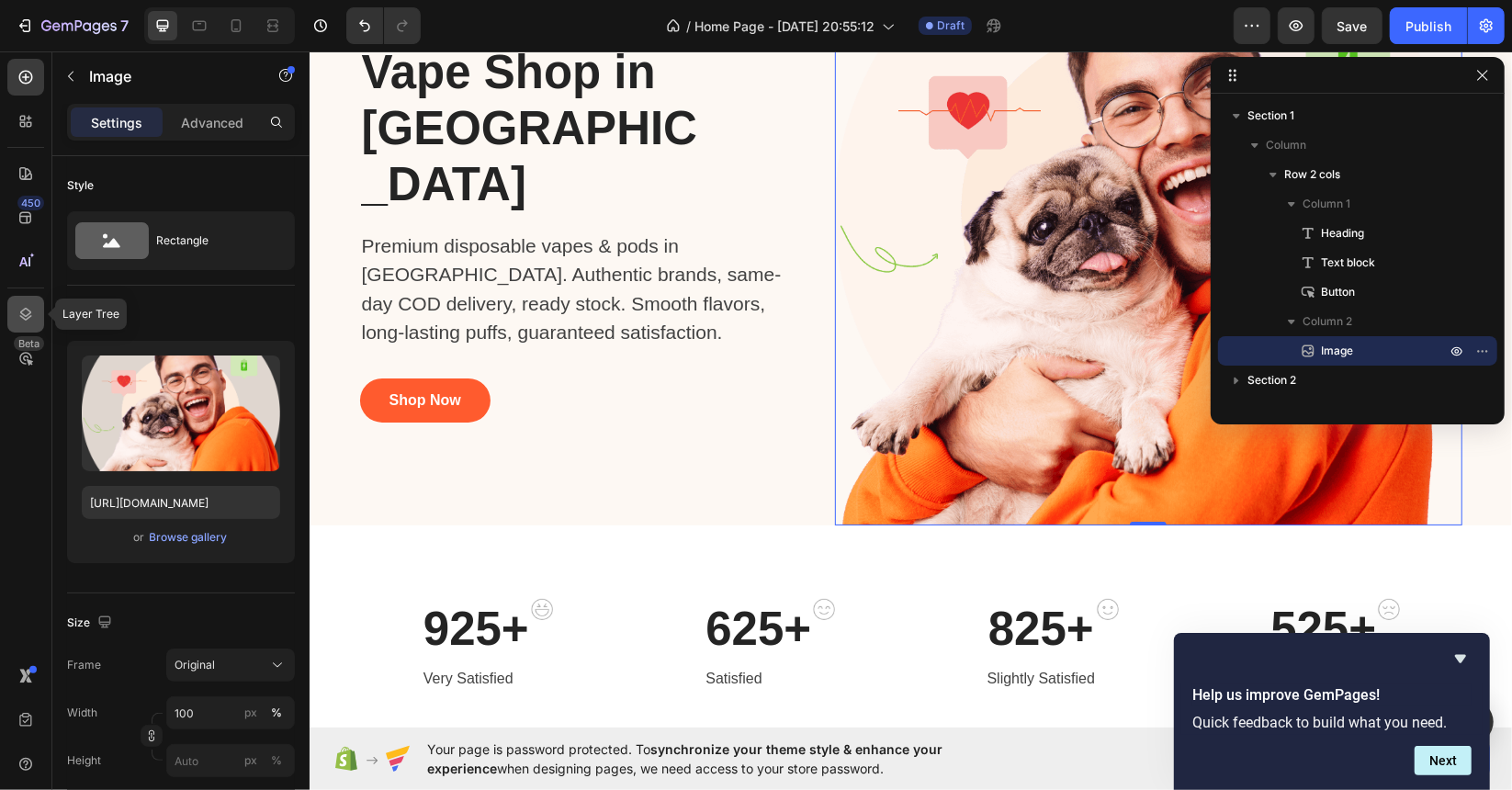
click at [28, 320] on icon at bounding box center [26, 314] width 18 height 18
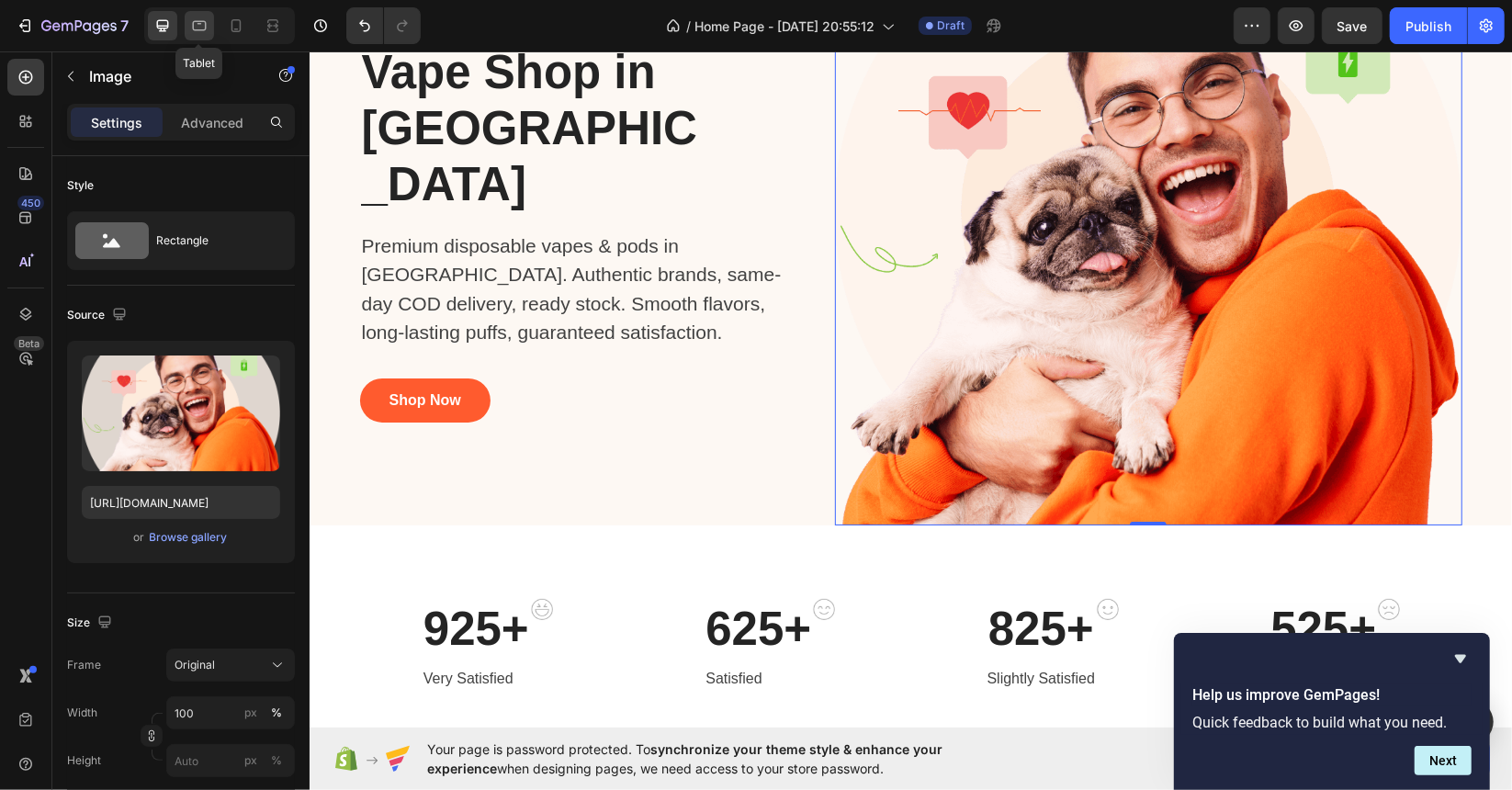
click at [207, 29] on icon at bounding box center [200, 26] width 18 height 18
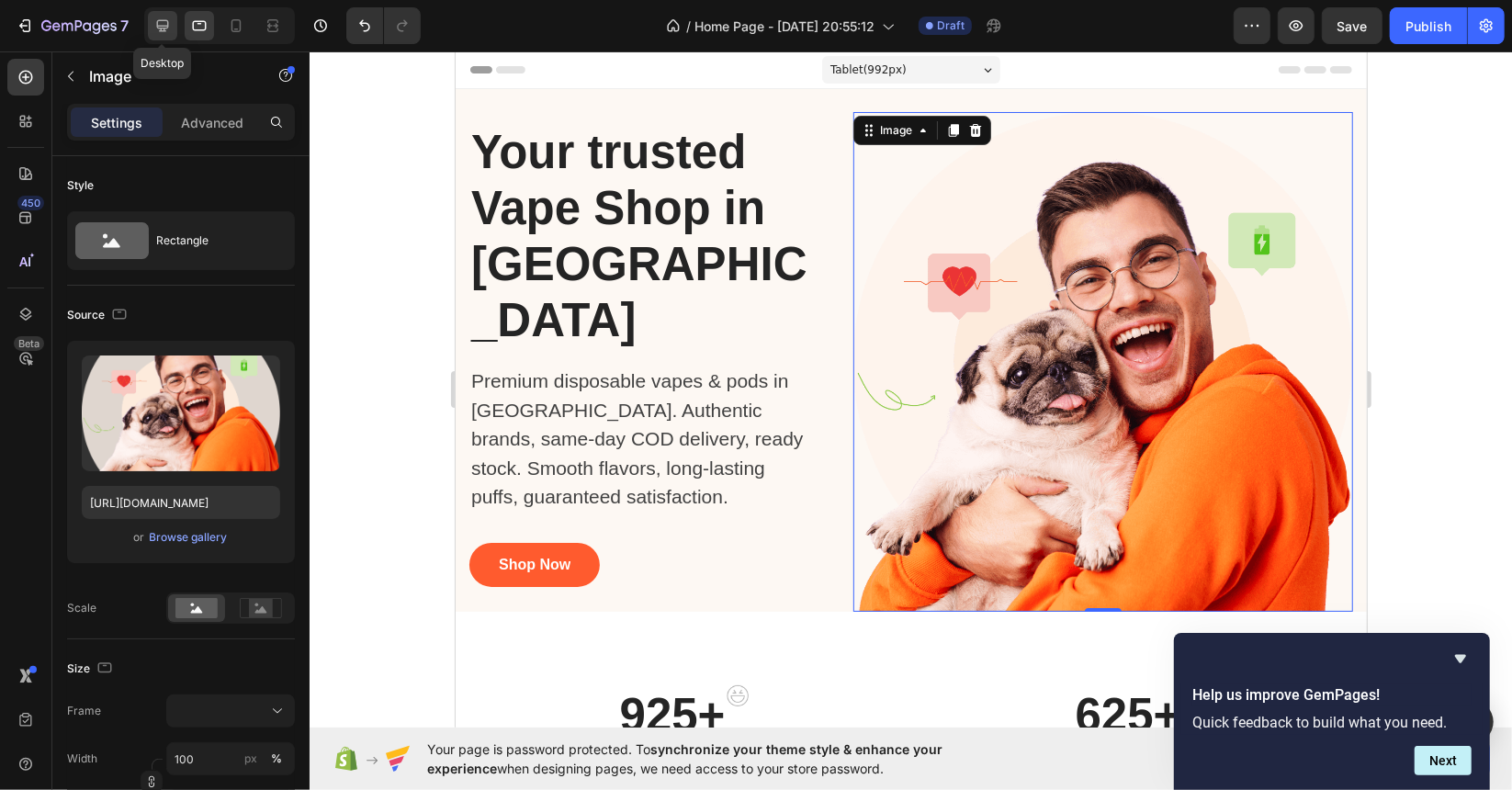
click at [164, 38] on div at bounding box center [163, 26] width 29 height 29
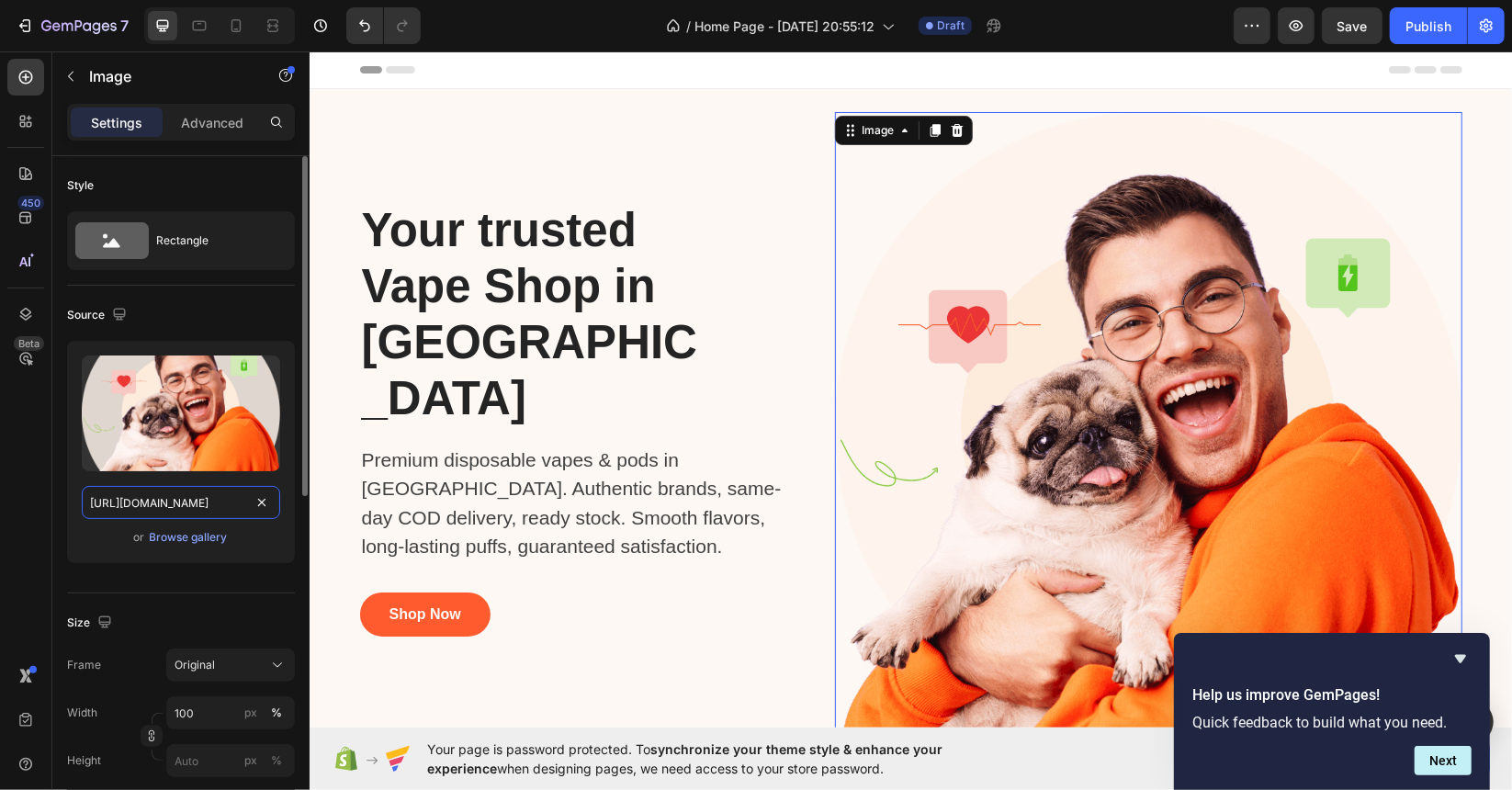
click at [202, 509] on input "[URL][DOMAIN_NAME]" at bounding box center [181, 503] width 199 height 33
